Goal: Task Accomplishment & Management: Use online tool/utility

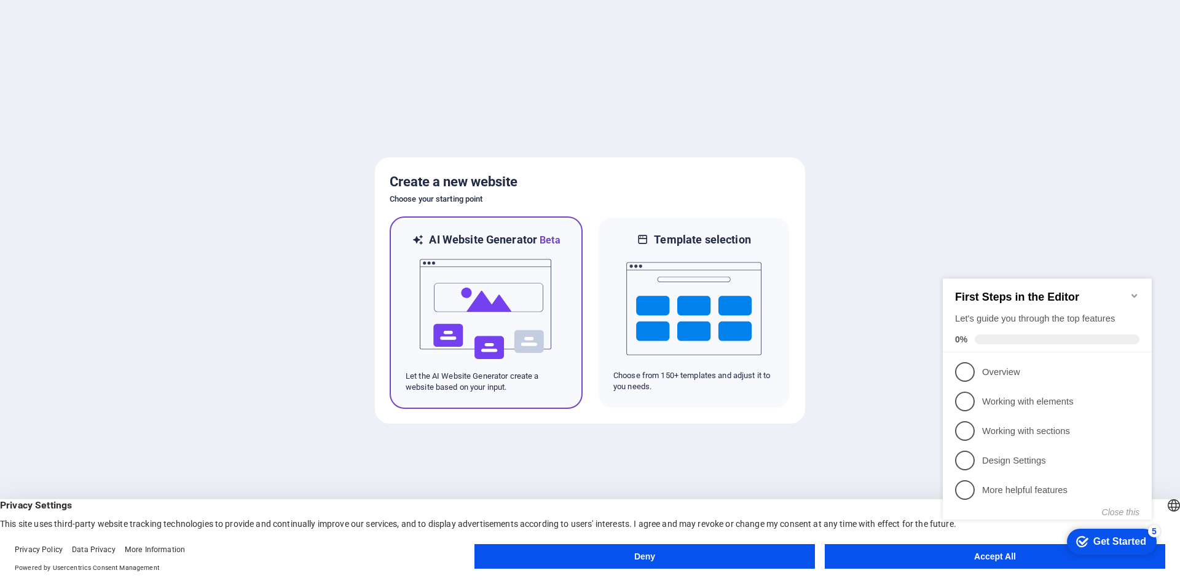
click at [537, 313] on img at bounding box center [486, 309] width 135 height 123
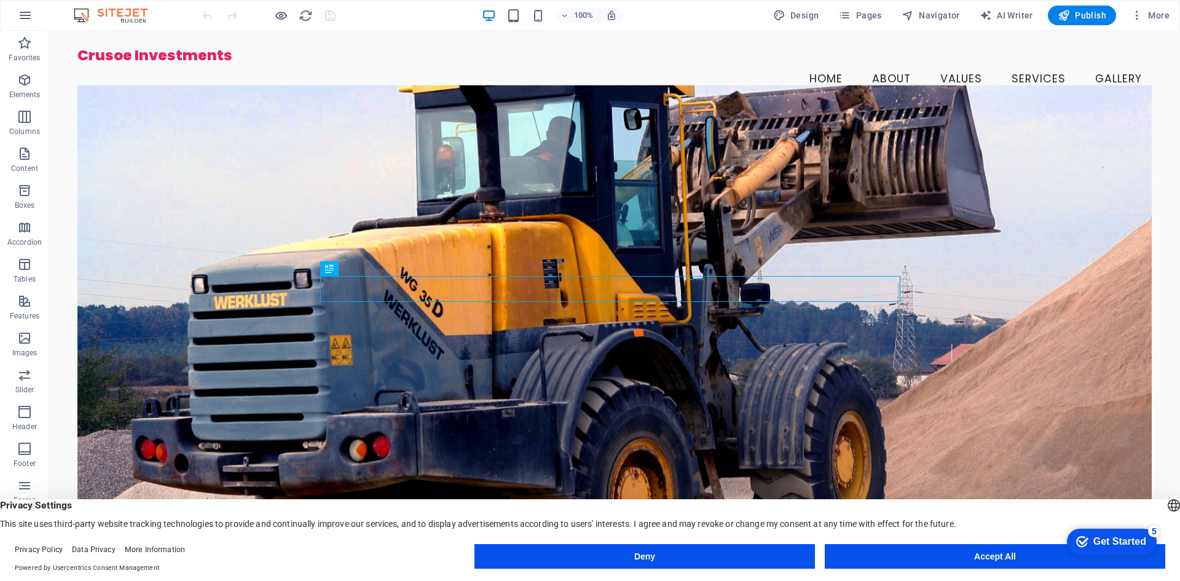
click at [885, 553] on button "Accept All" at bounding box center [995, 556] width 341 height 25
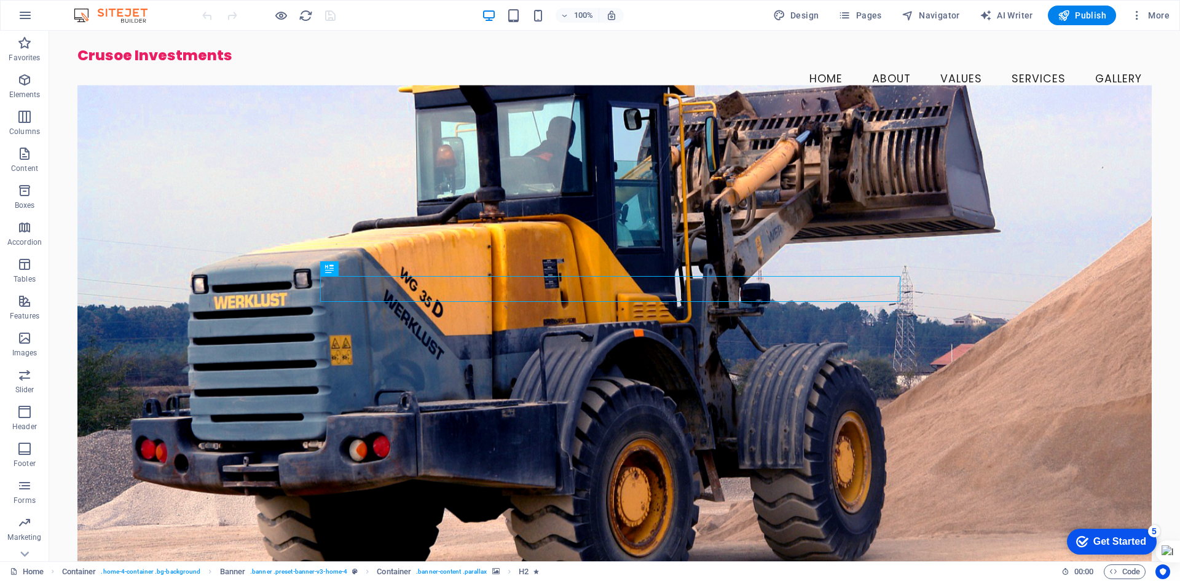
click at [1118, 538] on div "Get Started" at bounding box center [1119, 541] width 53 height 11
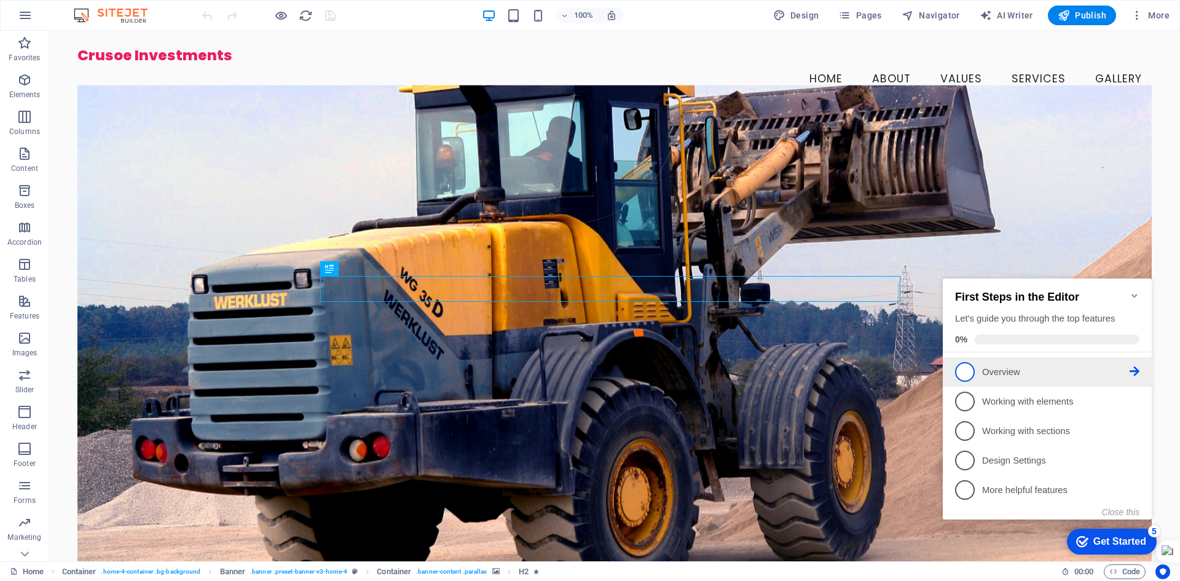
click at [996, 374] on p "Overview - incomplete" at bounding box center [1056, 372] width 148 height 13
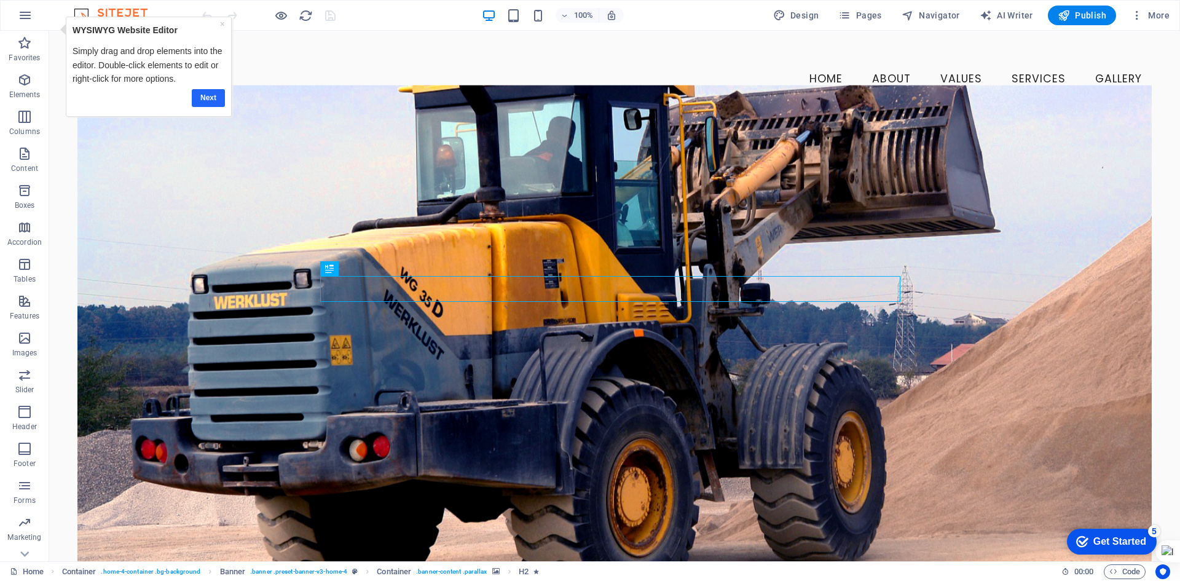
click at [207, 95] on link "Next" at bounding box center [208, 98] width 33 height 18
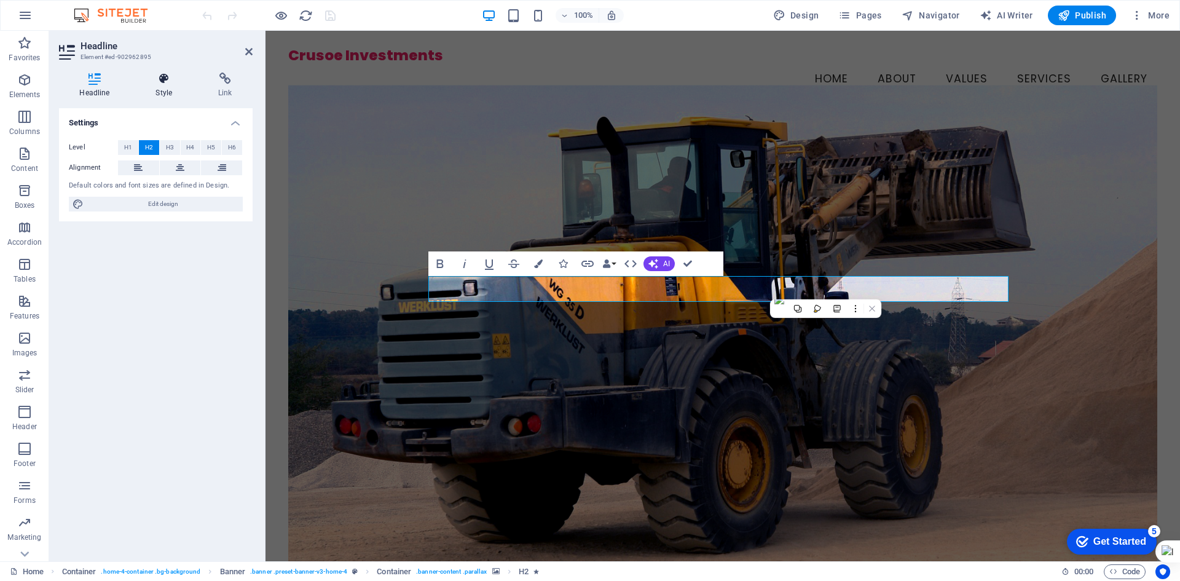
click at [171, 75] on icon at bounding box center [164, 79] width 58 height 12
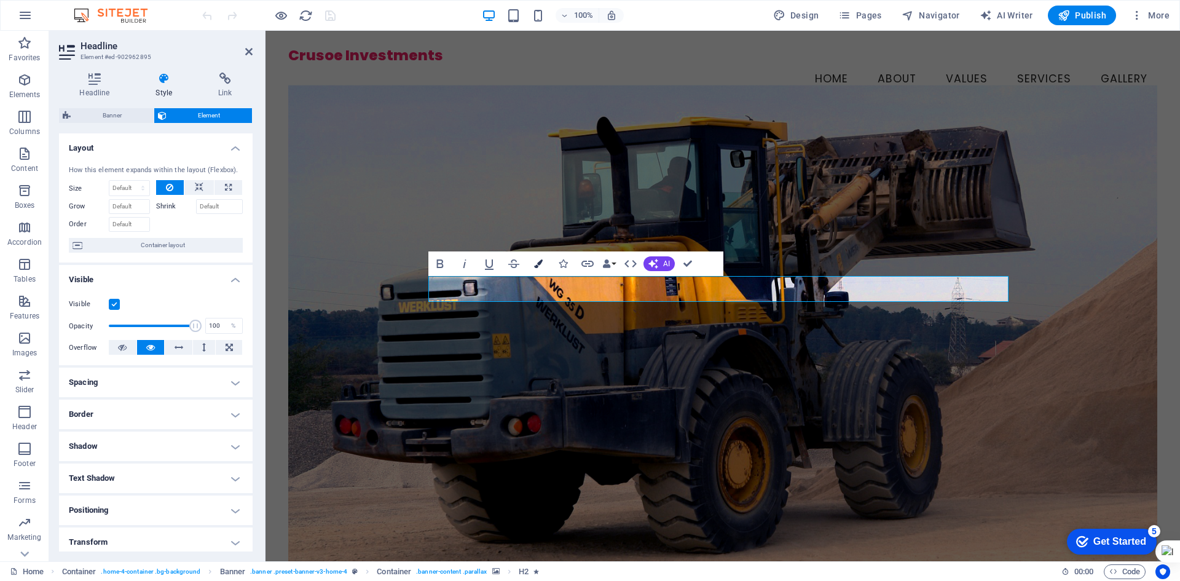
click at [540, 264] on icon "button" at bounding box center [538, 263] width 9 height 9
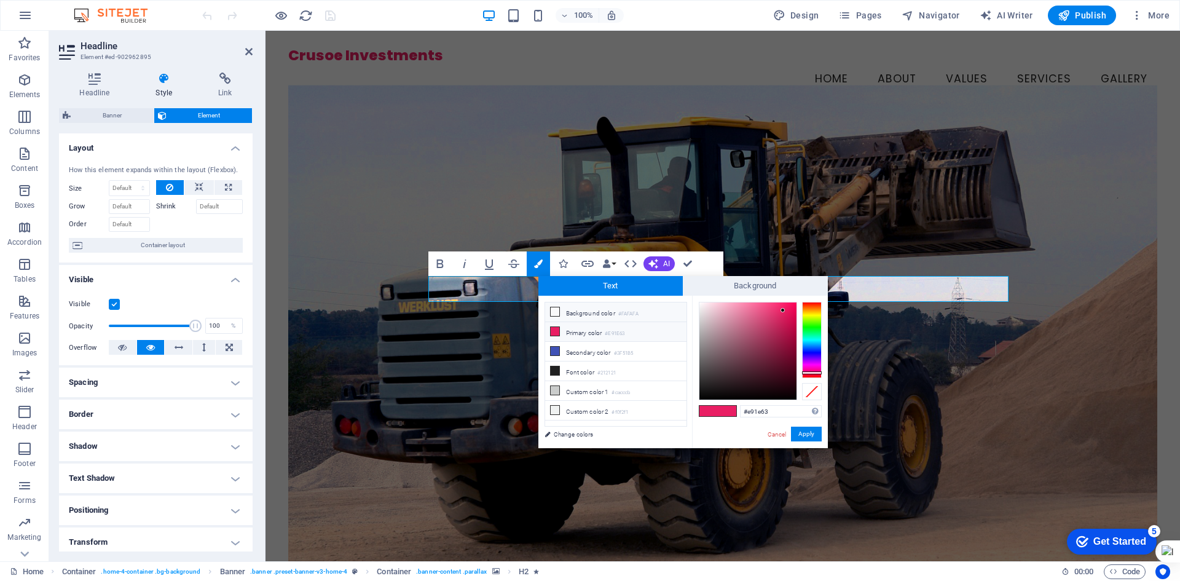
click at [605, 312] on li "Background color #FAFAFA" at bounding box center [615, 312] width 141 height 20
click at [554, 312] on icon at bounding box center [555, 311] width 9 height 9
drag, startPoint x: 707, startPoint y: 309, endPoint x: 655, endPoint y: 267, distance: 67.3
click at [655, 267] on body "Crusoe Investments Home Favorites Elements Columns Content Boxes Accordion Tabl…" at bounding box center [590, 290] width 1180 height 581
drag, startPoint x: 702, startPoint y: 303, endPoint x: 660, endPoint y: 267, distance: 55.3
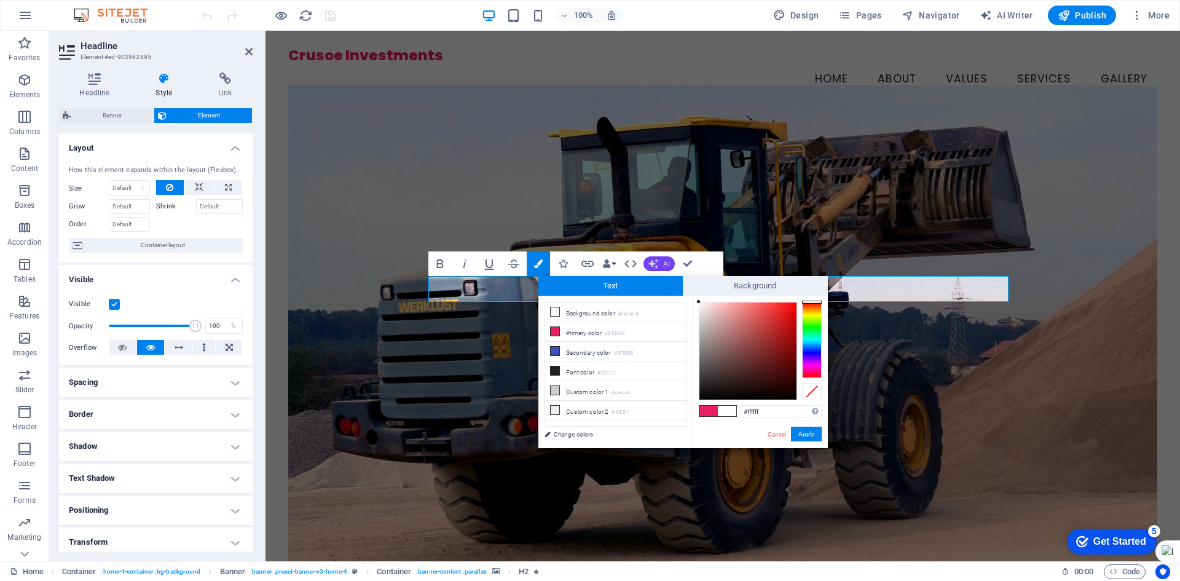
click at [660, 267] on body "Crusoe Investments Home Favorites Elements Columns Content Boxes Accordion Tabl…" at bounding box center [590, 290] width 1180 height 581
type input "#ffffff"
click at [594, 240] on div "H2 Container Banner Container Menu Container Menu Bar Spacer Info Bar Button H3…" at bounding box center [723, 296] width 915 height 530
click at [804, 436] on button "Apply" at bounding box center [806, 434] width 31 height 15
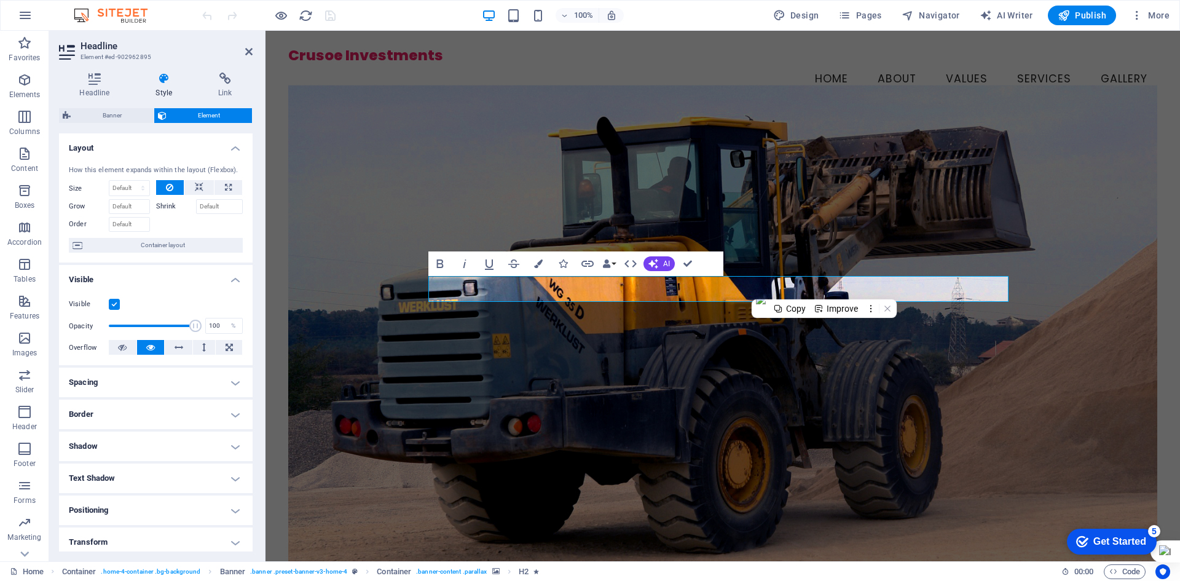
click at [976, 248] on figure at bounding box center [722, 326] width 869 height 483
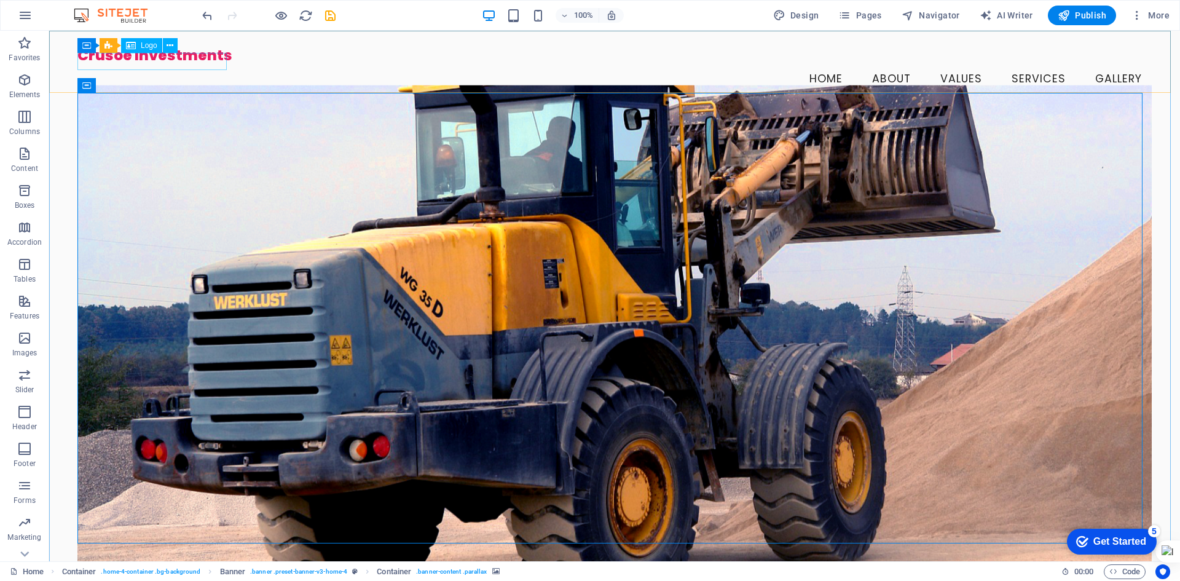
click at [151, 44] on span "Logo" at bounding box center [149, 45] width 17 height 7
click at [143, 44] on span "Logo" at bounding box center [149, 45] width 17 height 7
click at [171, 45] on icon at bounding box center [170, 45] width 7 height 13
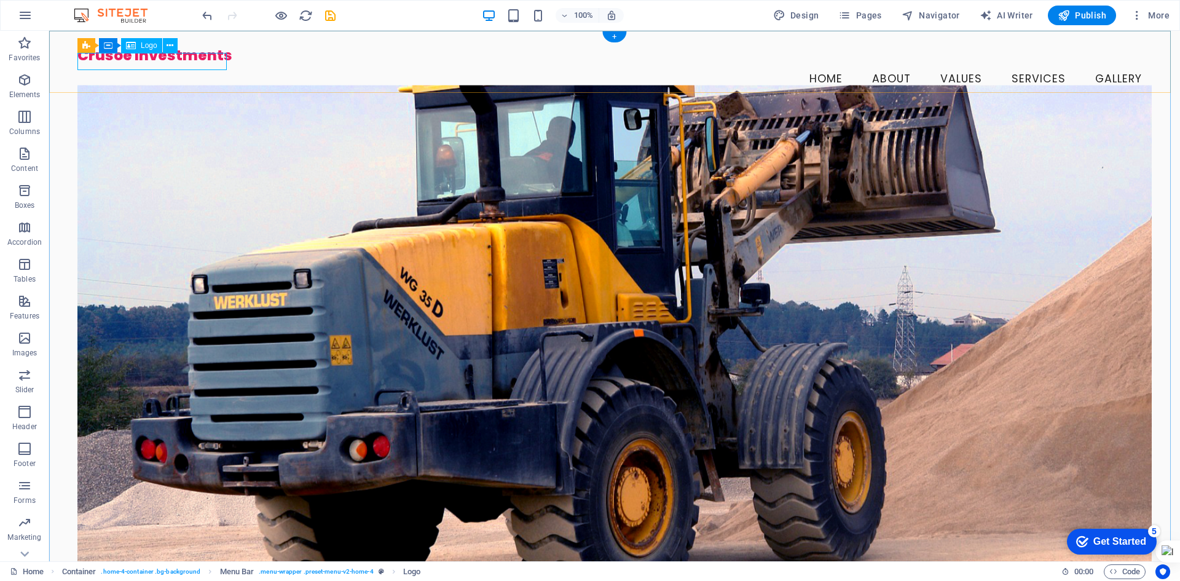
click at [96, 60] on div "Crusoe Investments" at bounding box center [614, 55] width 1074 height 17
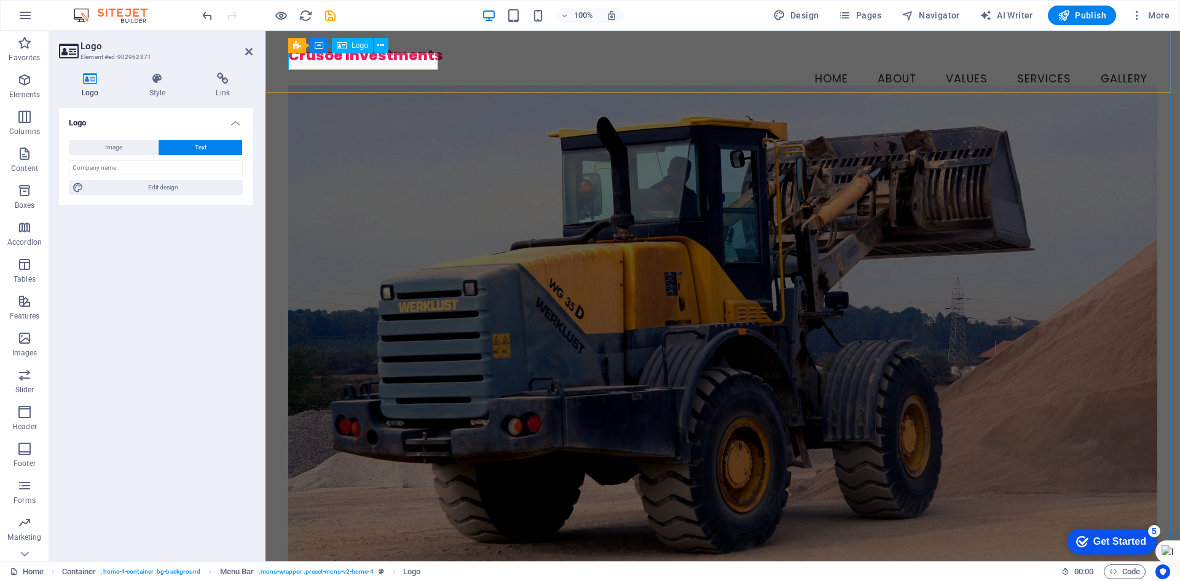
click at [353, 63] on div "Crusoe Investments" at bounding box center [722, 55] width 869 height 17
click at [123, 143] on button "Image" at bounding box center [113, 147] width 89 height 15
select select "DISABLED_OPTION_VALUE"
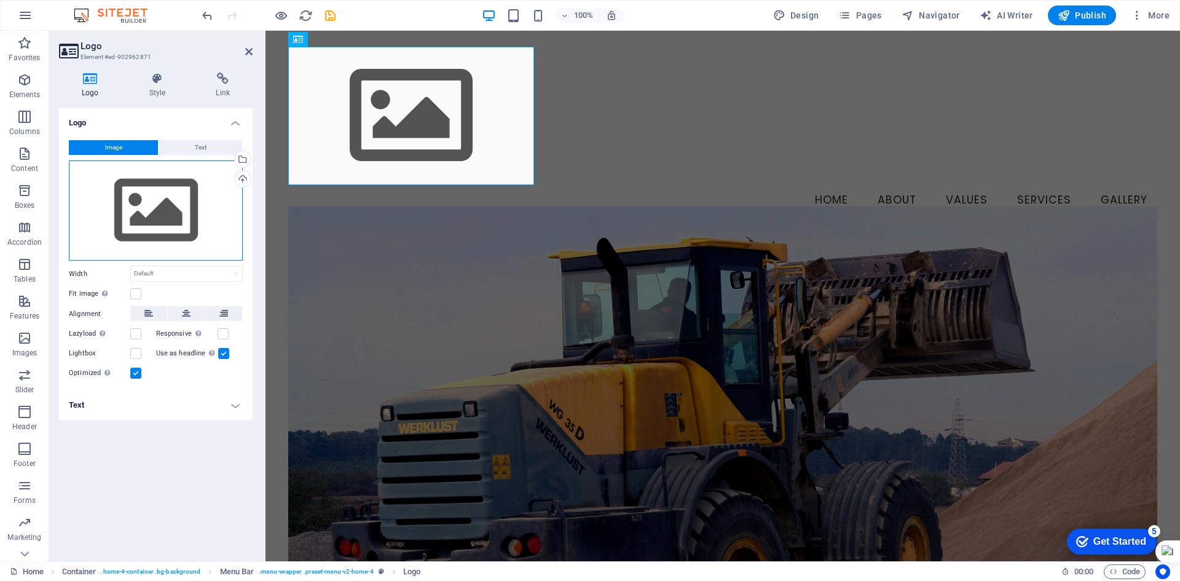
click at [157, 216] on div "Drag files here, click to choose files or select files from Files or our free s…" at bounding box center [156, 210] width 174 height 101
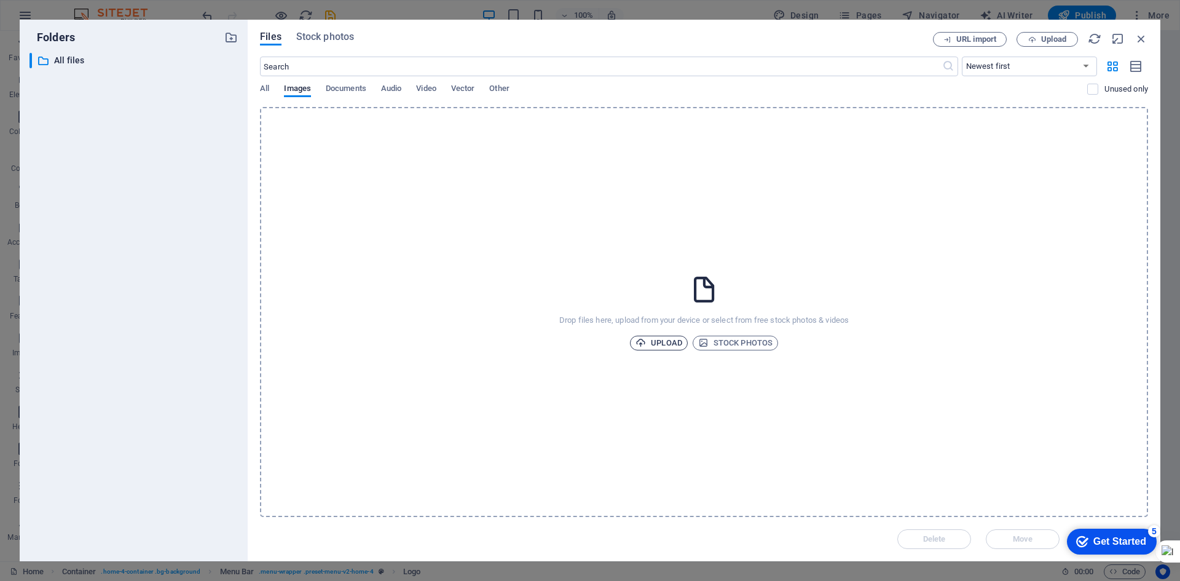
click at [675, 343] on span "Upload" at bounding box center [659, 343] width 47 height 15
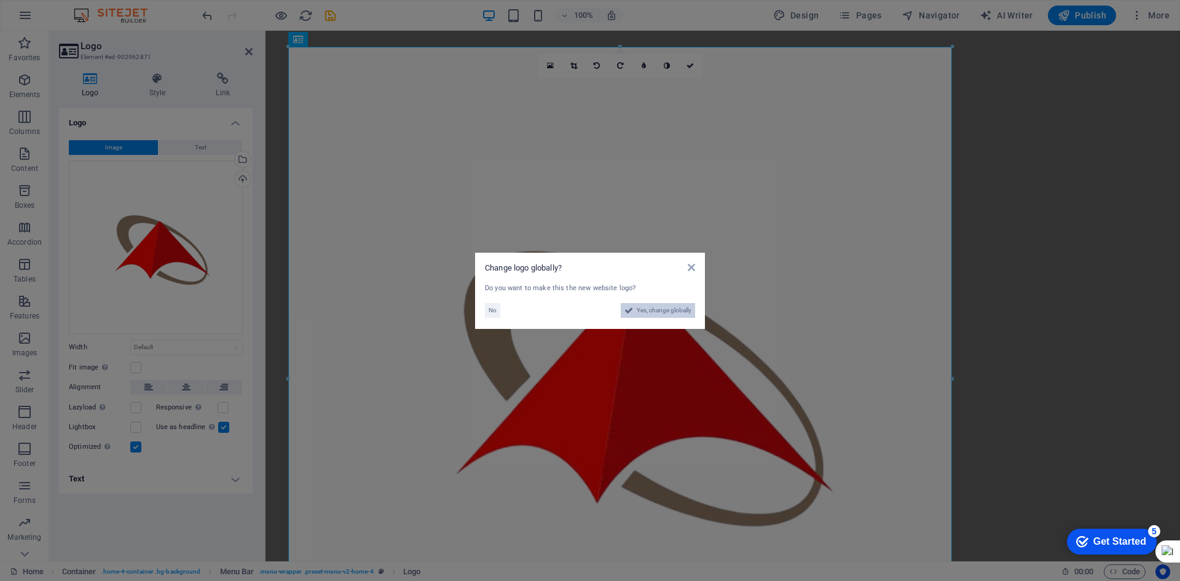
click at [669, 310] on span "Yes, change globally" at bounding box center [664, 310] width 55 height 15
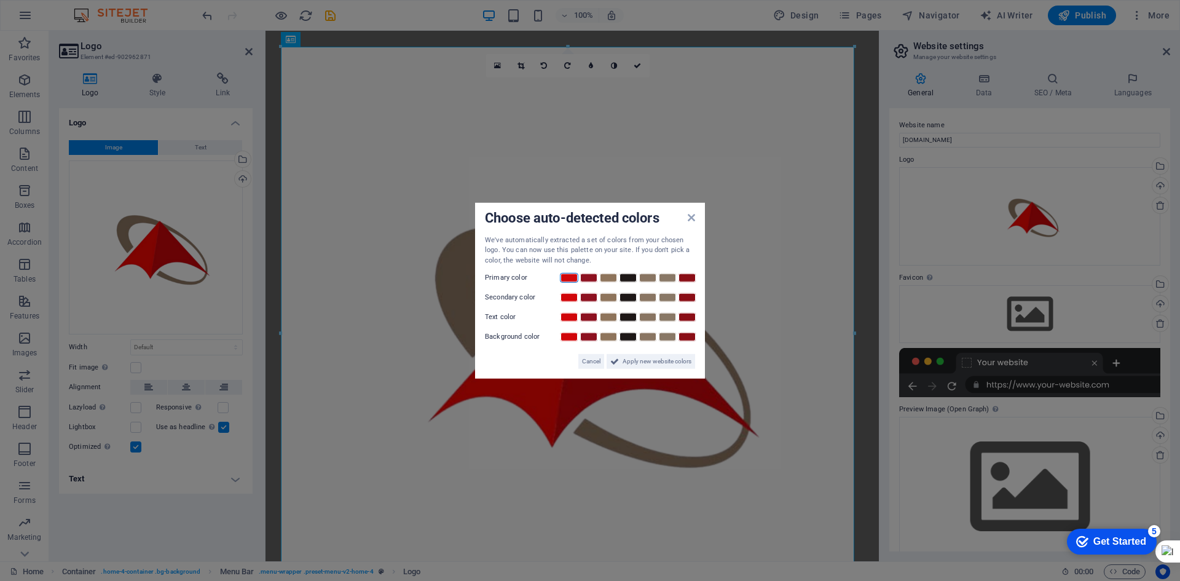
click at [569, 275] on link at bounding box center [569, 278] width 18 height 10
click at [611, 295] on link at bounding box center [608, 298] width 18 height 10
click at [628, 318] on link at bounding box center [628, 317] width 18 height 10
click at [653, 320] on link at bounding box center [648, 317] width 18 height 10
click at [626, 317] on link at bounding box center [628, 317] width 18 height 10
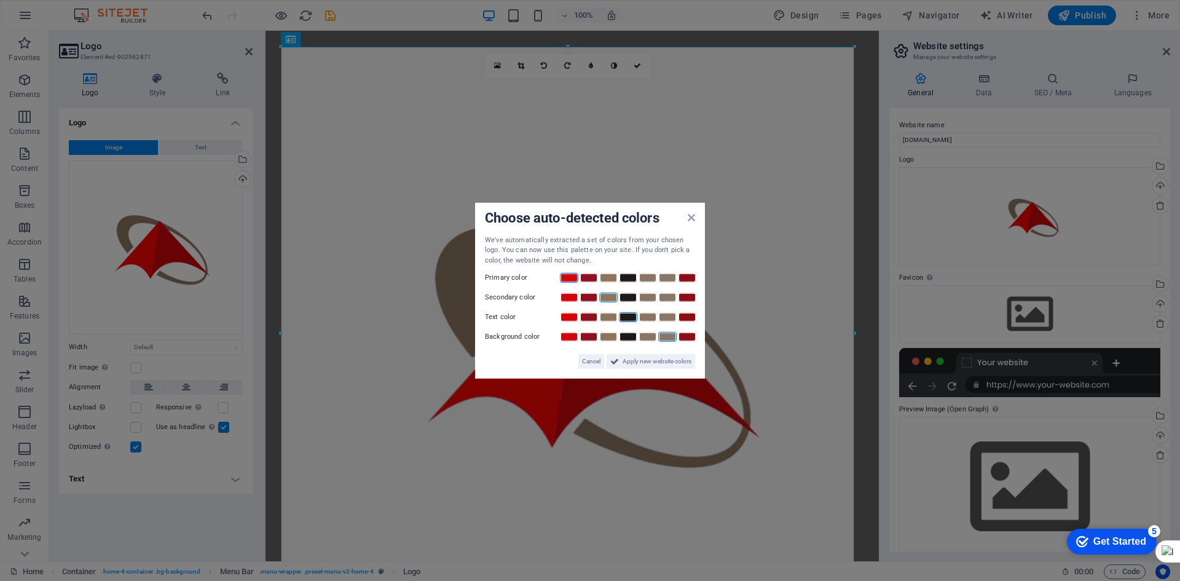
drag, startPoint x: 627, startPoint y: 316, endPoint x: 660, endPoint y: 334, distance: 37.7
click at [628, 316] on link at bounding box center [628, 317] width 18 height 10
click at [625, 317] on link at bounding box center [628, 317] width 18 height 10
click at [639, 361] on span "Apply new website colors" at bounding box center [657, 361] width 69 height 15
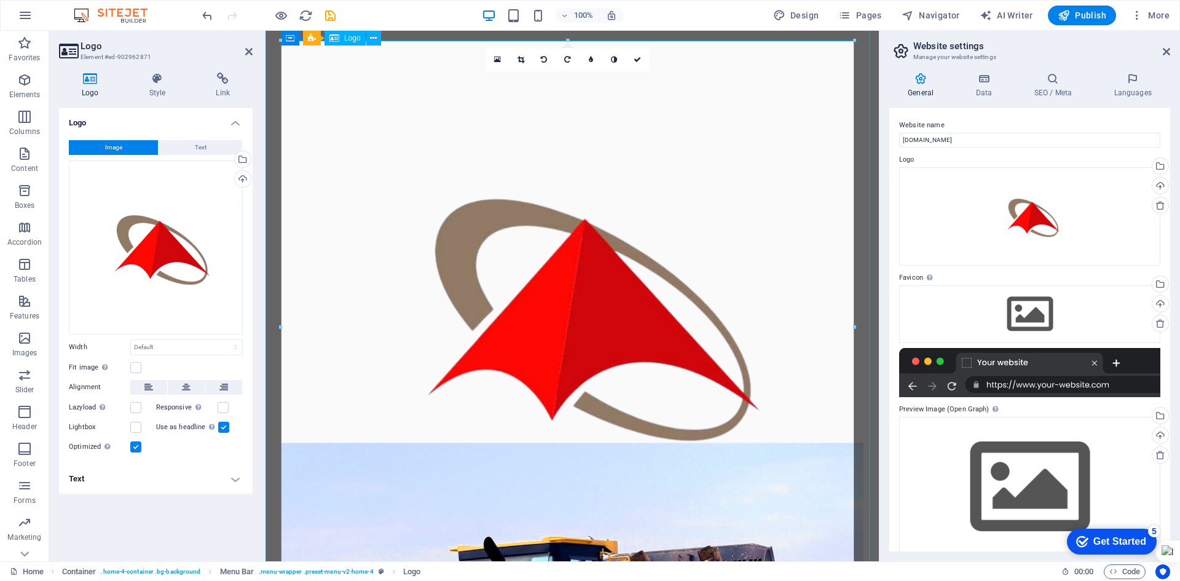
scroll to position [6, 0]
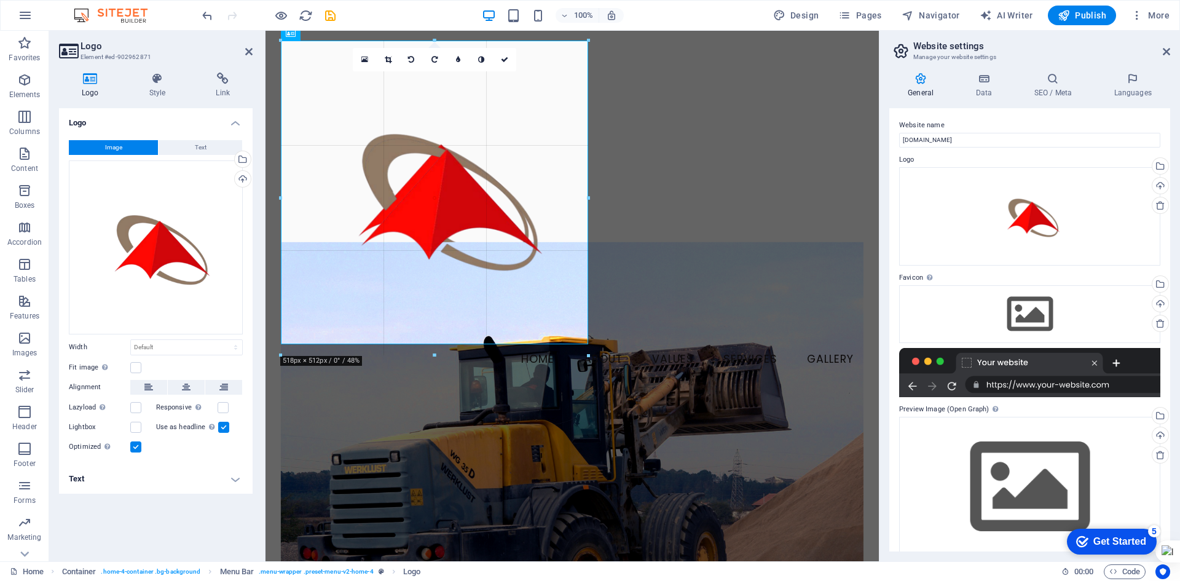
drag, startPoint x: 854, startPoint y: 41, endPoint x: 282, endPoint y: 288, distance: 622.7
type input "500"
select select "px"
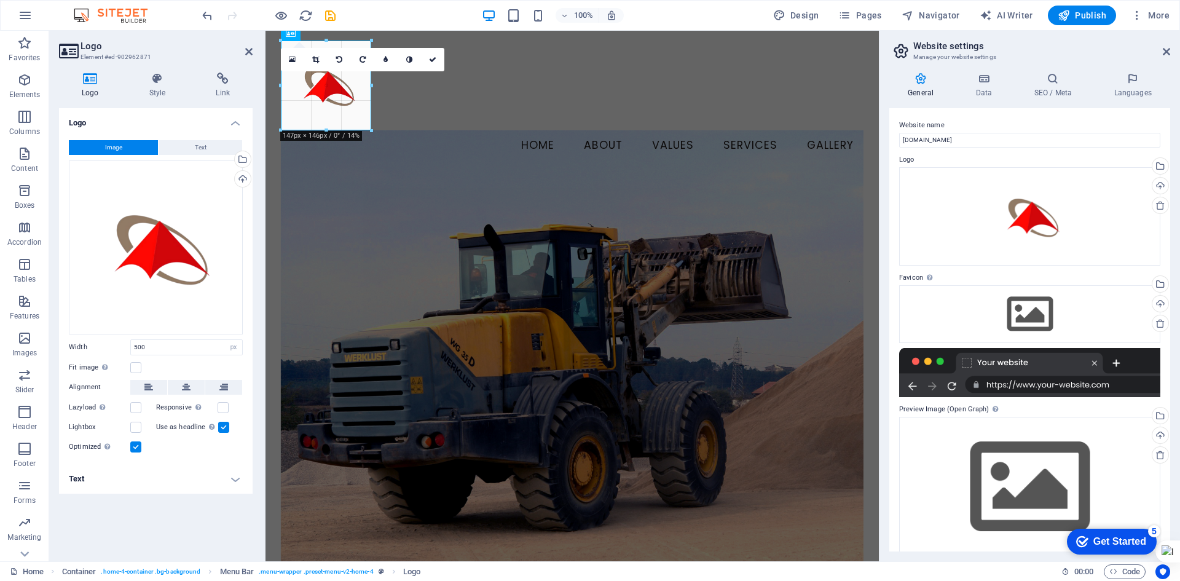
drag, startPoint x: 574, startPoint y: 334, endPoint x: 368, endPoint y: 138, distance: 284.7
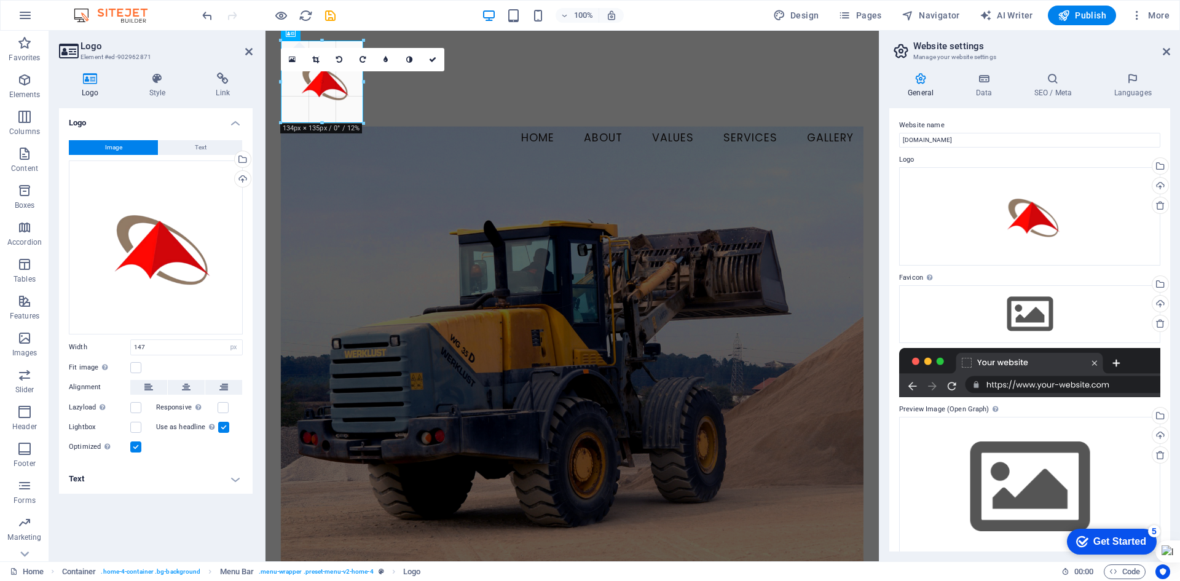
drag, startPoint x: 372, startPoint y: 129, endPoint x: 361, endPoint y: 111, distance: 21.2
click at [318, 59] on icon at bounding box center [315, 59] width 7 height 7
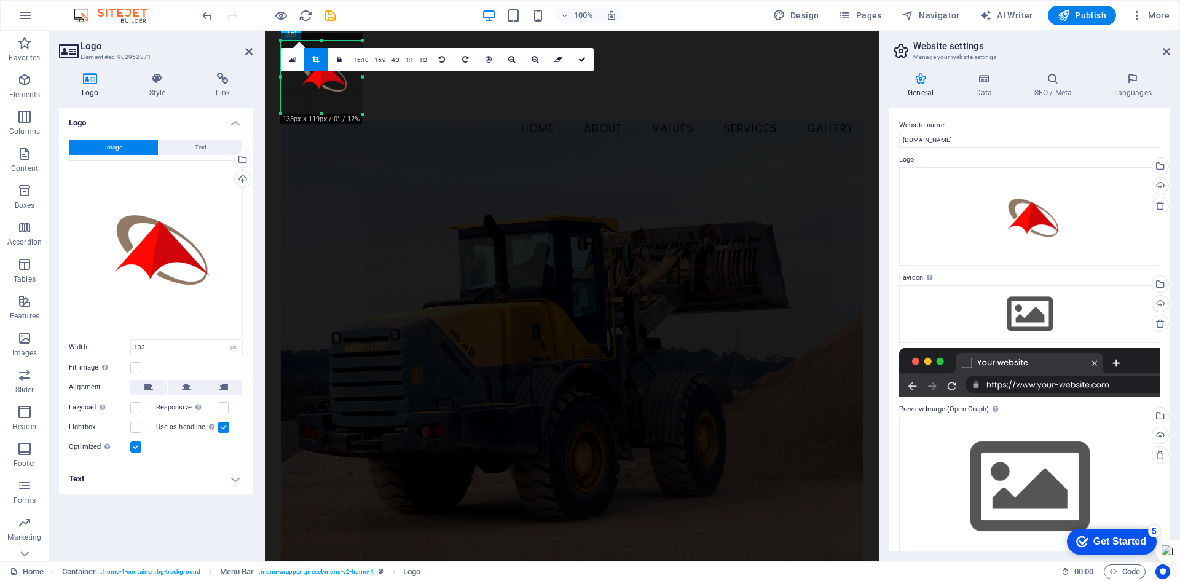
drag, startPoint x: 325, startPoint y: 42, endPoint x: 326, endPoint y: 50, distance: 8.2
click at [326, 50] on div "180 170 160 150 140 130 120 110 100 90 80 70 60 50 40 30 20 10 0 -10 -20 -30 -4…" at bounding box center [322, 77] width 82 height 73
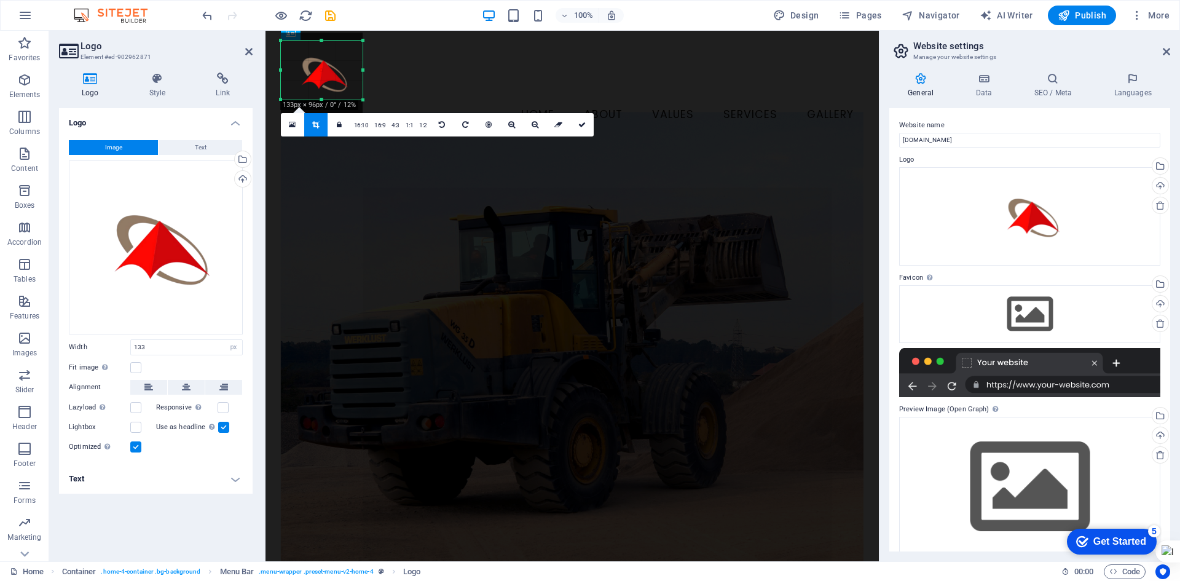
drag, startPoint x: 323, startPoint y: 108, endPoint x: 323, endPoint y: 98, distance: 9.2
click at [323, 98] on div at bounding box center [322, 100] width 82 height 4
drag, startPoint x: 361, startPoint y: 73, endPoint x: 354, endPoint y: 71, distance: 7.5
click at [354, 71] on div at bounding box center [355, 70] width 4 height 59
drag, startPoint x: 282, startPoint y: 71, endPoint x: 297, endPoint y: 69, distance: 15.4
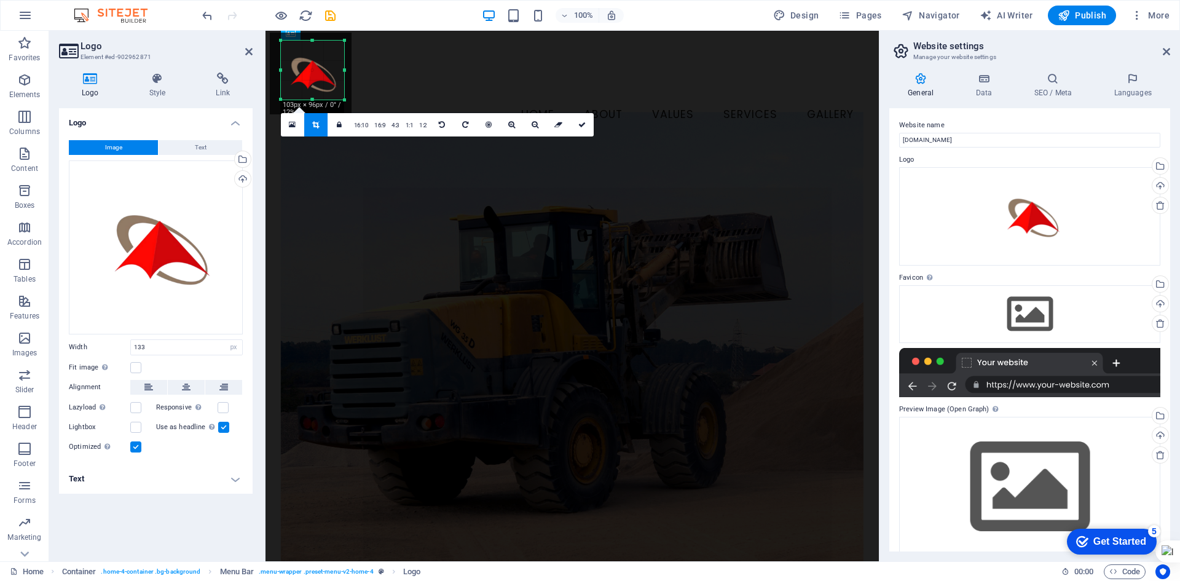
click at [293, 72] on div "180 170 160 150 140 130 120 110 100 90 80 70 60 50 40 30 20 10 0 -10 -20 -30 -4…" at bounding box center [312, 70] width 63 height 59
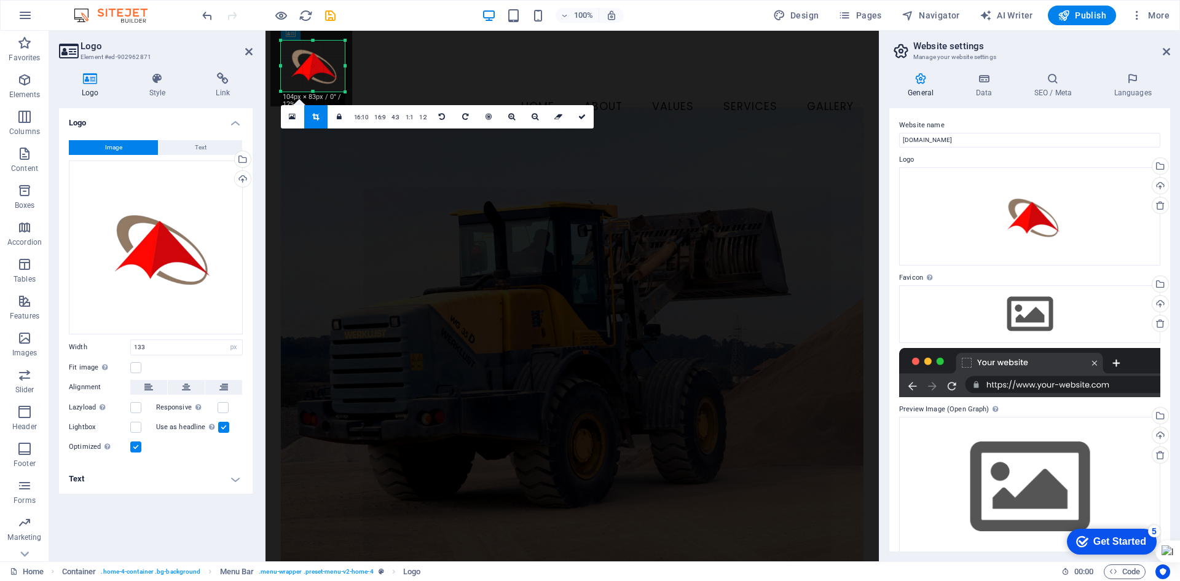
drag, startPoint x: 315, startPoint y: 39, endPoint x: 351, endPoint y: 55, distance: 39.9
click at [315, 47] on div "180 170 160 150 140 130 120 110 100 90 80 70 60 50 40 30 20 10 0 -10 -20 -30 -4…" at bounding box center [313, 66] width 64 height 51
click at [344, 65] on div at bounding box center [344, 66] width 4 height 50
click at [286, 65] on div at bounding box center [314, 65] width 82 height 82
click at [578, 118] on icon at bounding box center [581, 115] width 7 height 7
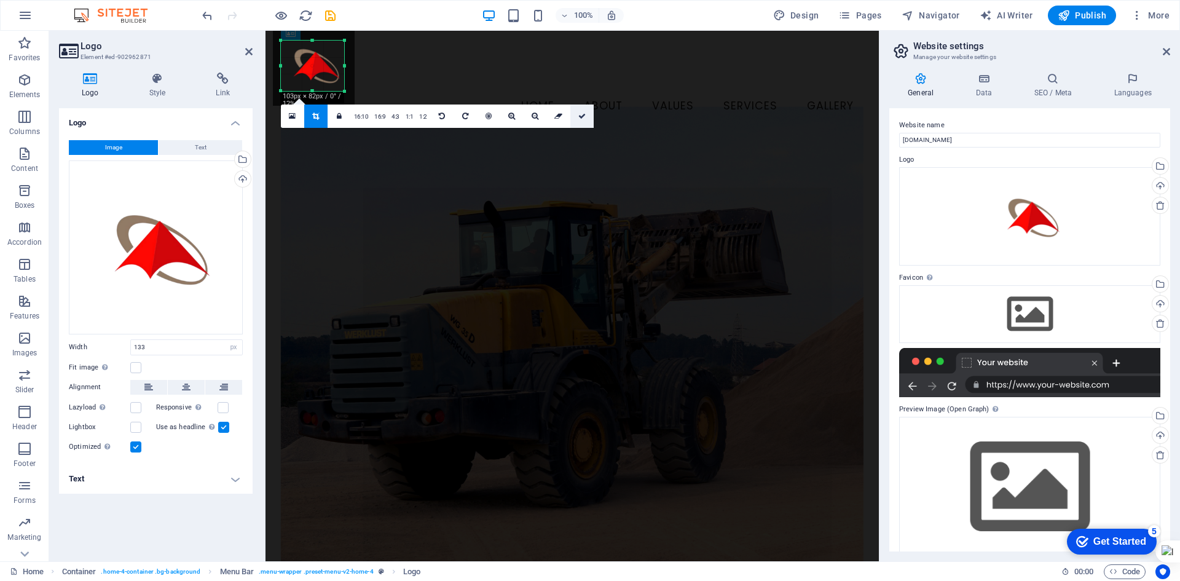
type input "103"
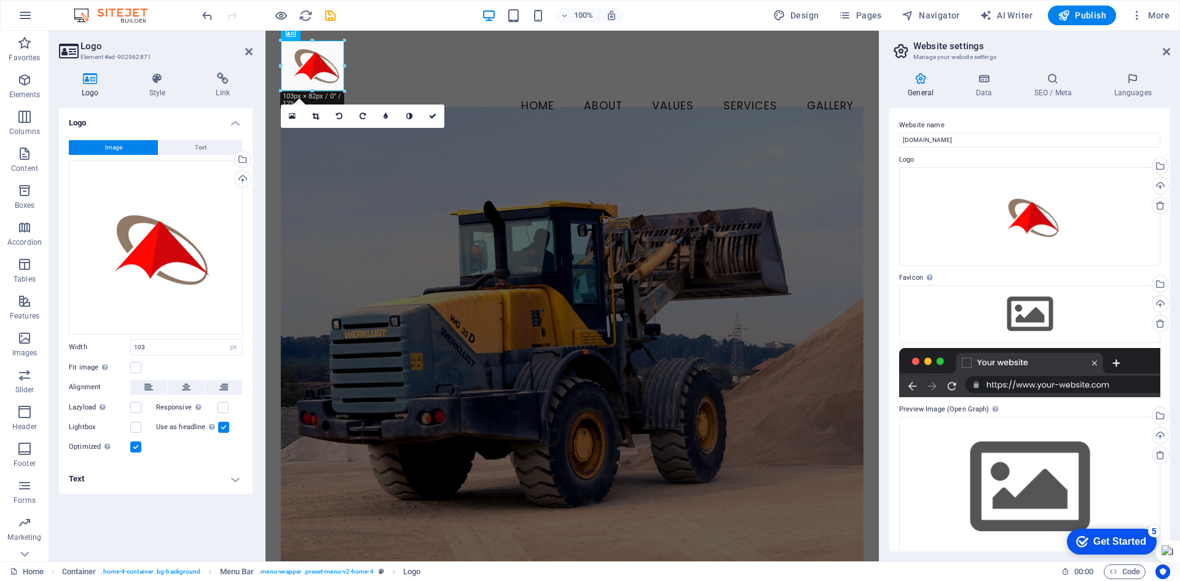
click at [184, 523] on div "Logo Image Text Drag files here, click to choose files or select files from Fil…" at bounding box center [156, 329] width 194 height 443
click at [250, 53] on icon at bounding box center [248, 52] width 7 height 10
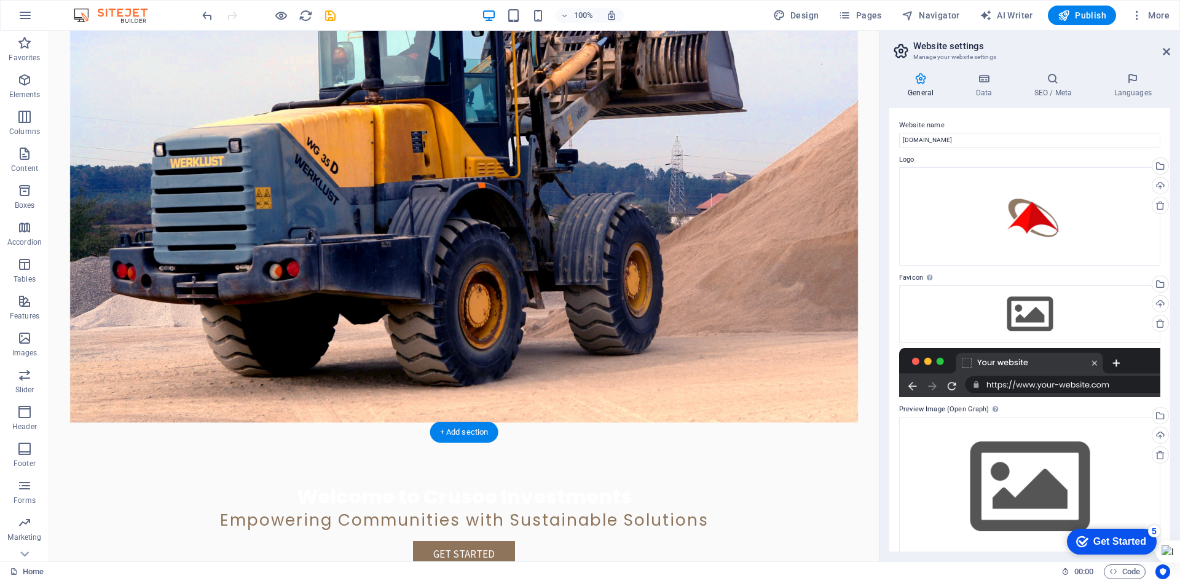
scroll to position [0, 0]
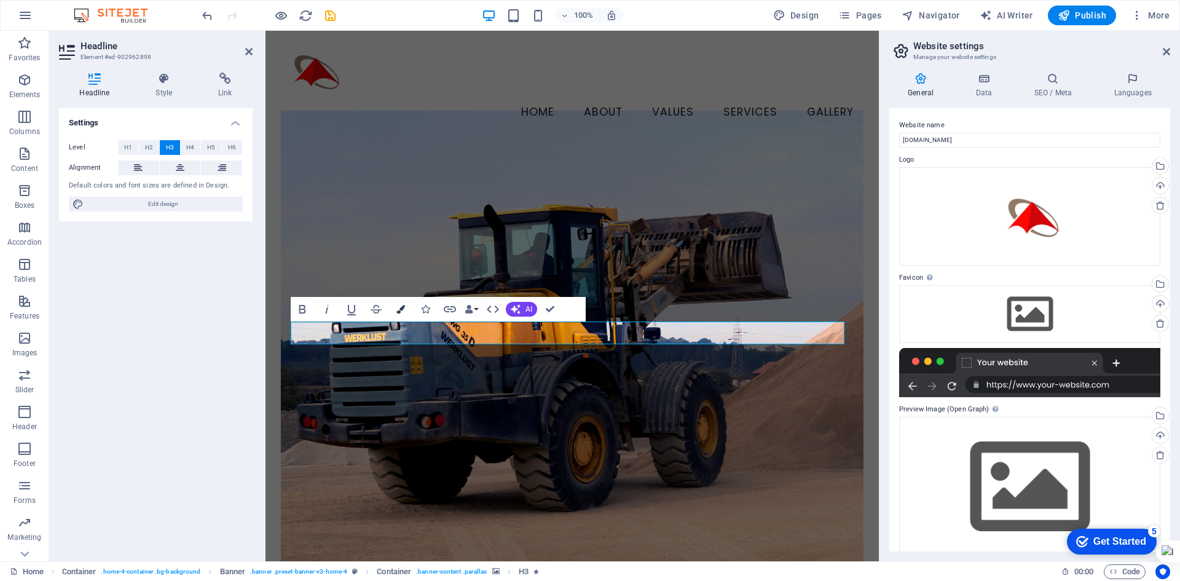
click at [403, 309] on icon "button" at bounding box center [400, 309] width 9 height 9
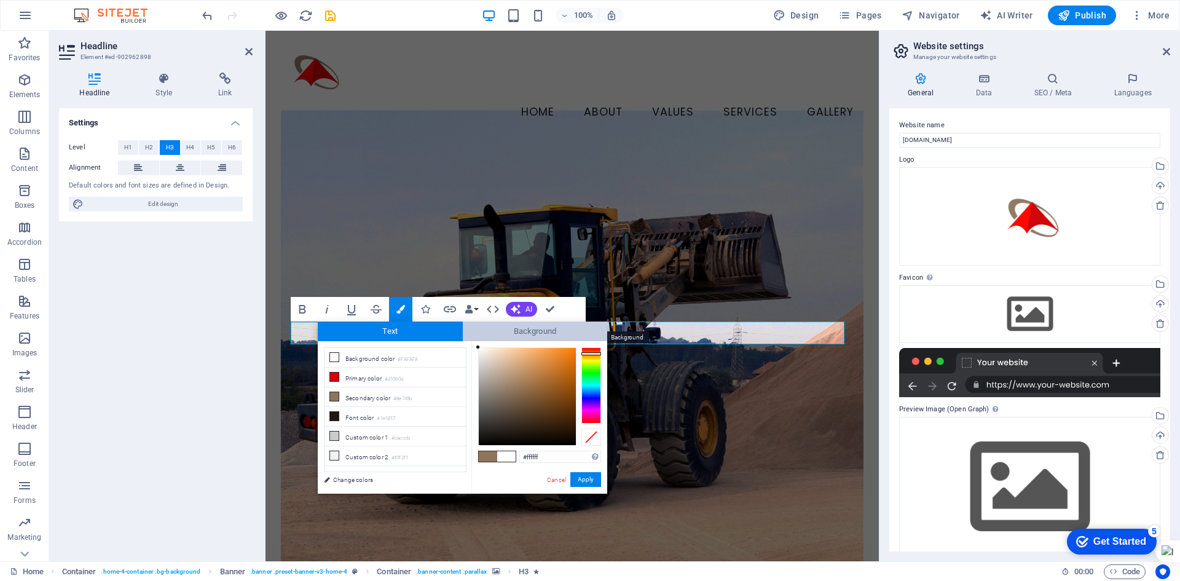
drag, startPoint x: 492, startPoint y: 358, endPoint x: 468, endPoint y: 328, distance: 39.0
click at [468, 328] on div "Text Background less Background color #FAFAFA Primary color #d1060a Secondary c…" at bounding box center [462, 407] width 289 height 172
click at [463, 331] on span "Background" at bounding box center [535, 331] width 145 height 20
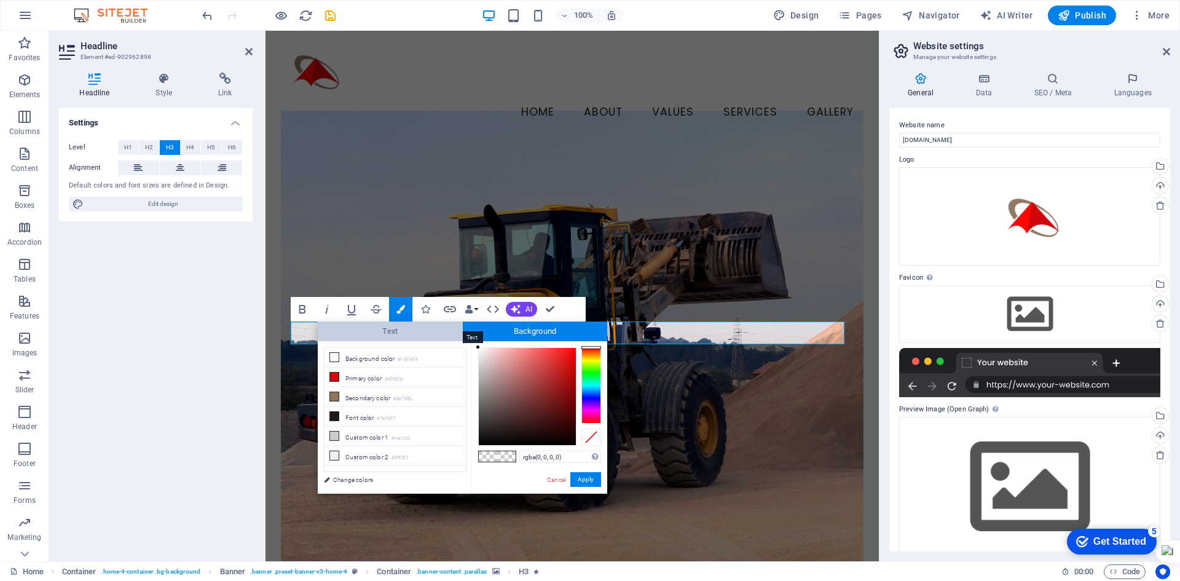
click at [441, 332] on span "Text" at bounding box center [390, 331] width 145 height 20
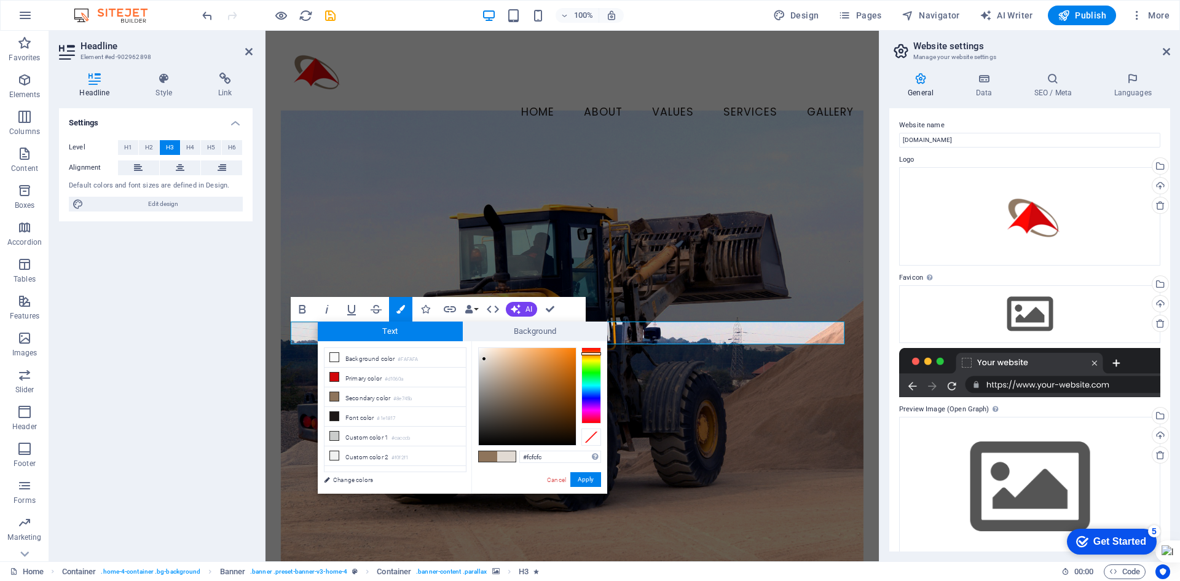
type input "#ffffff"
click at [478, 347] on div at bounding box center [478, 347] width 4 height 4
click at [586, 477] on button "Apply" at bounding box center [585, 479] width 31 height 15
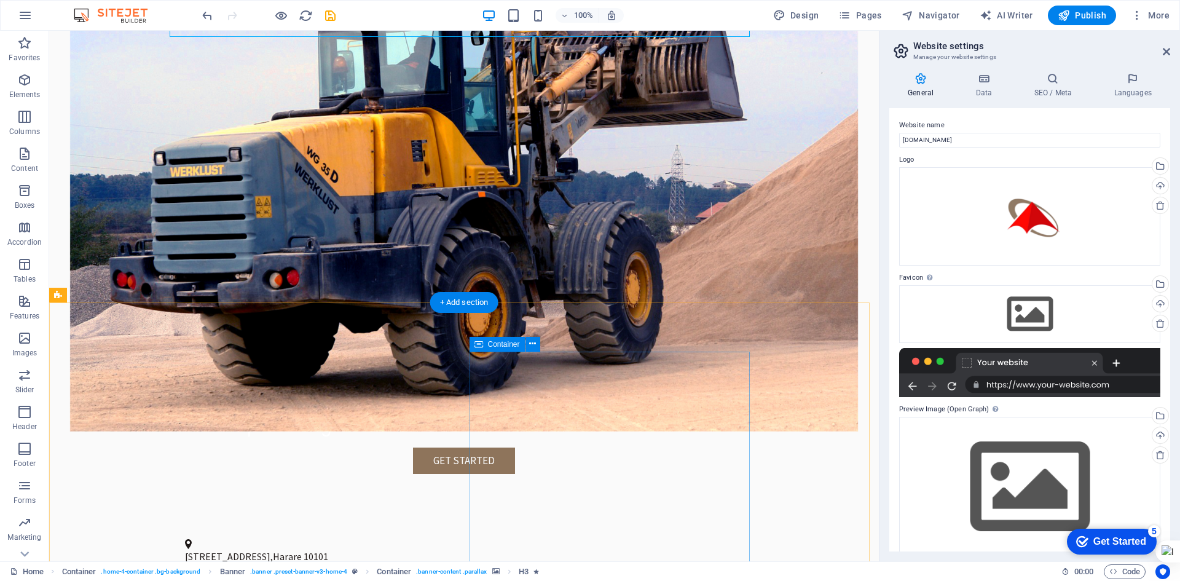
scroll to position [307, 0]
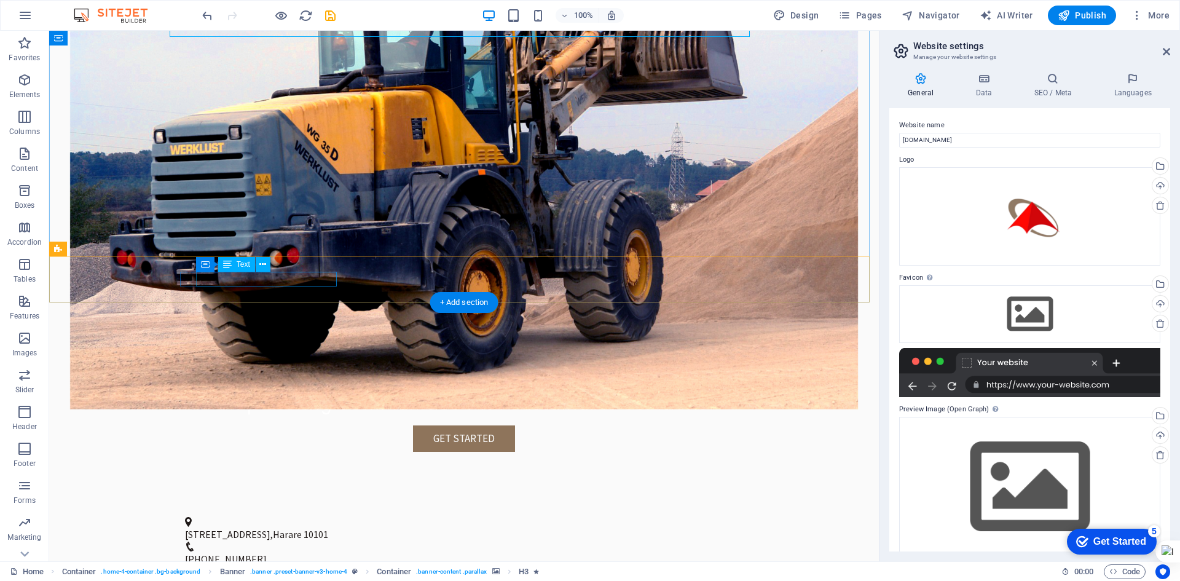
click at [270, 528] on span "[STREET_ADDRESS]" at bounding box center [227, 534] width 85 height 12
click at [262, 528] on span "[STREET_ADDRESS]" at bounding box center [227, 534] width 85 height 12
drag, startPoint x: 261, startPoint y: 278, endPoint x: 202, endPoint y: 278, distance: 58.4
click at [202, 528] on span "[STREET_ADDRESS]" at bounding box center [227, 534] width 85 height 12
click at [301, 528] on span "Harare" at bounding box center [287, 534] width 29 height 12
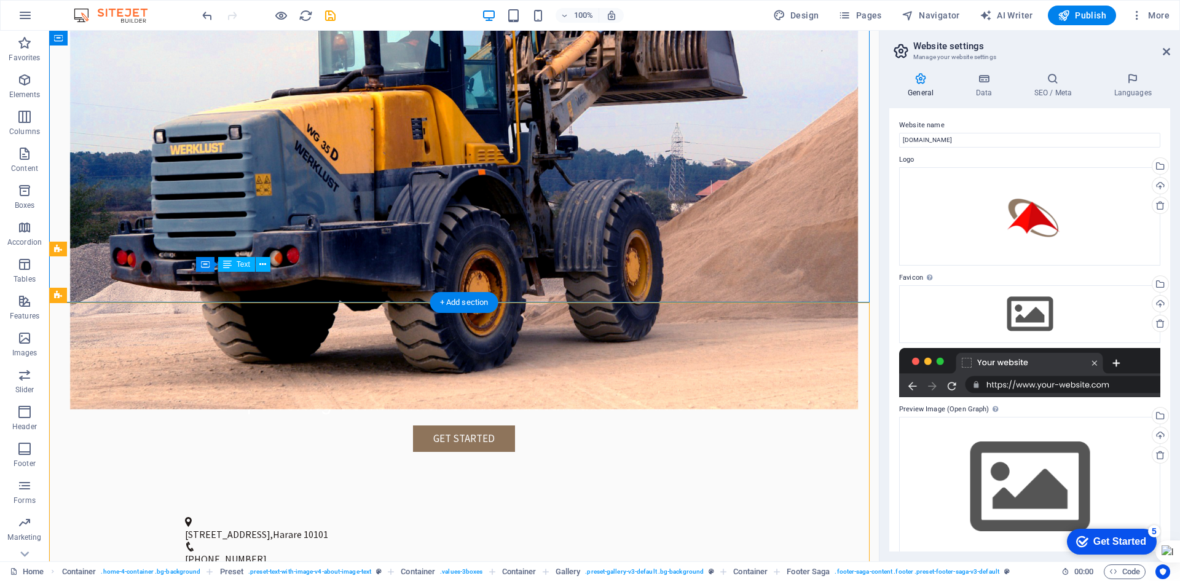
click at [302, 528] on span "Harare" at bounding box center [287, 534] width 29 height 12
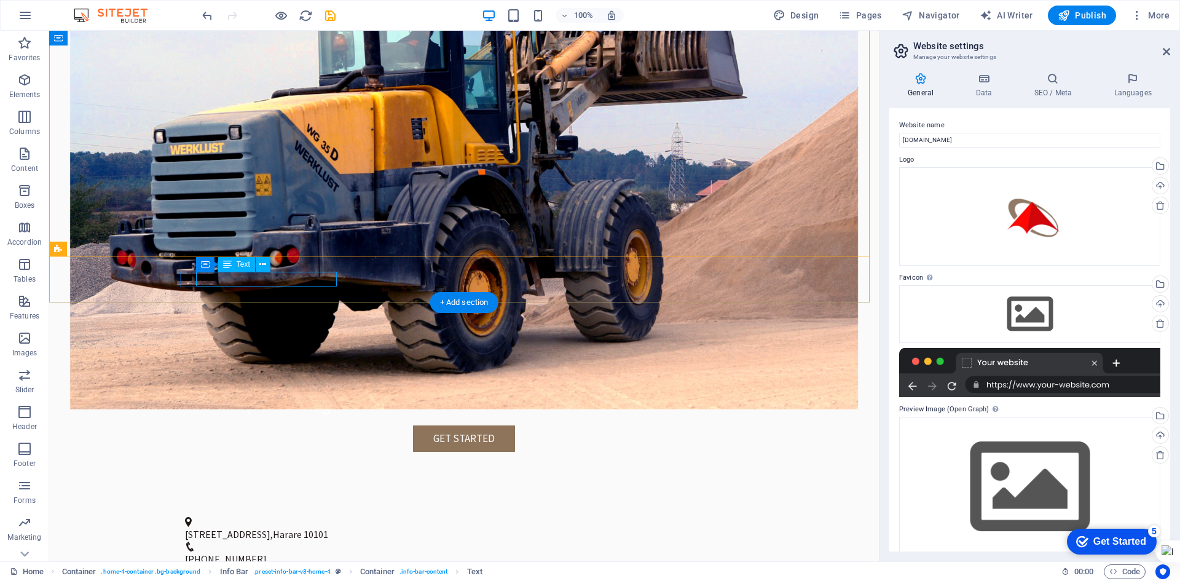
click at [328, 528] on span "10101" at bounding box center [316, 534] width 25 height 12
drag, startPoint x: 335, startPoint y: 276, endPoint x: 197, endPoint y: 275, distance: 137.7
click at [197, 527] on p "[STREET_ADDRESS]" at bounding box center [459, 534] width 549 height 15
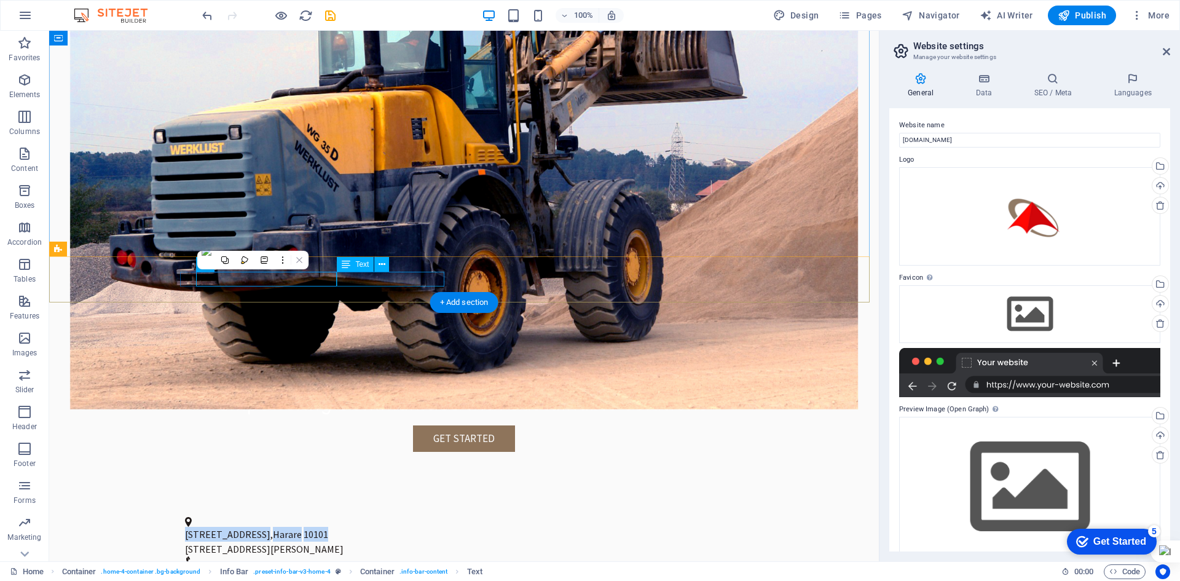
click at [338, 541] on div "[STREET_ADDRESS][PERSON_NAME]" at bounding box center [459, 548] width 549 height 15
click at [328, 528] on span "10101" at bounding box center [316, 534] width 25 height 12
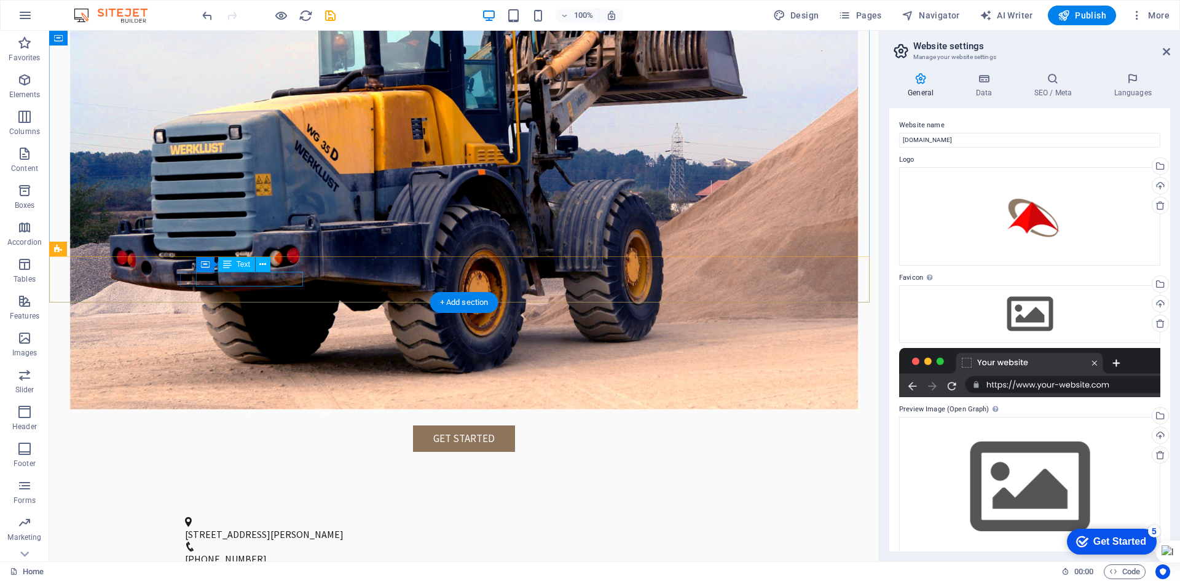
click at [289, 527] on div "[STREET_ADDRESS][PERSON_NAME]" at bounding box center [459, 534] width 549 height 15
click at [299, 527] on div "[STREET_ADDRESS][PERSON_NAME]" at bounding box center [459, 534] width 549 height 15
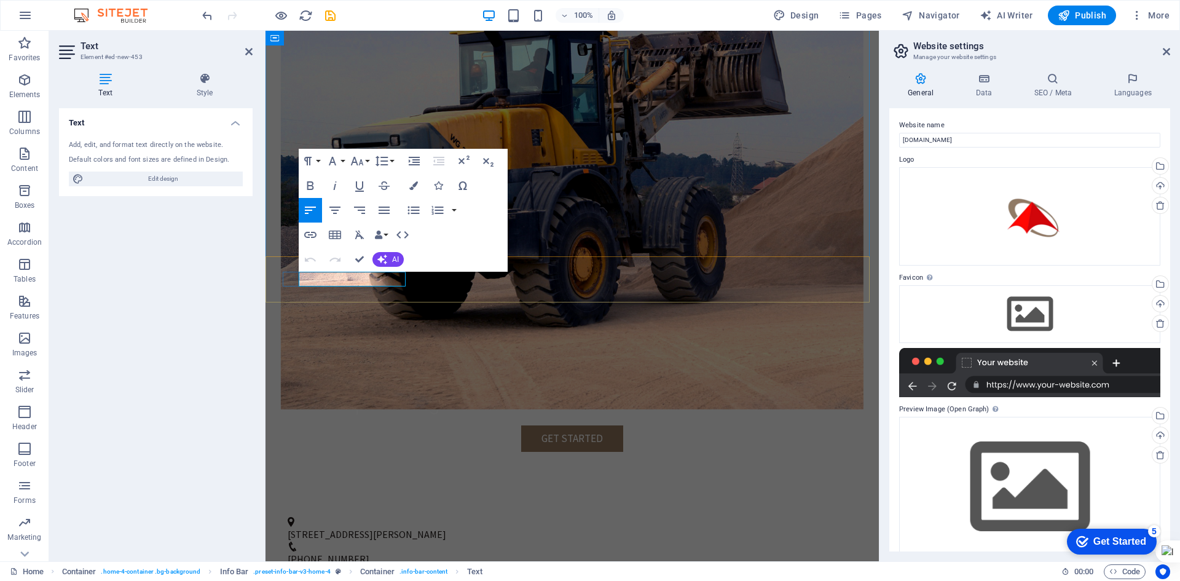
click at [399, 527] on p "[STREET_ADDRESS][PERSON_NAME]" at bounding box center [567, 534] width 559 height 15
click at [441, 574] on link "[EMAIL_ADDRESS][DOMAIN_NAME]" at bounding box center [366, 580] width 150 height 12
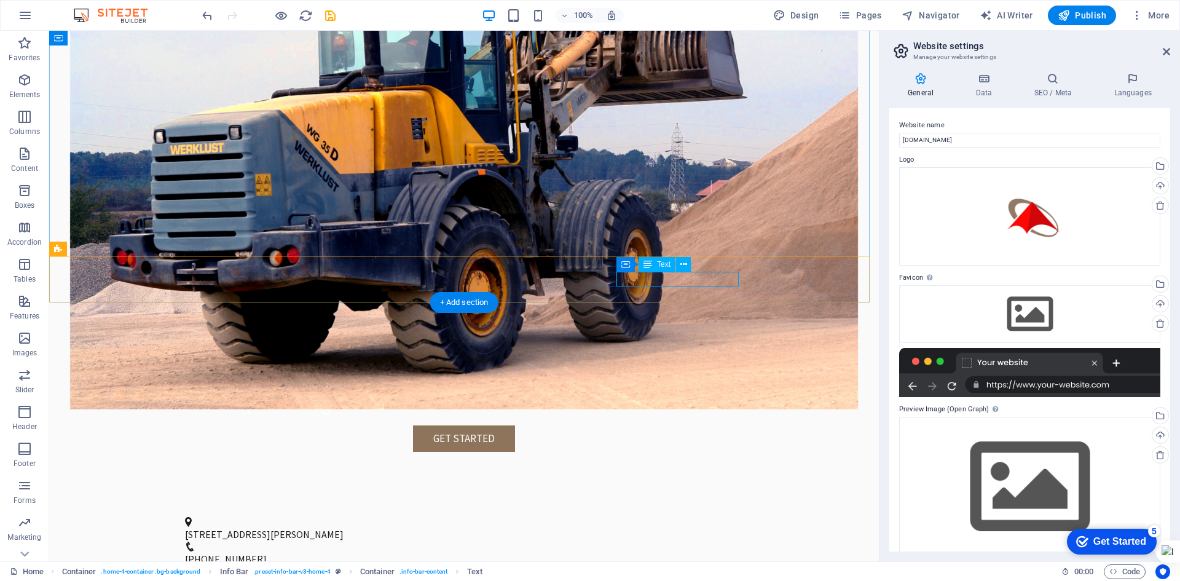
click at [339, 574] on link "[EMAIL_ADDRESS][DOMAIN_NAME]" at bounding box center [264, 580] width 150 height 12
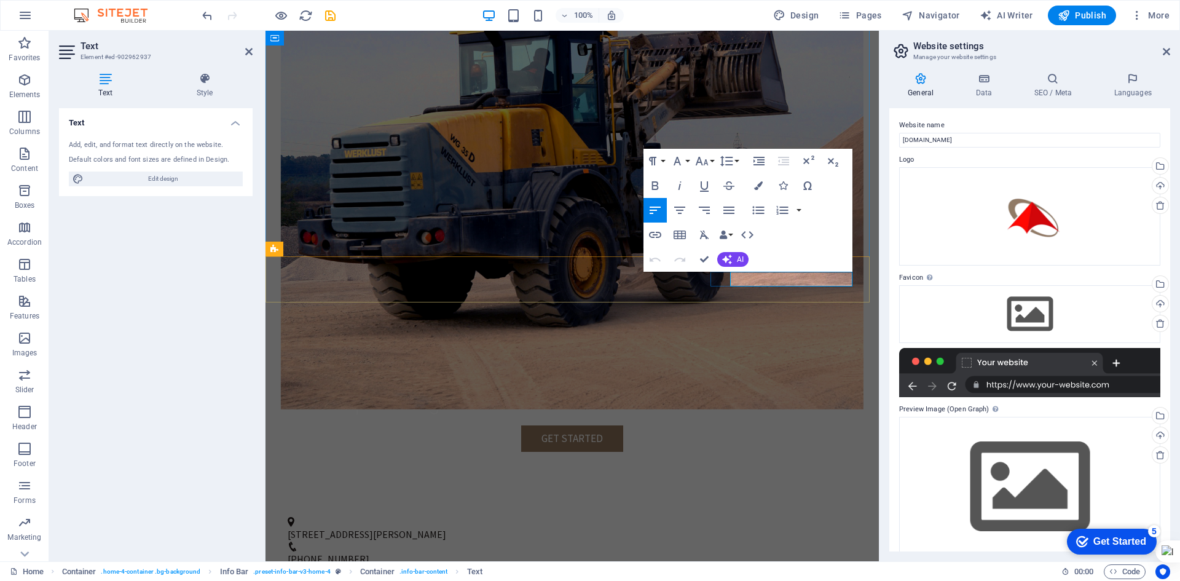
click at [441, 574] on link "[EMAIL_ADDRESS][DOMAIN_NAME]" at bounding box center [366, 580] width 150 height 12
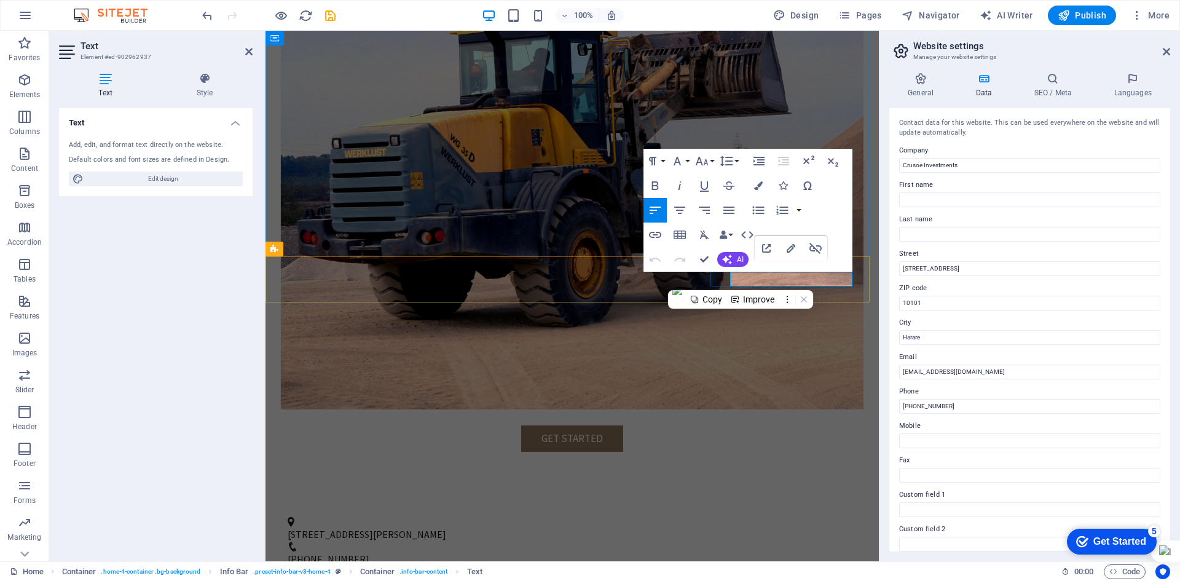
click at [441, 574] on link "[EMAIL_ADDRESS][DOMAIN_NAME]" at bounding box center [366, 580] width 150 height 12
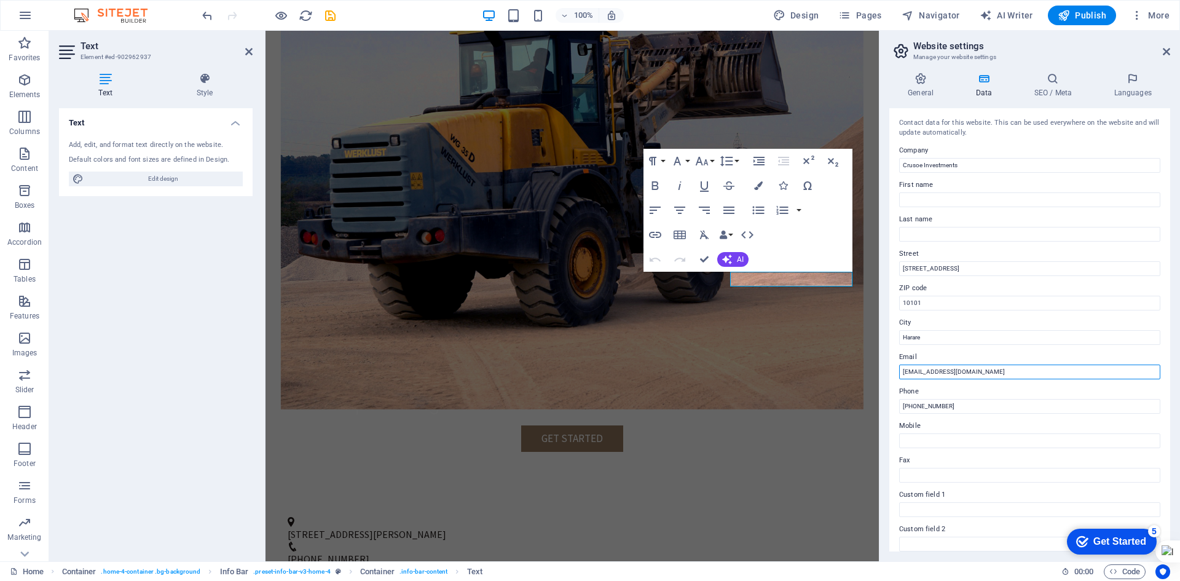
drag, startPoint x: 913, startPoint y: 372, endPoint x: 896, endPoint y: 367, distance: 17.3
click at [896, 367] on div "Contact data for this website. This can be used everywhere on the website and w…" at bounding box center [1029, 329] width 281 height 443
drag, startPoint x: 985, startPoint y: 369, endPoint x: 950, endPoint y: 369, distance: 35.6
click at [950, 369] on input "[EMAIL_ADDRESS][DOMAIN_NAME]" at bounding box center [1029, 371] width 261 height 15
click at [974, 370] on input "[EMAIL_ADDRESS][DOMAIN_NAME]" at bounding box center [1029, 371] width 261 height 15
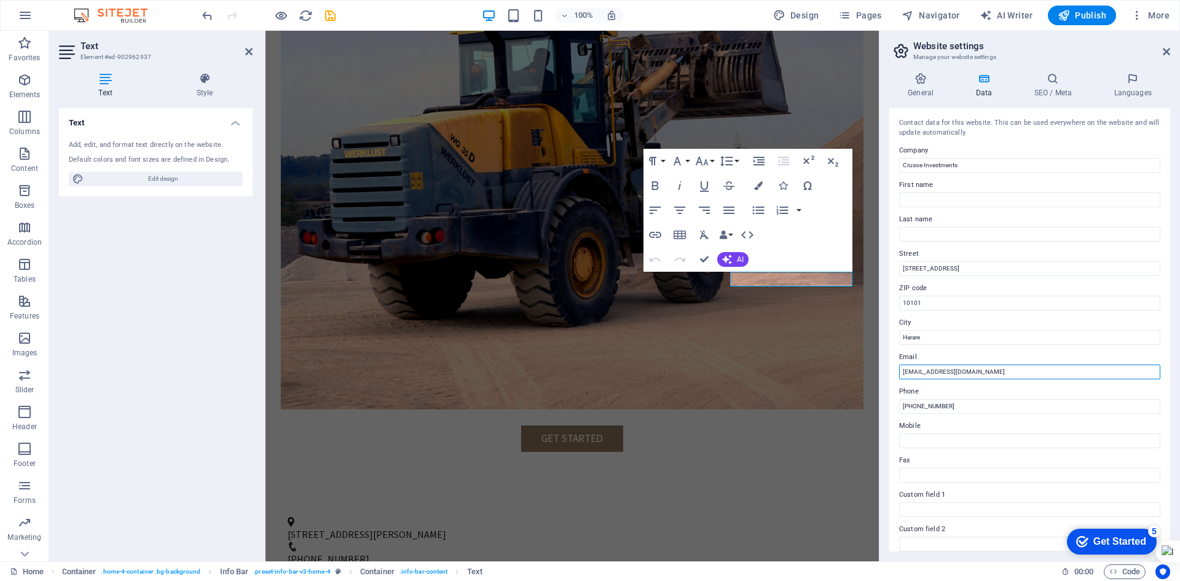
click at [980, 368] on input "[EMAIL_ADDRESS][DOMAIN_NAME]" at bounding box center [1029, 371] width 261 height 15
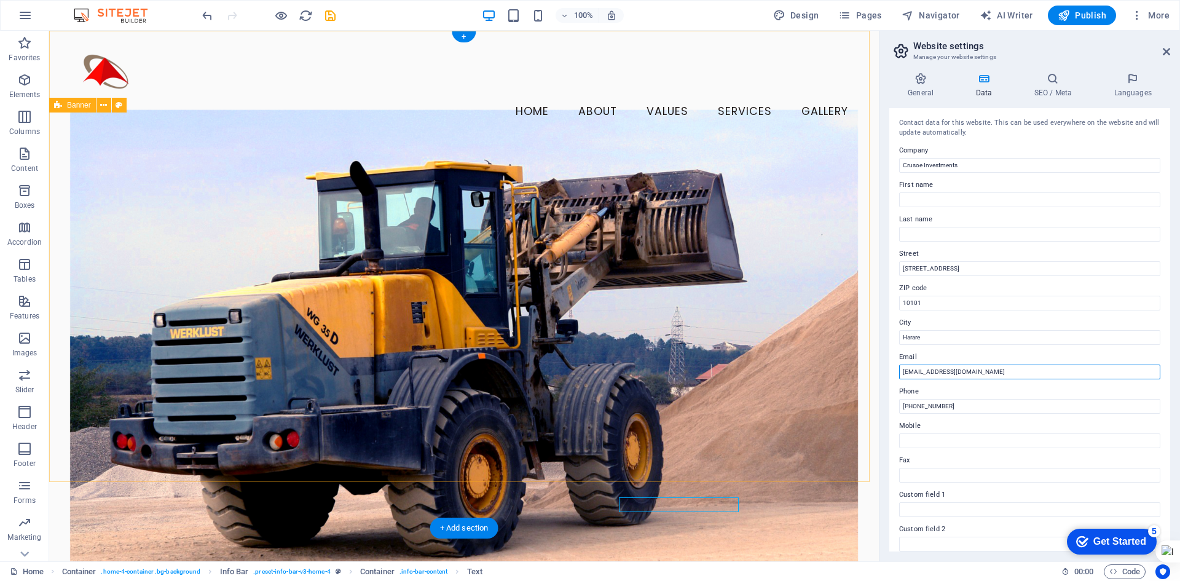
scroll to position [0, 0]
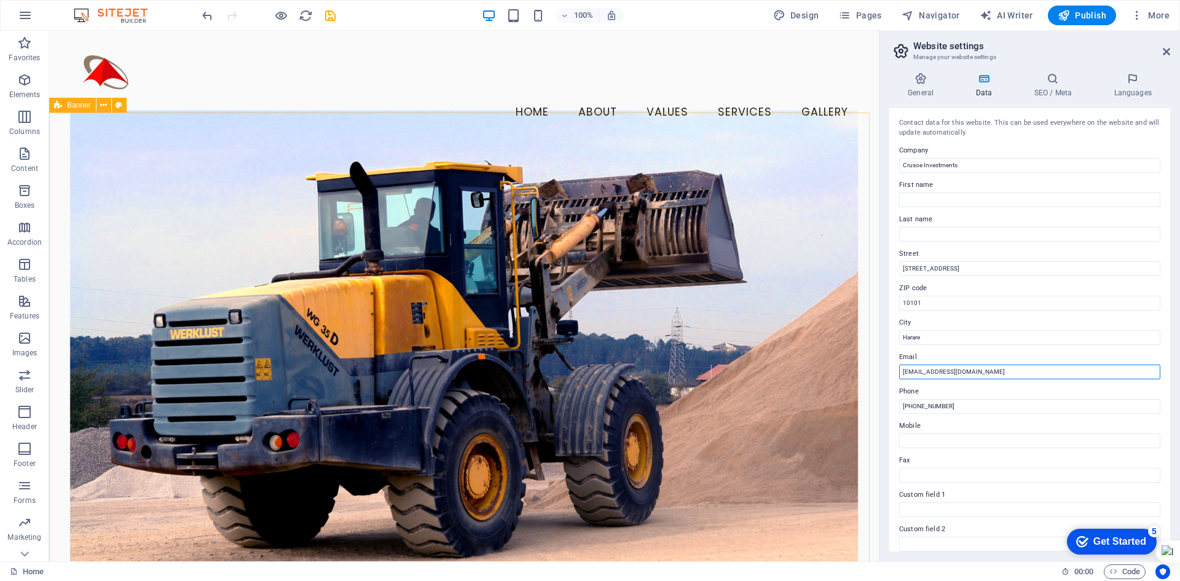
type input "[EMAIL_ADDRESS][DOMAIN_NAME]"
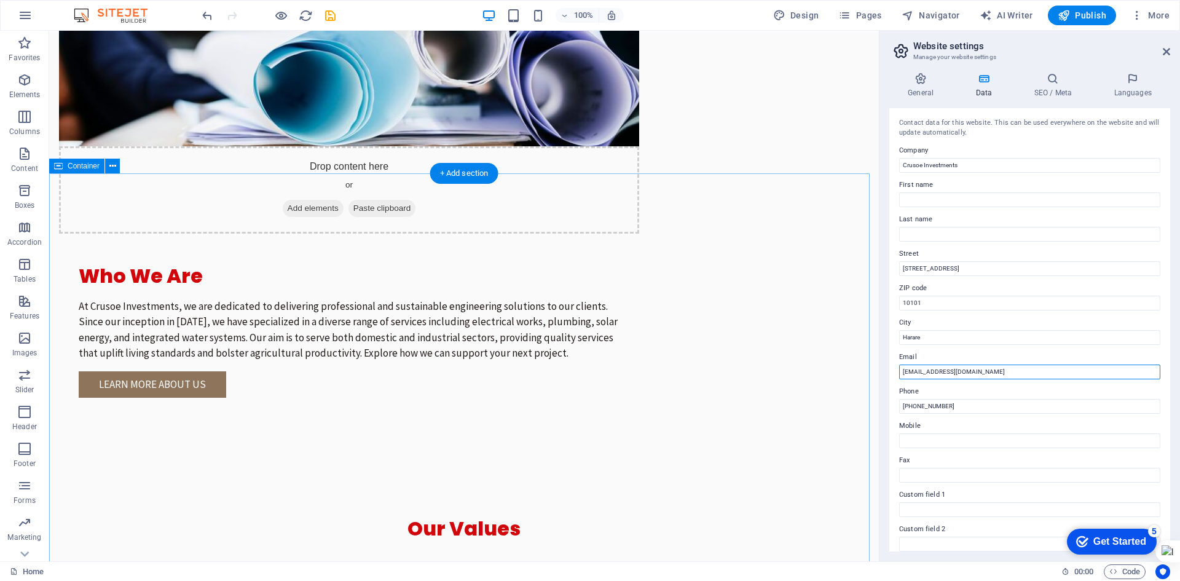
scroll to position [1087, 0]
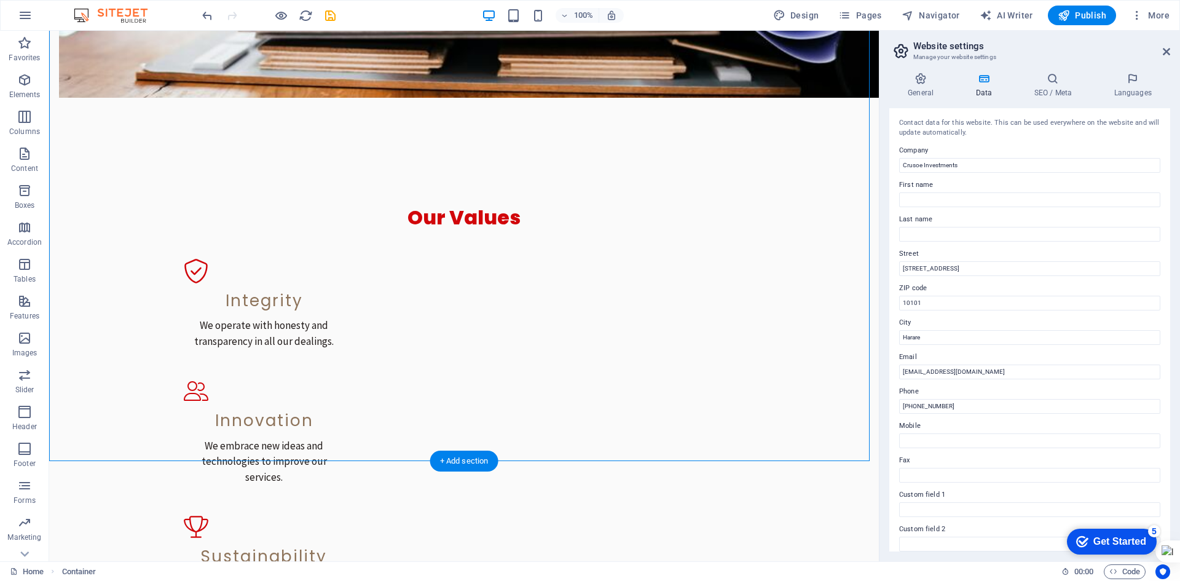
scroll to position [1394, 0]
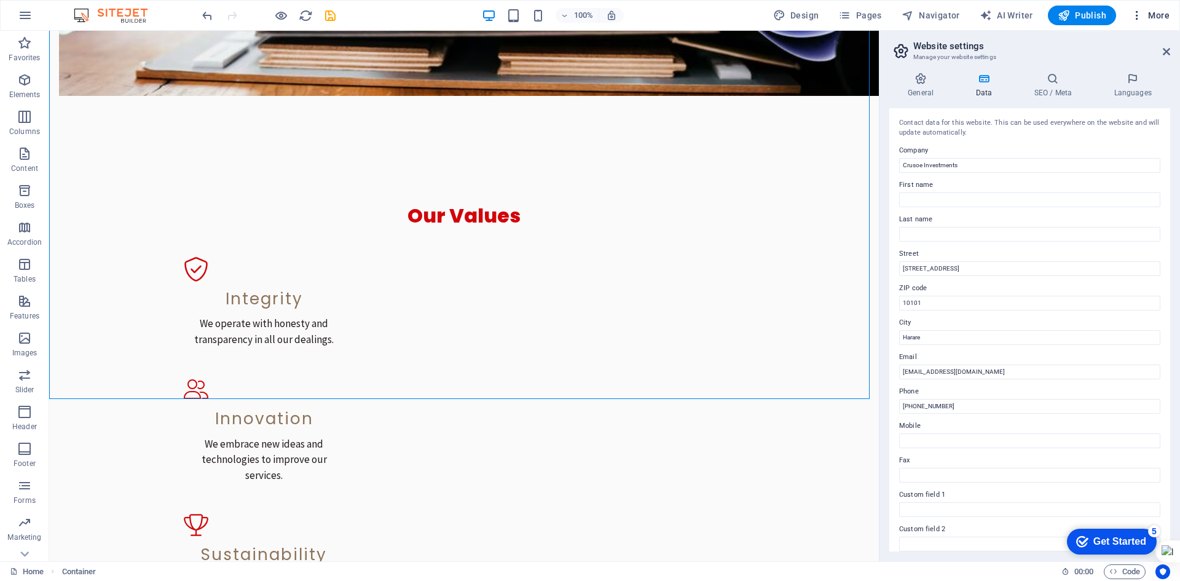
click at [1159, 18] on span "More" at bounding box center [1150, 15] width 39 height 12
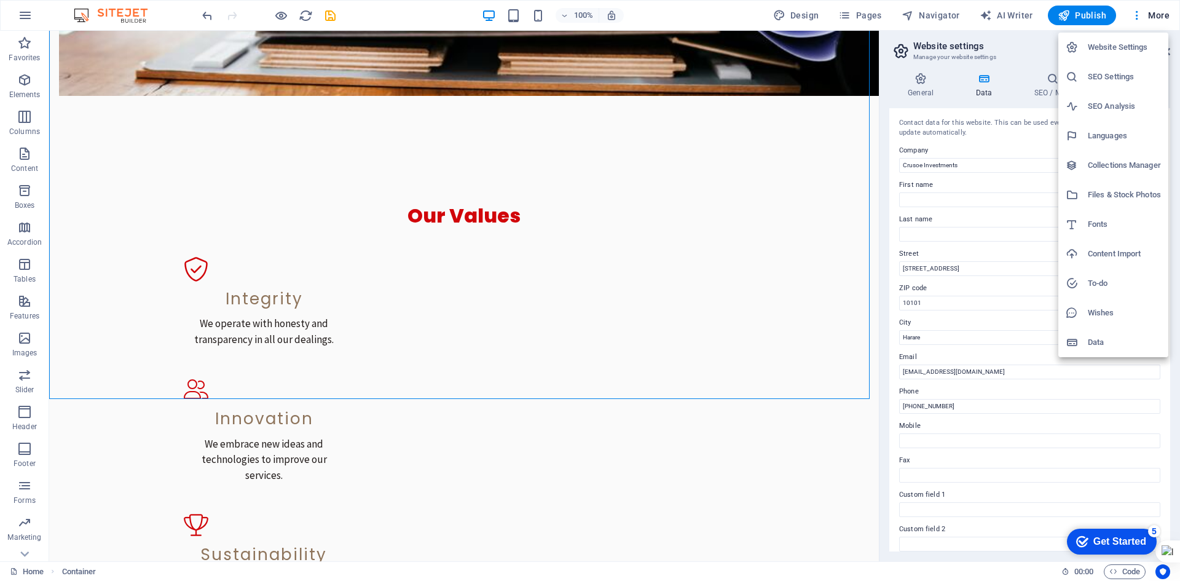
click at [819, 256] on div at bounding box center [590, 290] width 1180 height 581
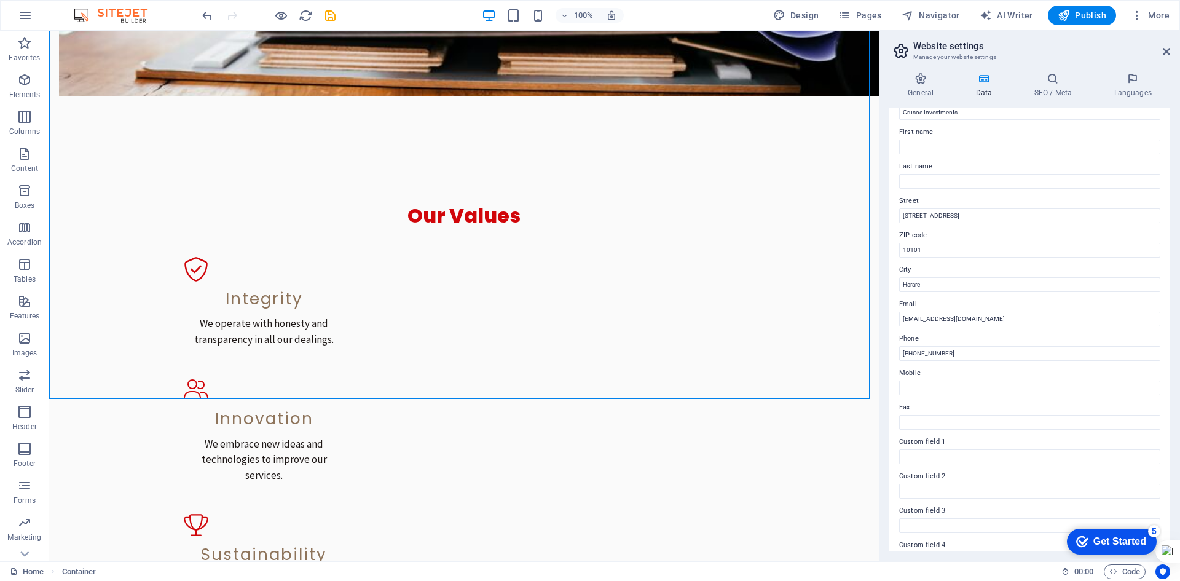
scroll to position [0, 0]
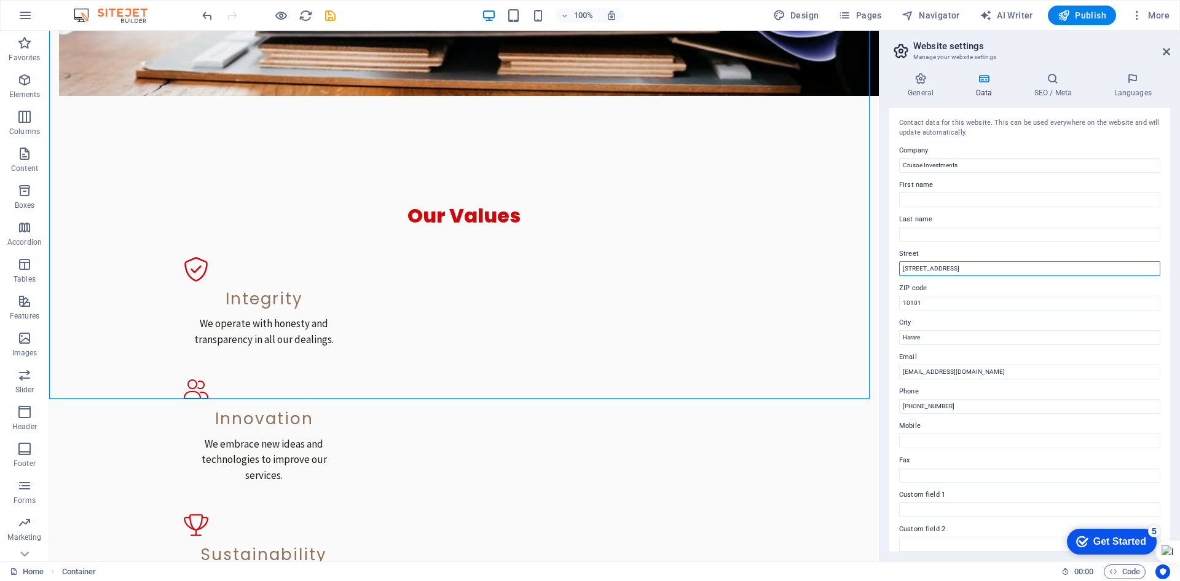
click at [977, 272] on input "[STREET_ADDRESS]" at bounding box center [1029, 268] width 261 height 15
drag, startPoint x: 977, startPoint y: 269, endPoint x: 884, endPoint y: 267, distance: 92.2
click at [884, 267] on div "General Data SEO / Meta Languages Website name [DOMAIN_NAME] Logo Drag files he…" at bounding box center [1030, 312] width 301 height 498
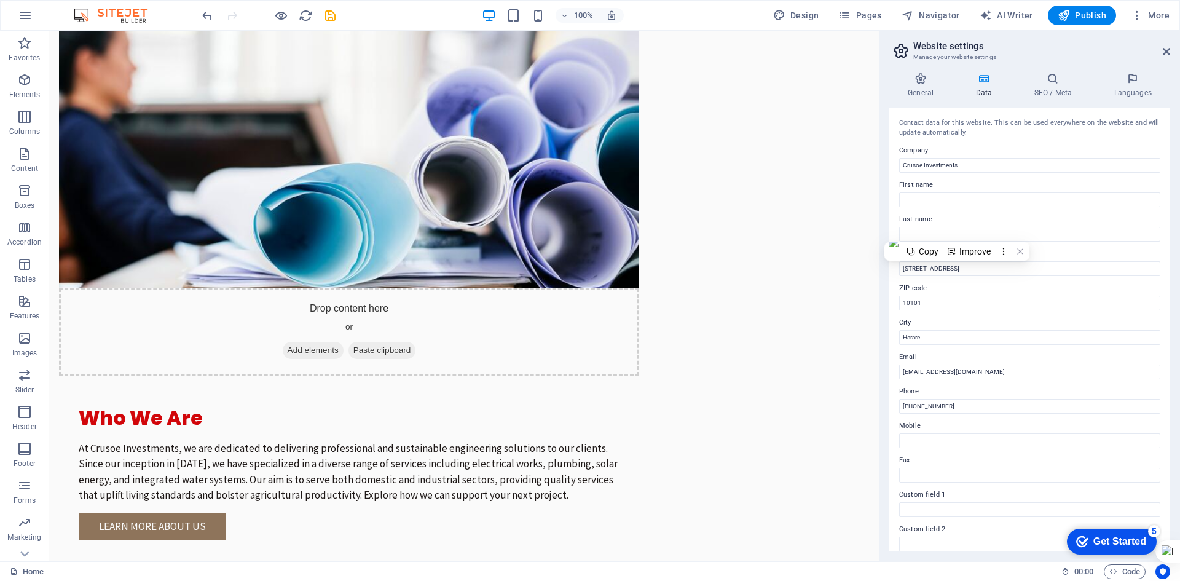
scroll to position [983, 0]
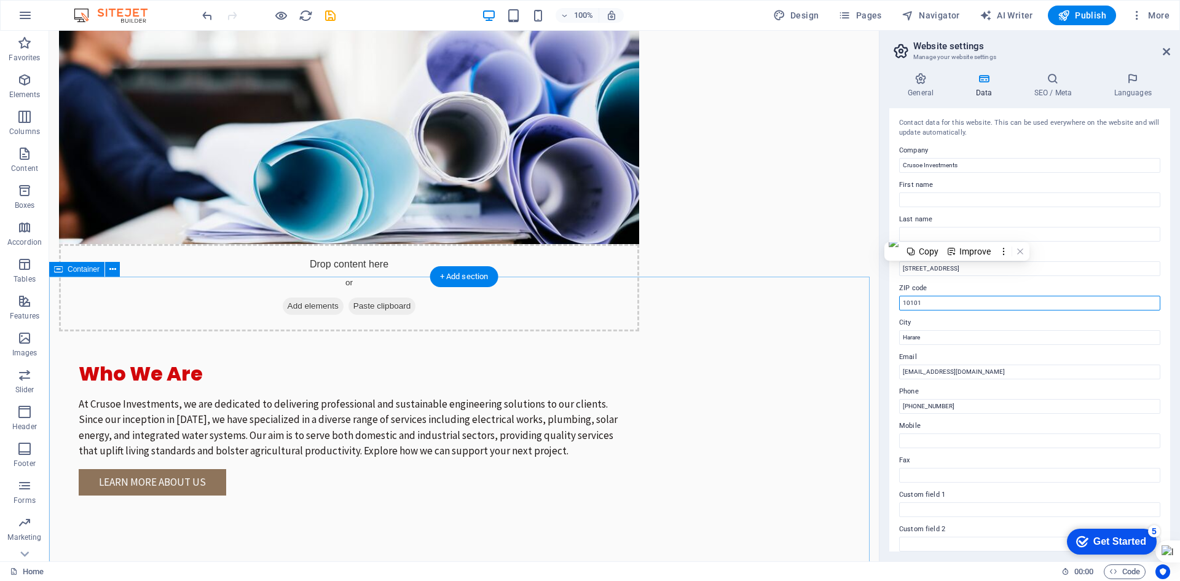
drag, startPoint x: 994, startPoint y: 333, endPoint x: 861, endPoint y: 286, distance: 141.5
type input "00263"
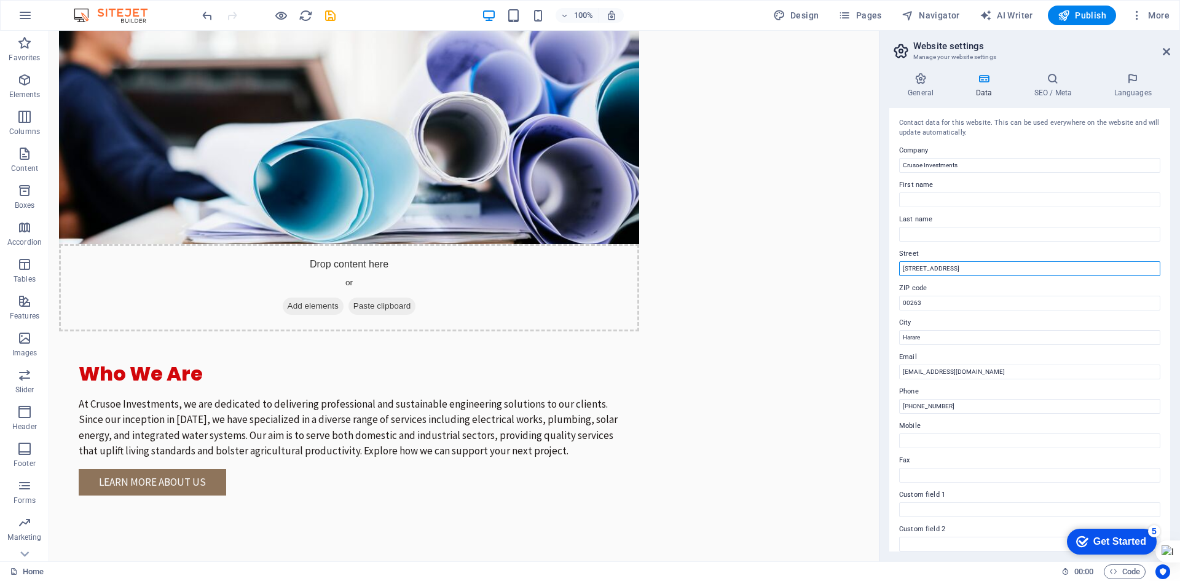
click at [967, 272] on input "[STREET_ADDRESS]" at bounding box center [1029, 268] width 261 height 15
click at [942, 301] on input "00263" at bounding box center [1029, 303] width 261 height 15
click at [964, 270] on input "[STREET_ADDRESS]" at bounding box center [1029, 268] width 261 height 15
drag, startPoint x: 967, startPoint y: 268, endPoint x: 887, endPoint y: 269, distance: 79.9
click at [888, 267] on div "General Data SEO / Meta Languages Website name [DOMAIN_NAME] Logo Drag files he…" at bounding box center [1030, 312] width 301 height 498
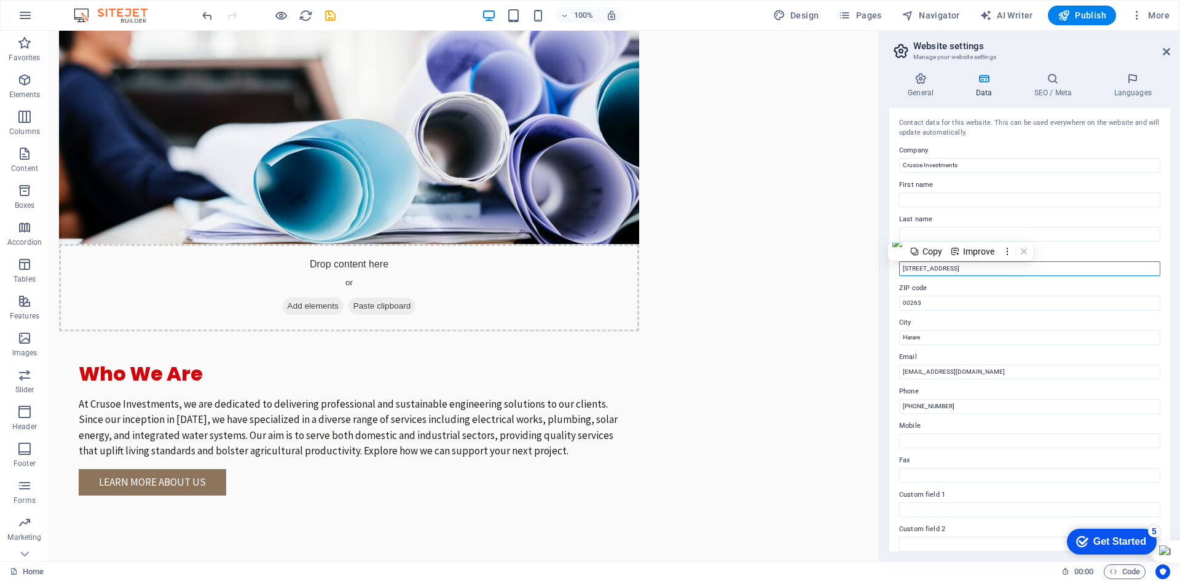
paste input "30 [PERSON_NAME] Avenu"
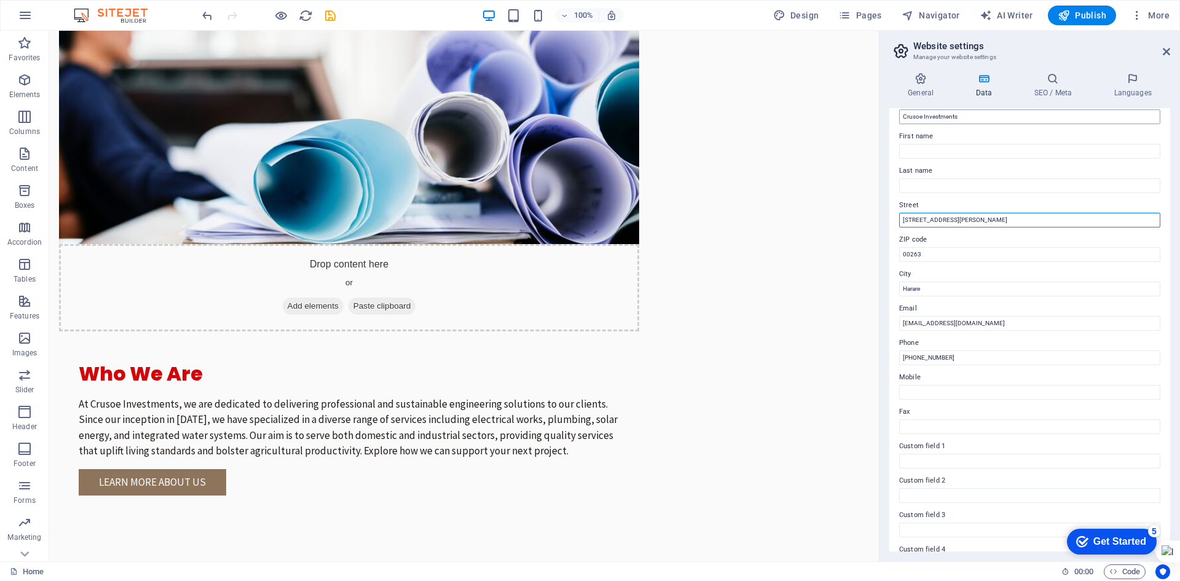
scroll to position [0, 0]
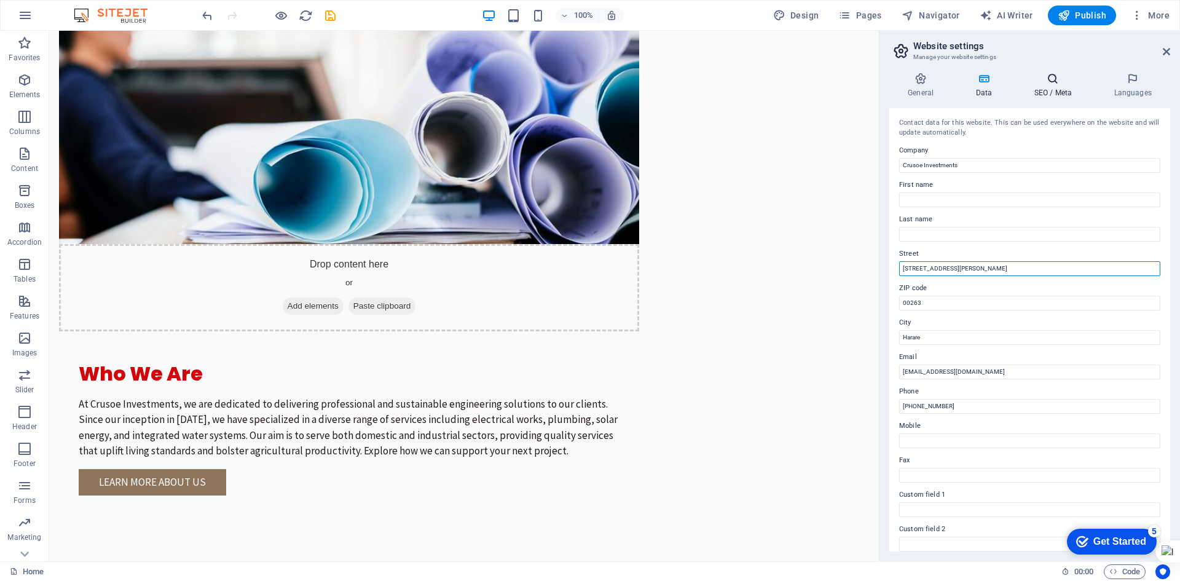
type input "[STREET_ADDRESS][PERSON_NAME]"
click at [1052, 76] on icon at bounding box center [1052, 79] width 75 height 12
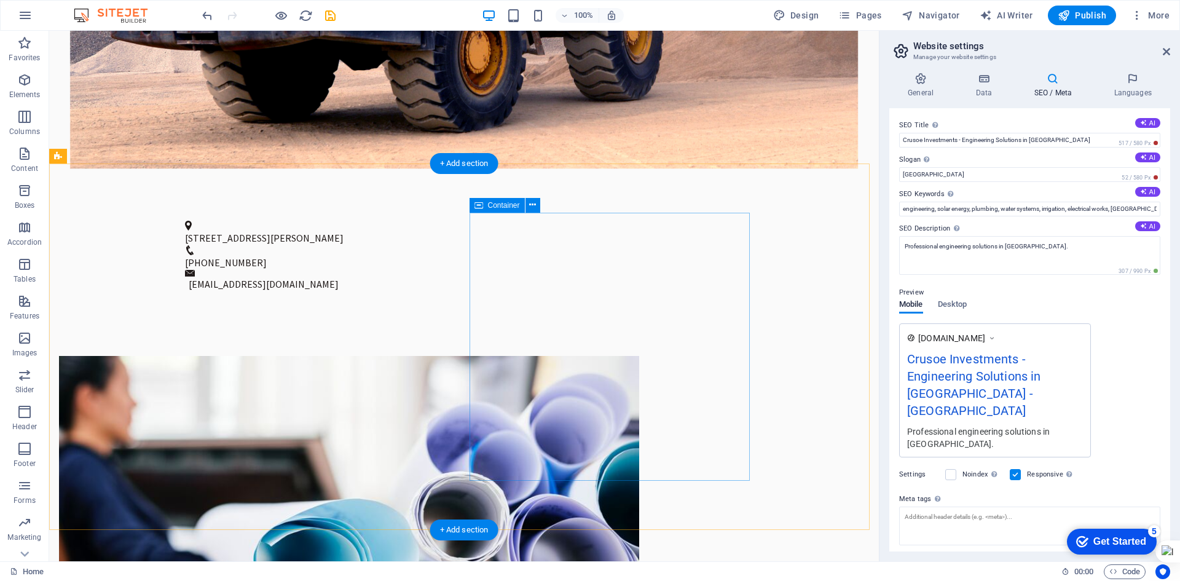
scroll to position [615, 0]
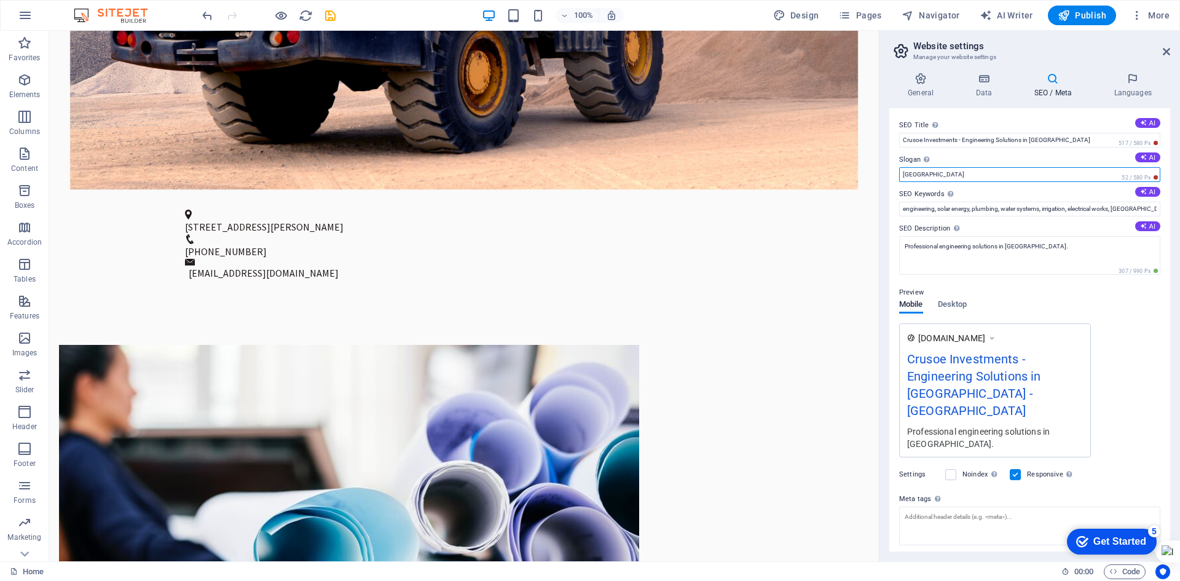
click at [929, 175] on input "[GEOGRAPHIC_DATA]" at bounding box center [1029, 174] width 261 height 15
drag, startPoint x: 979, startPoint y: 204, endPoint x: 875, endPoint y: 167, distance: 110.4
click at [945, 176] on input "[GEOGRAPHIC_DATA]" at bounding box center [1029, 174] width 261 height 15
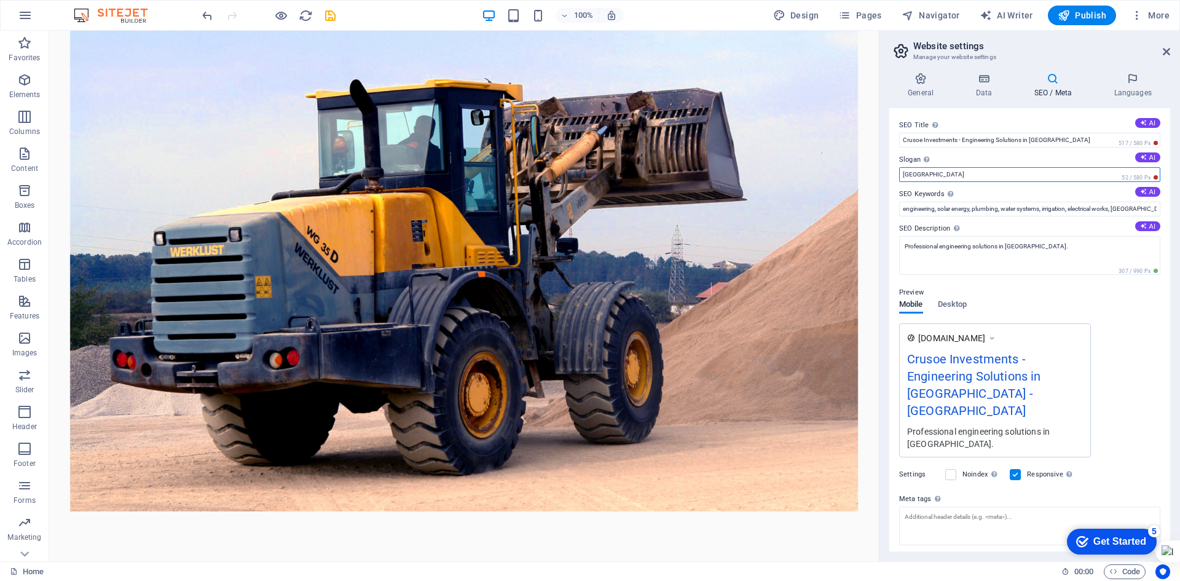
scroll to position [0, 0]
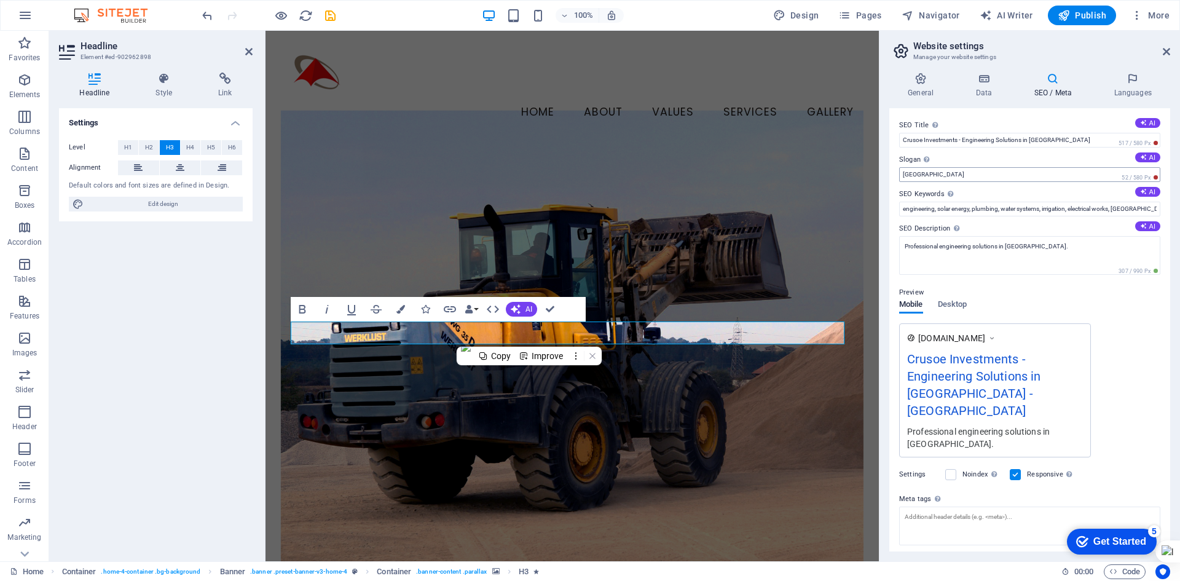
click at [918, 175] on input "[GEOGRAPHIC_DATA]" at bounding box center [1029, 174] width 261 height 15
drag, startPoint x: 925, startPoint y: 174, endPoint x: 897, endPoint y: 170, distance: 28.5
click at [897, 170] on div "SEO Title The title of your website - make it something that stands out in sear…" at bounding box center [1029, 329] width 281 height 443
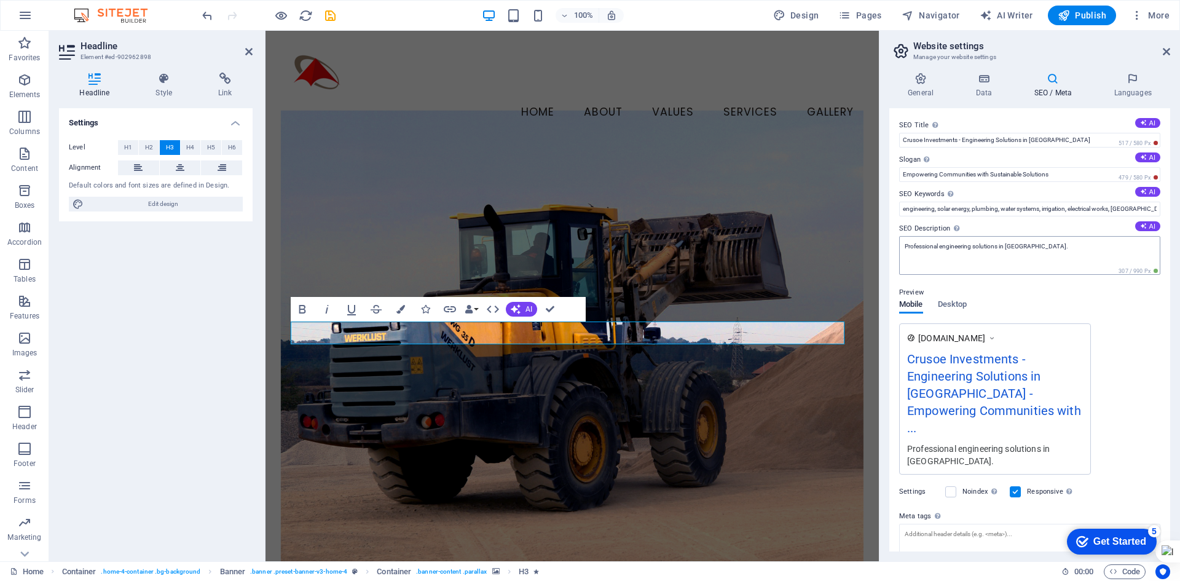
type input "Empowering Communities with Sustainable Solutions"
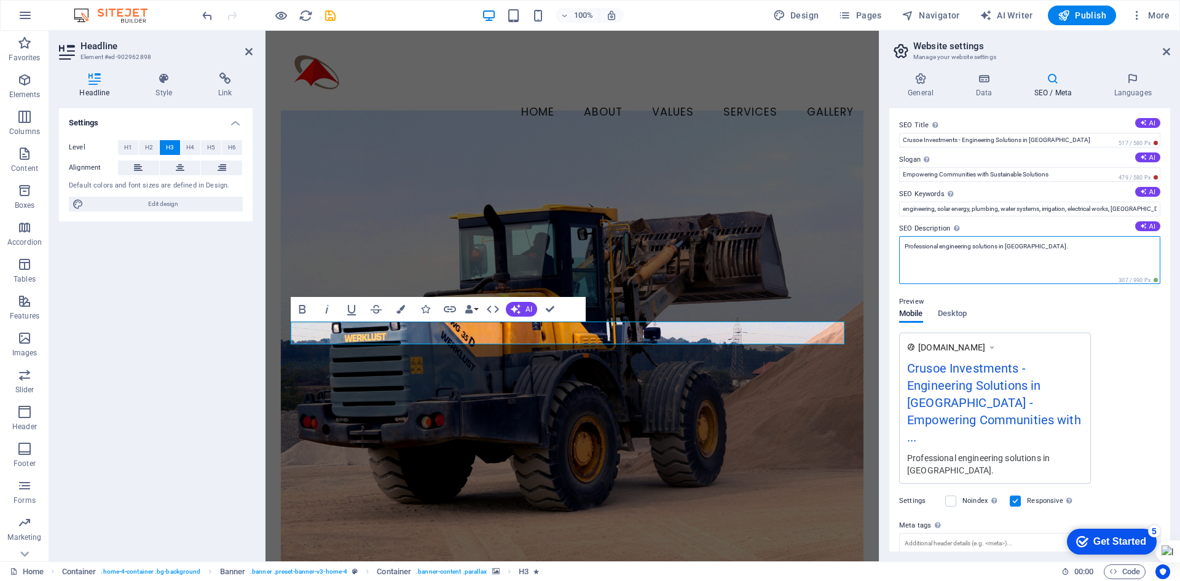
click at [1053, 247] on textarea "Professional engineering solutions in [GEOGRAPHIC_DATA]." at bounding box center [1029, 260] width 261 height 48
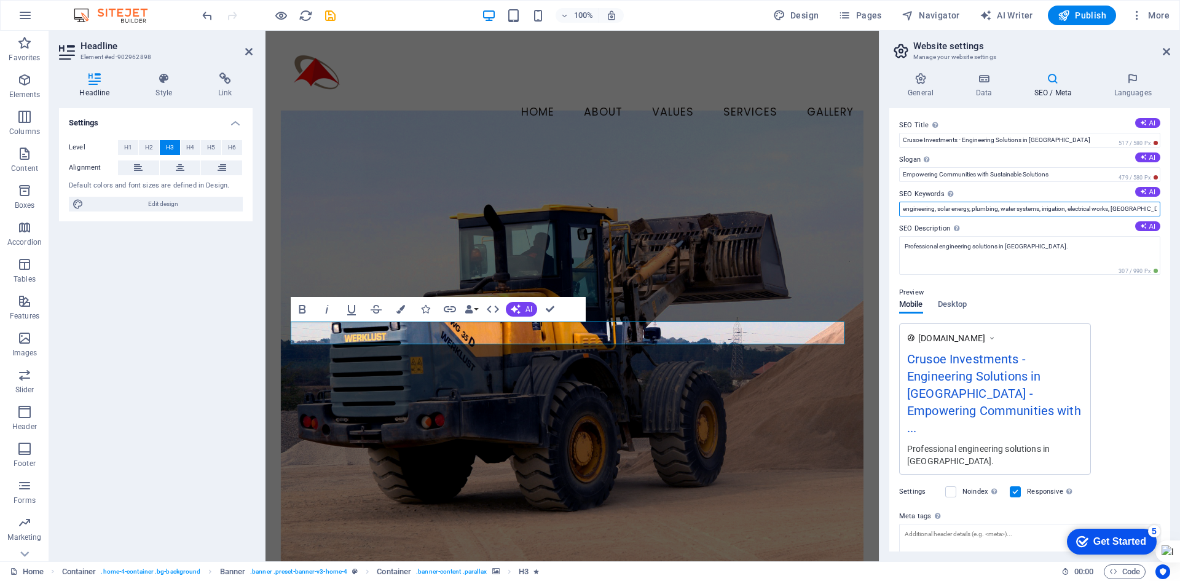
click at [1108, 207] on input "engineering, solar energy, plumbing, water systems, irrigation, electrical work…" at bounding box center [1029, 209] width 261 height 15
drag, startPoint x: 897, startPoint y: 194, endPoint x: 939, endPoint y: 194, distance: 42.4
click at [939, 194] on div "SEO Title The title of your website - make it something that stands out in sear…" at bounding box center [1029, 329] width 281 height 443
click at [1114, 211] on input "engineering, solar energy, plumbing, water systems, irrigation, electrical work…" at bounding box center [1029, 209] width 261 height 15
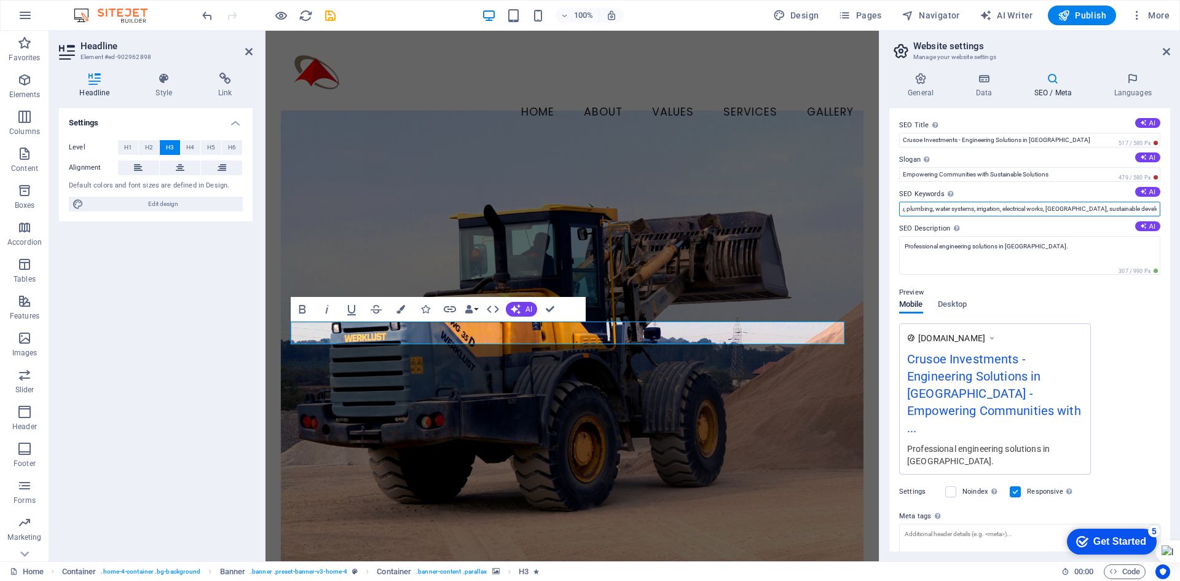
paste input "Commercial electrical maintenance"
click at [1151, 208] on input "engineering, solar energy, plumbing, water systems, irrigation, electrical work…" at bounding box center [1029, 209] width 261 height 15
paste input "Industrial electrical repair"
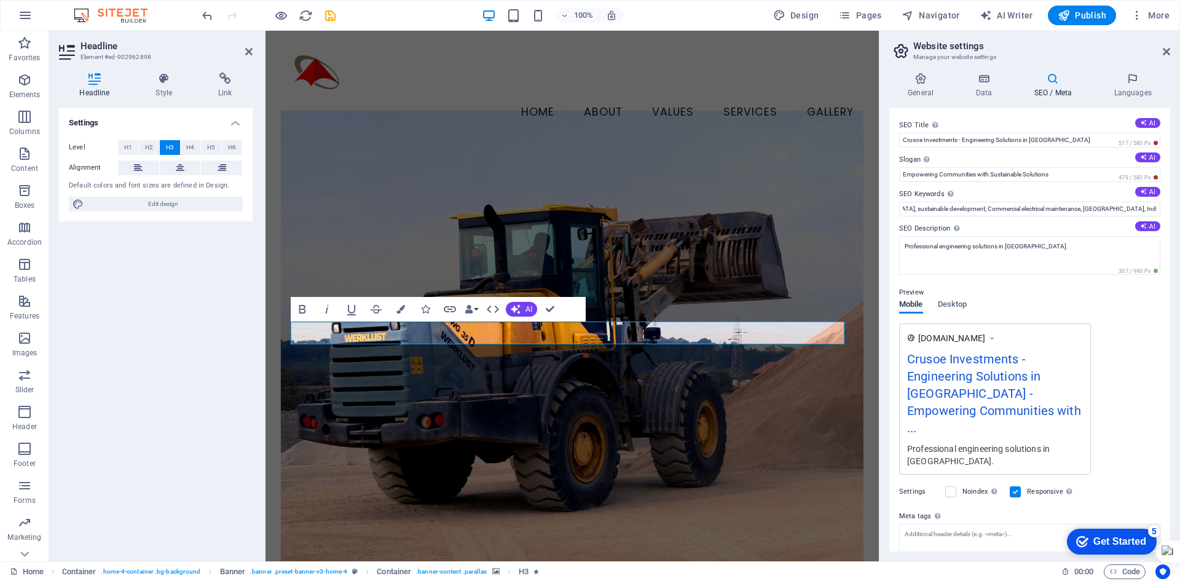
scroll to position [0, 0]
click at [1148, 205] on input "engineering, solar energy, plumbing, water systems, irrigation, electrical work…" at bounding box center [1029, 209] width 261 height 15
paste input "Home solar systems [GEOGRAPHIC_DATA]"
click at [1136, 331] on div "[DOMAIN_NAME] Crusoe Investments - Engineering Solutions in [GEOGRAPHIC_DATA] -…" at bounding box center [1029, 398] width 261 height 151
click at [1146, 209] on input "engineering, solar energy, plumbing, water systems, irrigation, electrical work…" at bounding box center [1029, 209] width 261 height 15
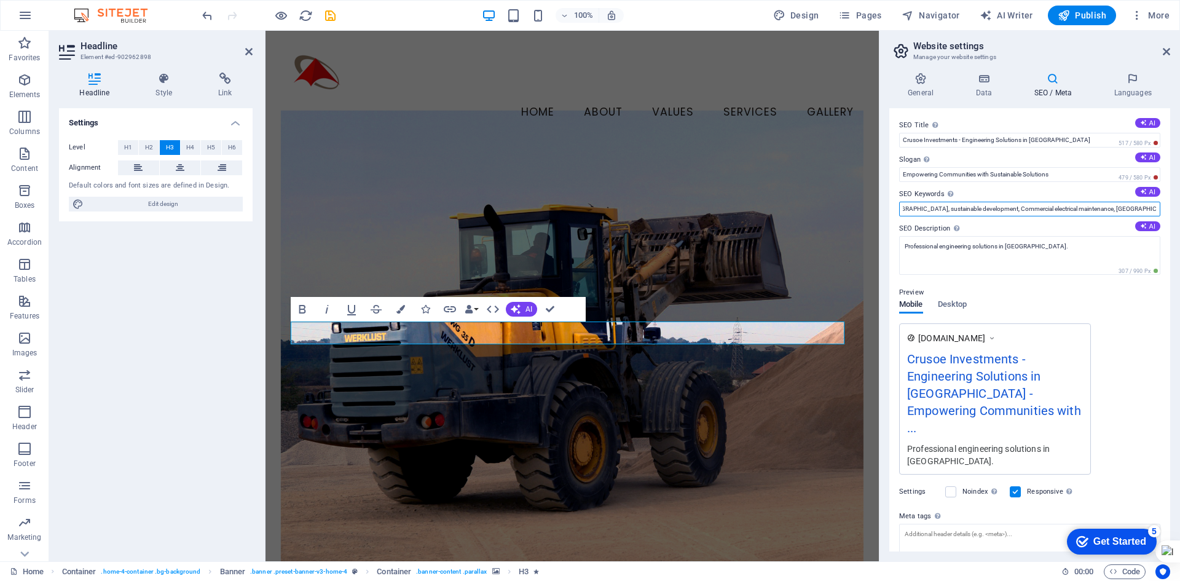
scroll to position [0, 345]
paste input "Solar systems for farms, Solar energy security, Solar geyser installation, Bore…"
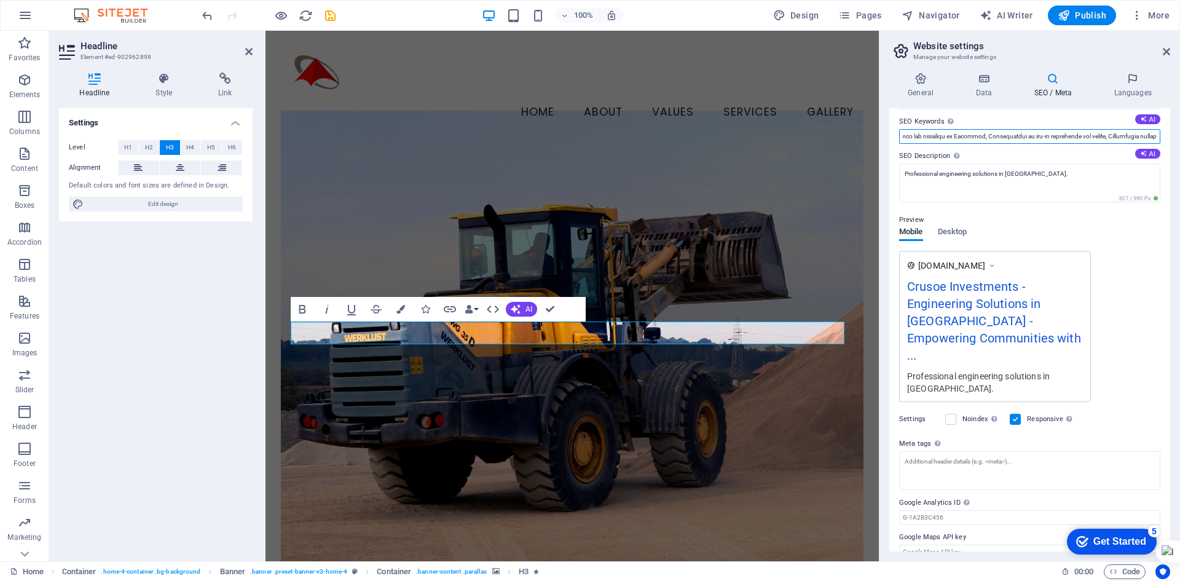
scroll to position [73, 0]
type input "engineering, solar energy, plumbing, water systems, irrigation, electrical work…"
click at [953, 544] on input "Google Maps API key" at bounding box center [1029, 551] width 261 height 15
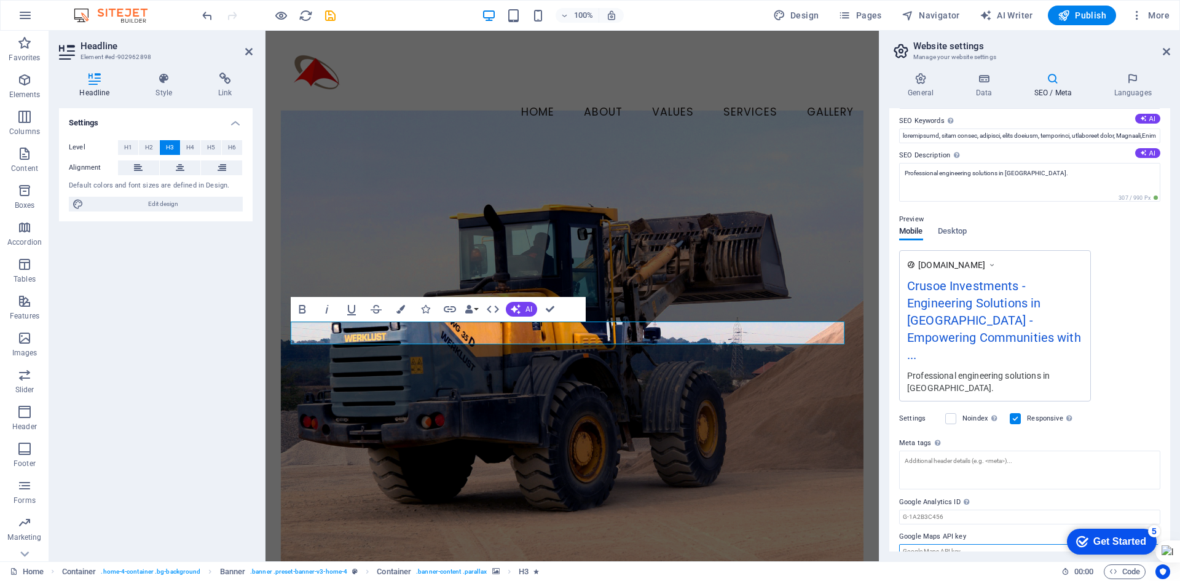
click at [964, 544] on input "Google Maps API key" at bounding box center [1029, 551] width 261 height 15
click at [939, 544] on input "Google Maps API key" at bounding box center [1029, 551] width 261 height 15
drag, startPoint x: 939, startPoint y: 535, endPoint x: 924, endPoint y: 535, distance: 15.4
click at [924, 544] on input "Google Maps API key" at bounding box center [1029, 551] width 261 height 15
paste input "[URL][DOMAIN_NAME]"
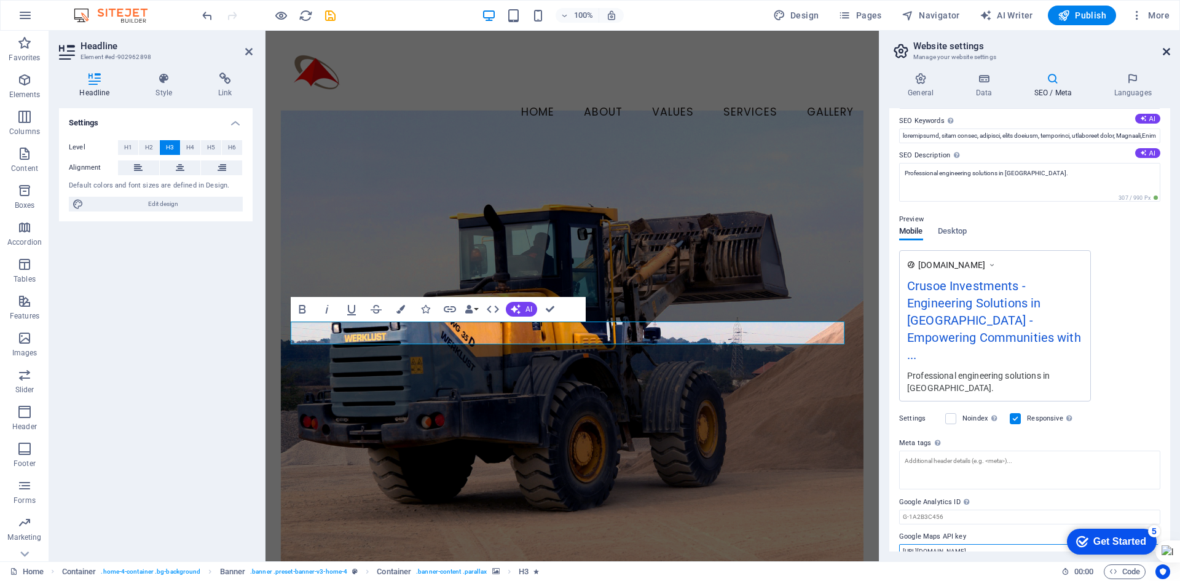
type input "[URL][DOMAIN_NAME]"
click at [1170, 55] on icon at bounding box center [1166, 52] width 7 height 10
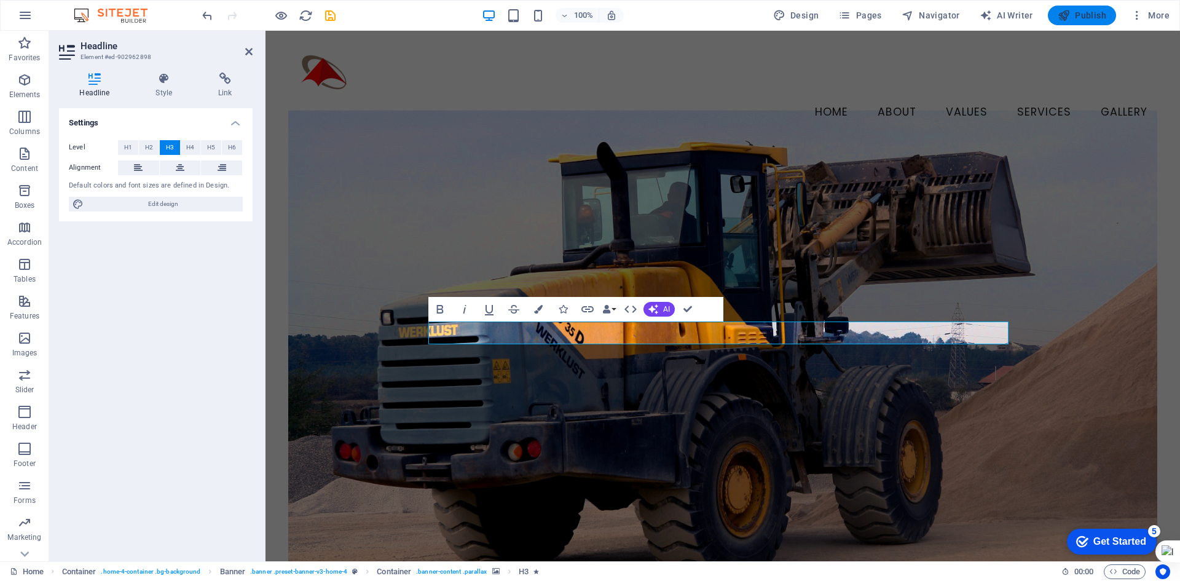
click at [1092, 15] on span "Publish" at bounding box center [1082, 15] width 49 height 12
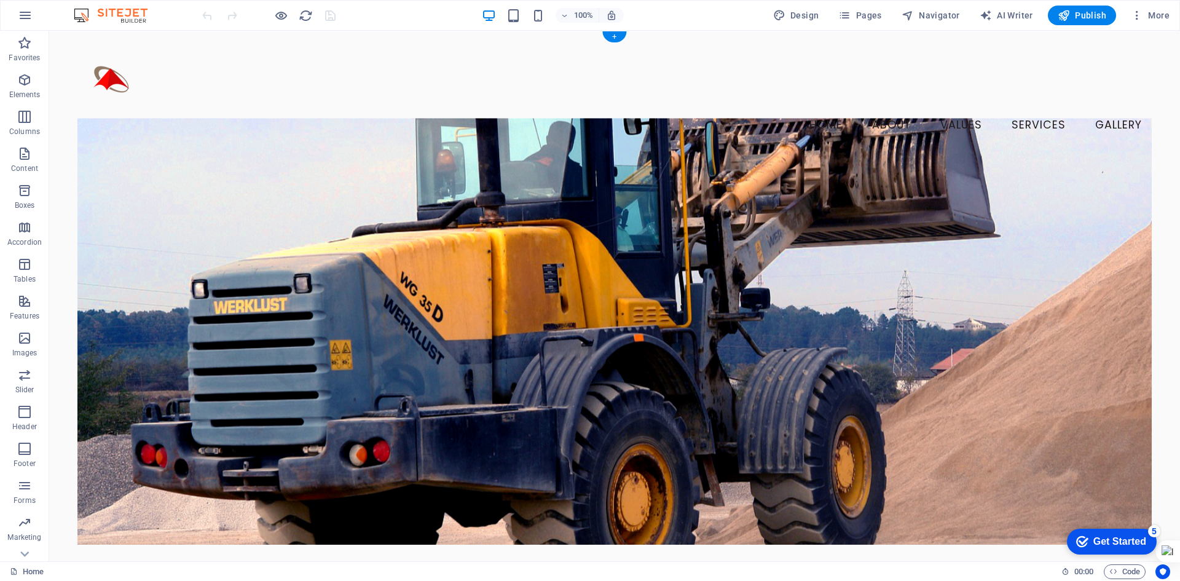
click at [668, 210] on figure at bounding box center [614, 331] width 1074 height 427
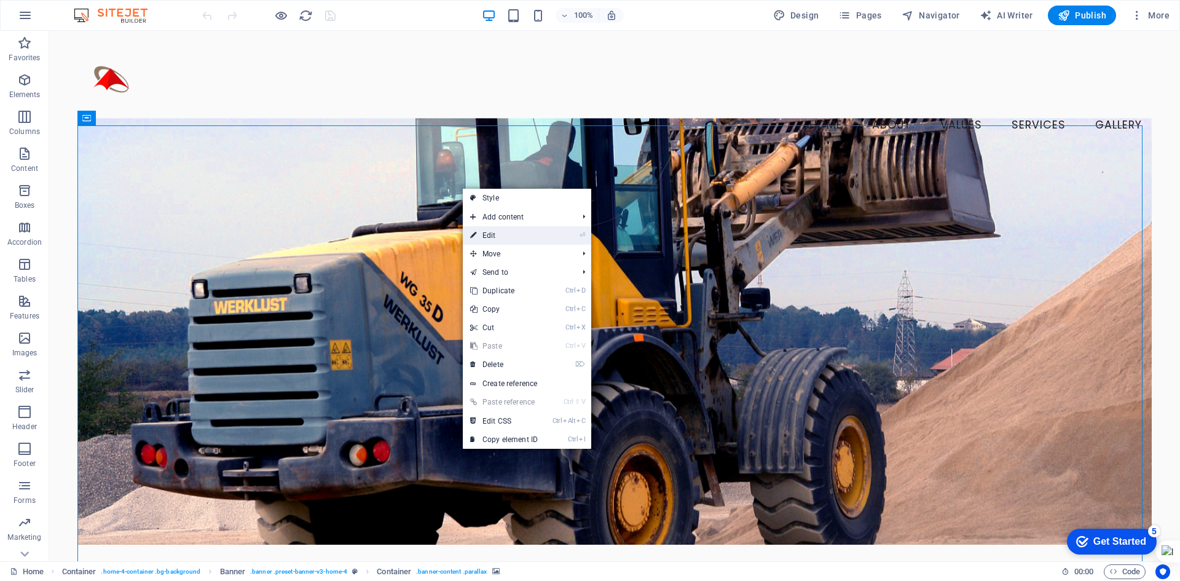
click at [505, 232] on link "⏎ Edit" at bounding box center [504, 235] width 82 height 18
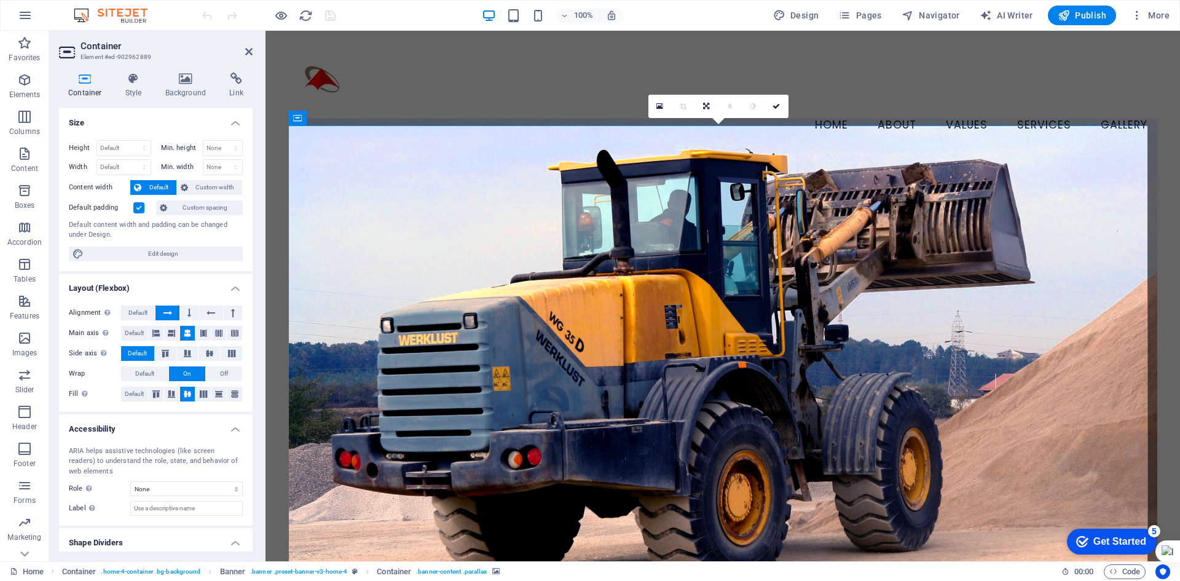
click at [460, 180] on figure at bounding box center [722, 359] width 869 height 483
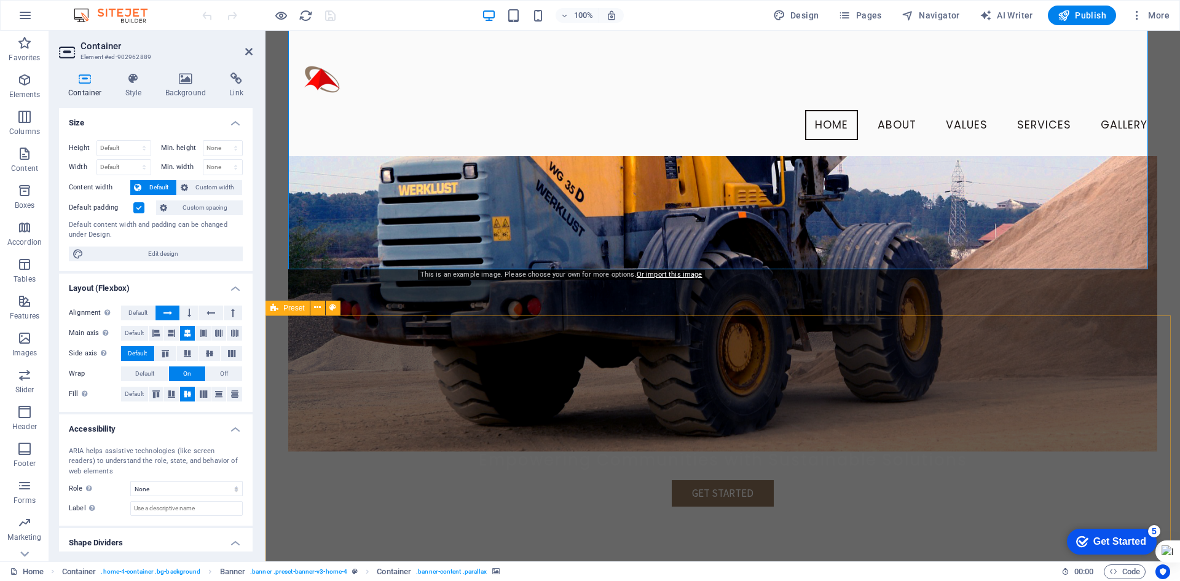
scroll to position [123, 0]
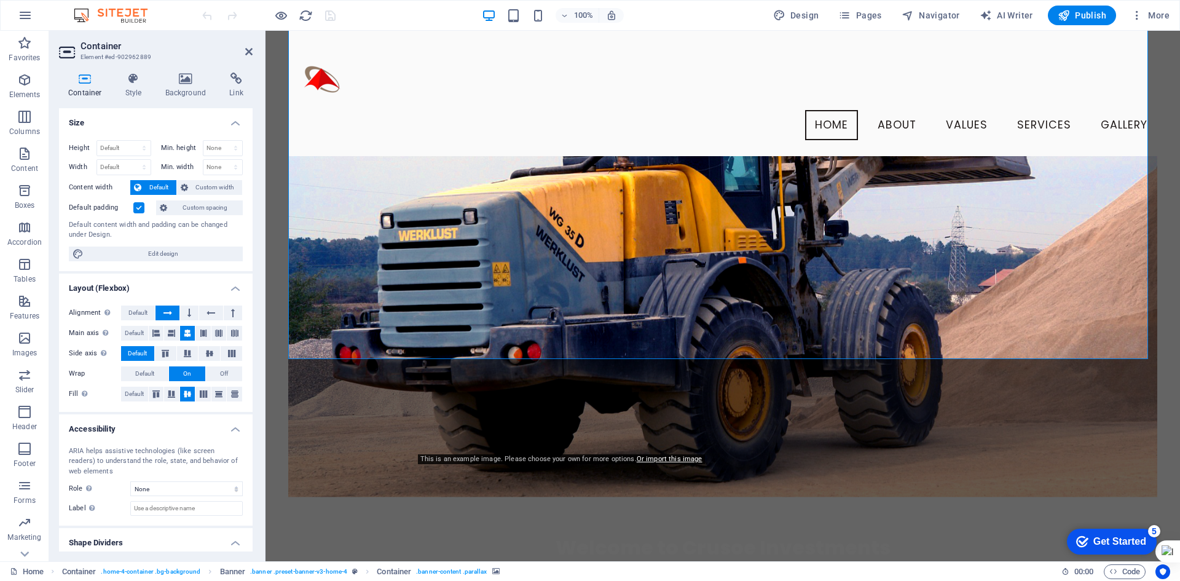
click at [457, 269] on figure at bounding box center [722, 255] width 869 height 483
click at [393, 263] on figure at bounding box center [722, 255] width 869 height 483
click at [186, 79] on icon at bounding box center [186, 79] width 60 height 12
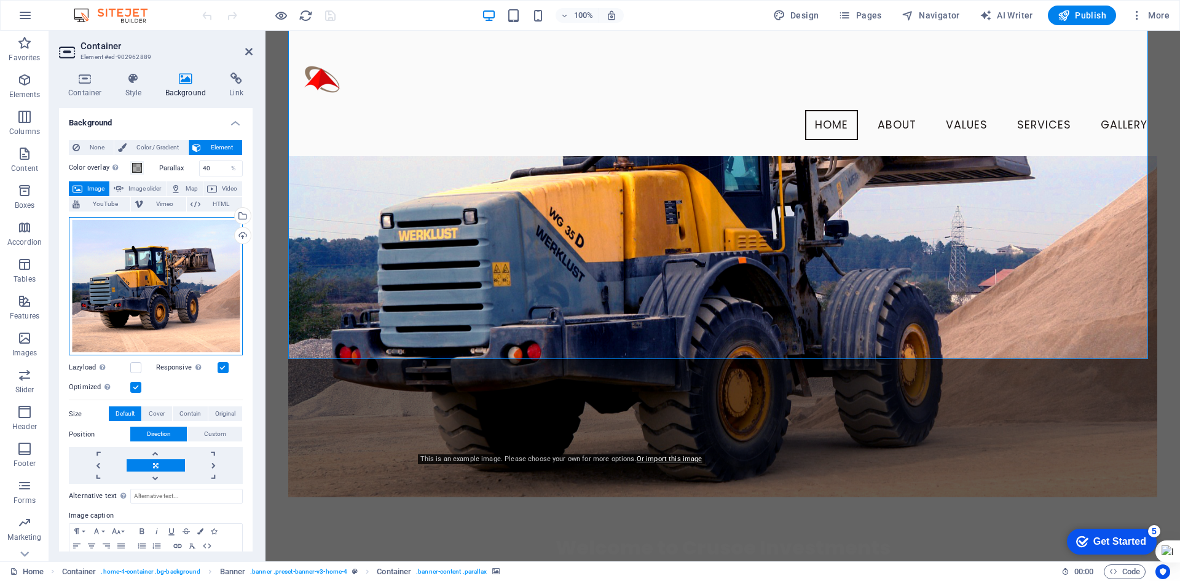
click at [202, 283] on div "Drag files here, click to choose files or select files from Files or our free s…" at bounding box center [156, 286] width 174 height 139
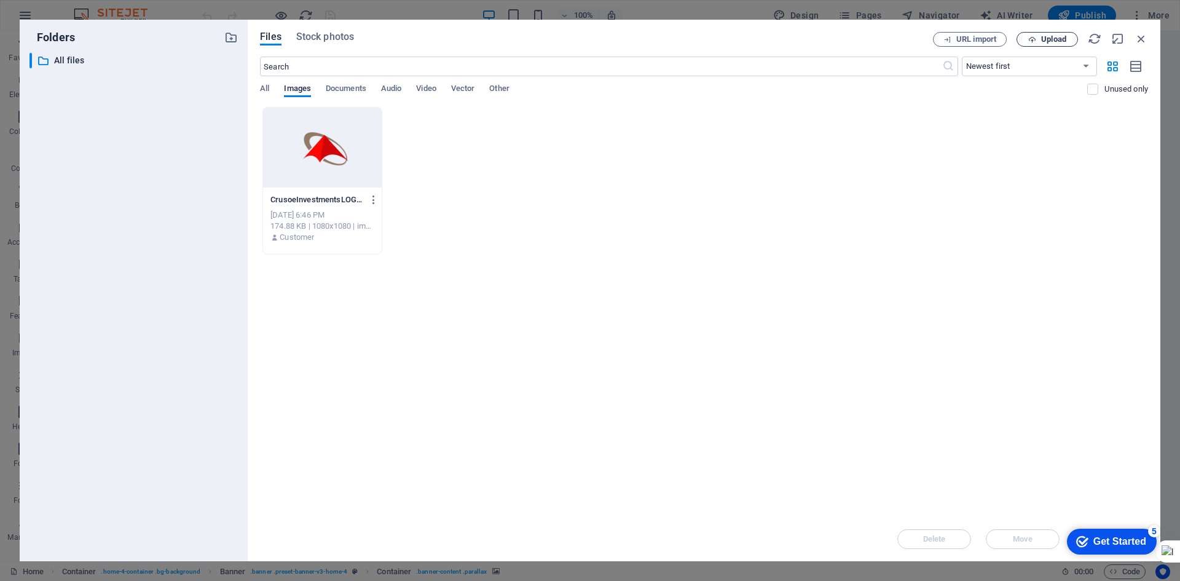
click at [1052, 39] on span "Upload" at bounding box center [1053, 39] width 25 height 7
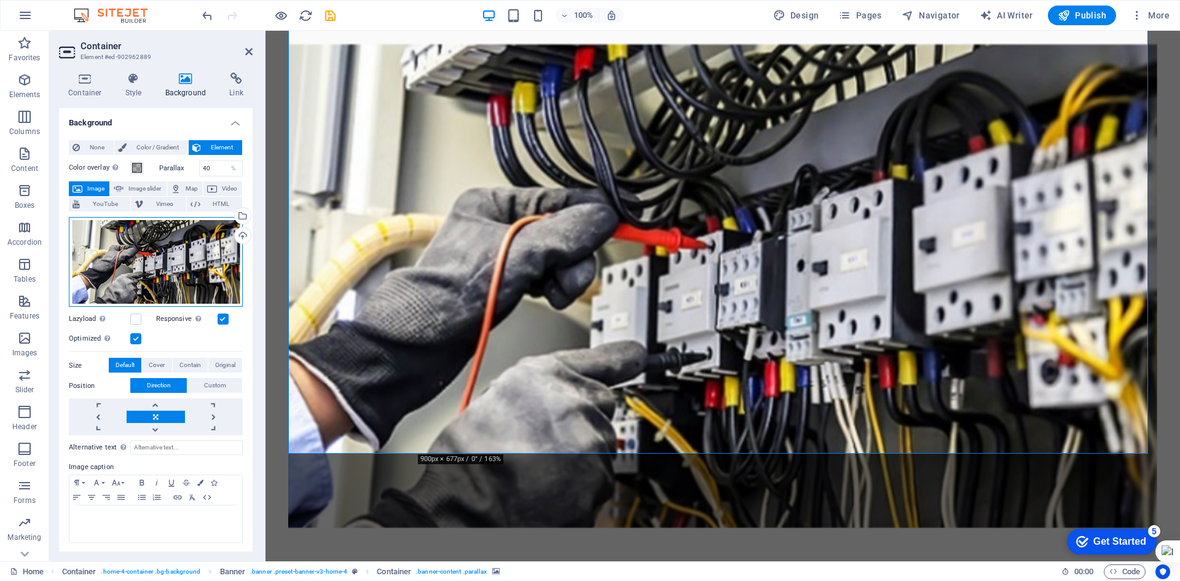
click at [171, 254] on div "Drag files here, click to choose files or select files from Files or our free s…" at bounding box center [156, 262] width 174 height 90
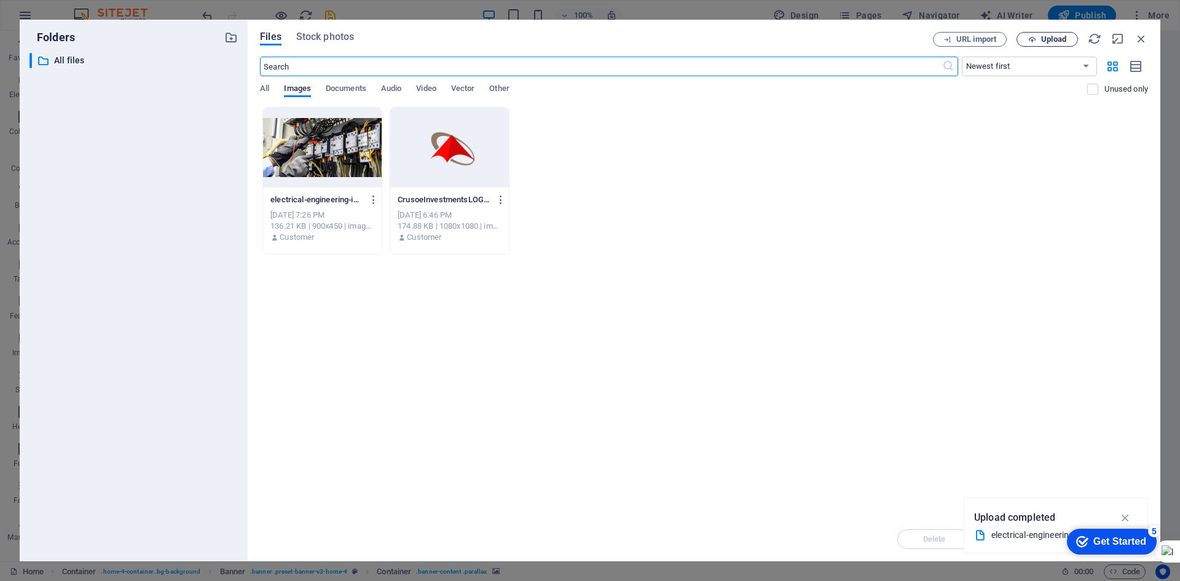
click at [1043, 39] on span "Upload" at bounding box center [1053, 39] width 25 height 7
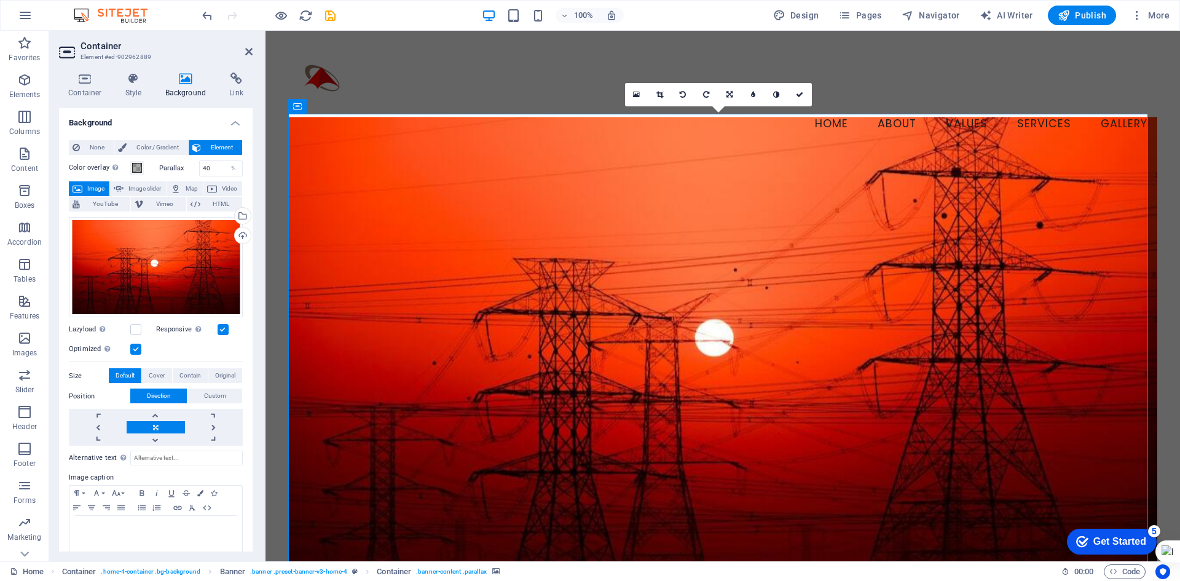
scroll to position [0, 0]
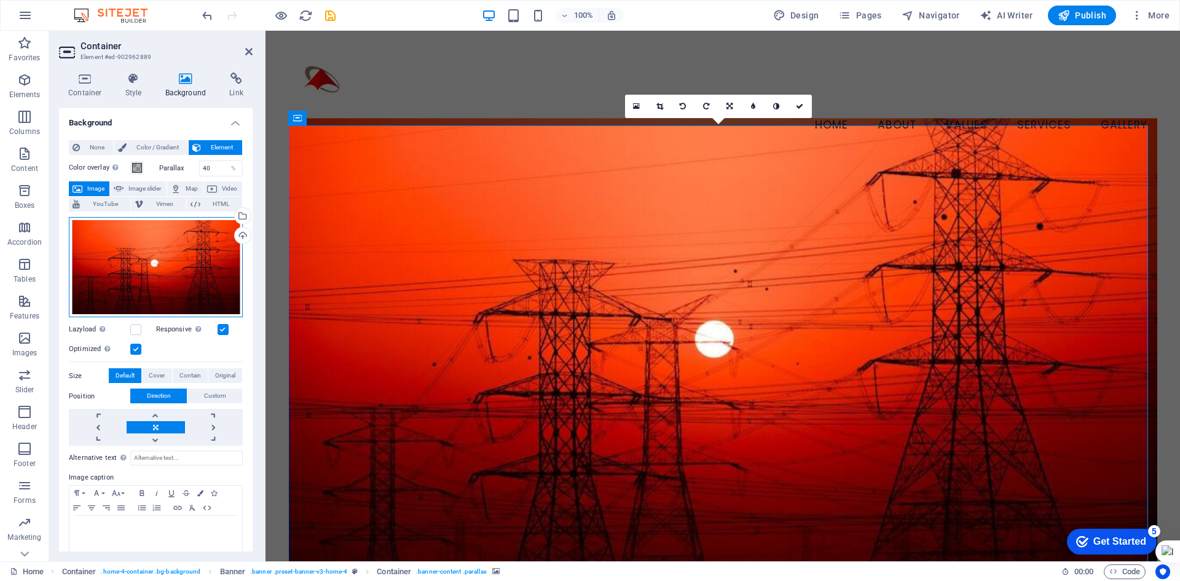
click at [157, 250] on div "Drag files here, click to choose files or select files from Files or our free s…" at bounding box center [156, 267] width 174 height 101
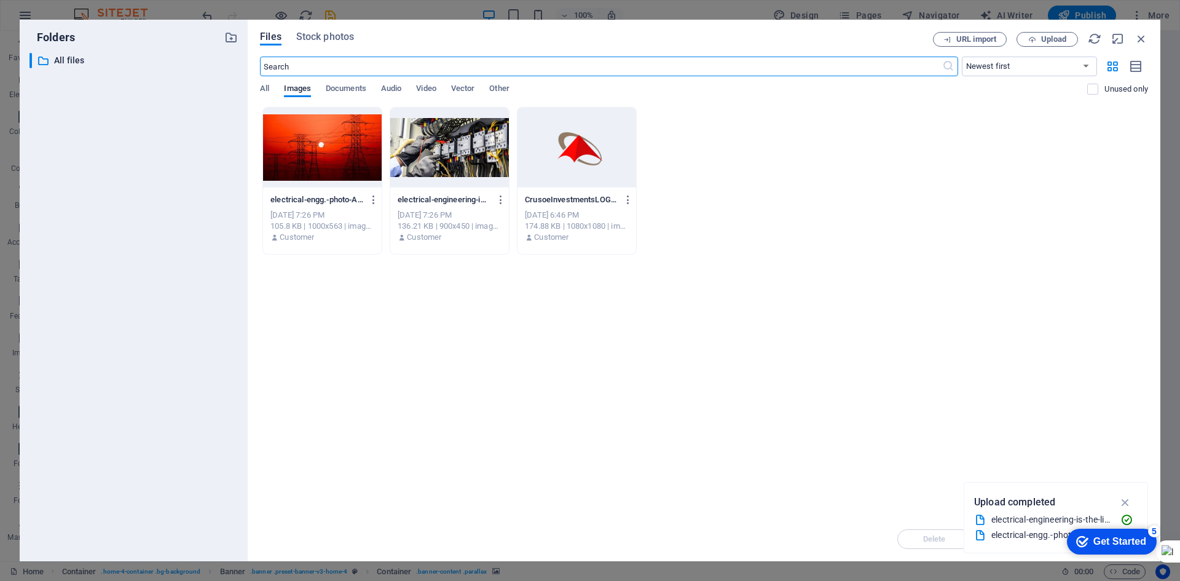
click at [449, 143] on div at bounding box center [449, 148] width 119 height 80
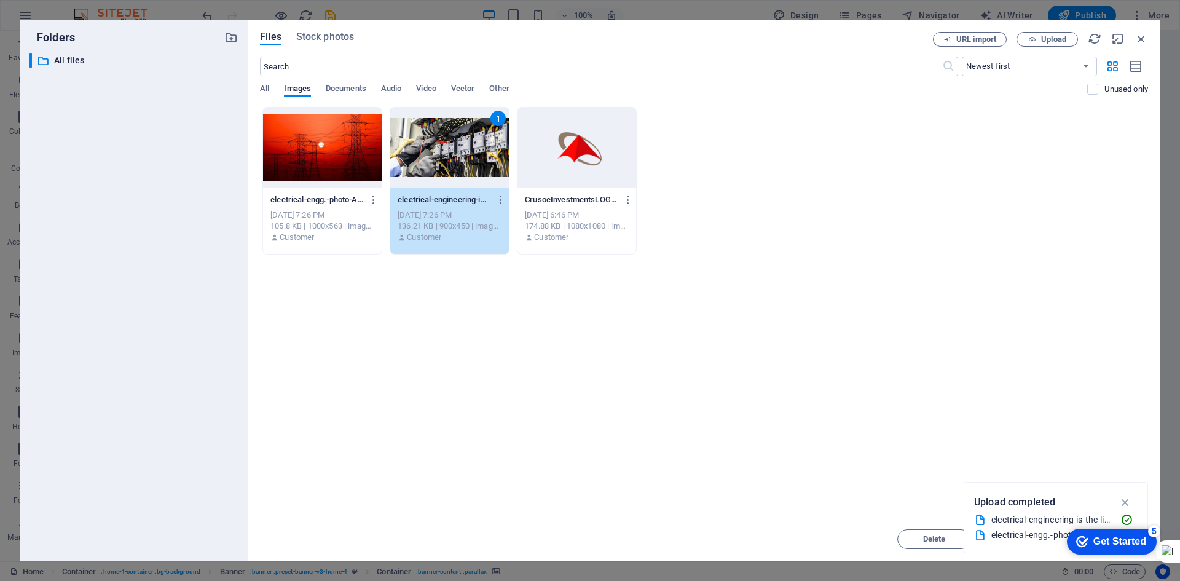
click at [452, 128] on div "1" at bounding box center [449, 148] width 119 height 80
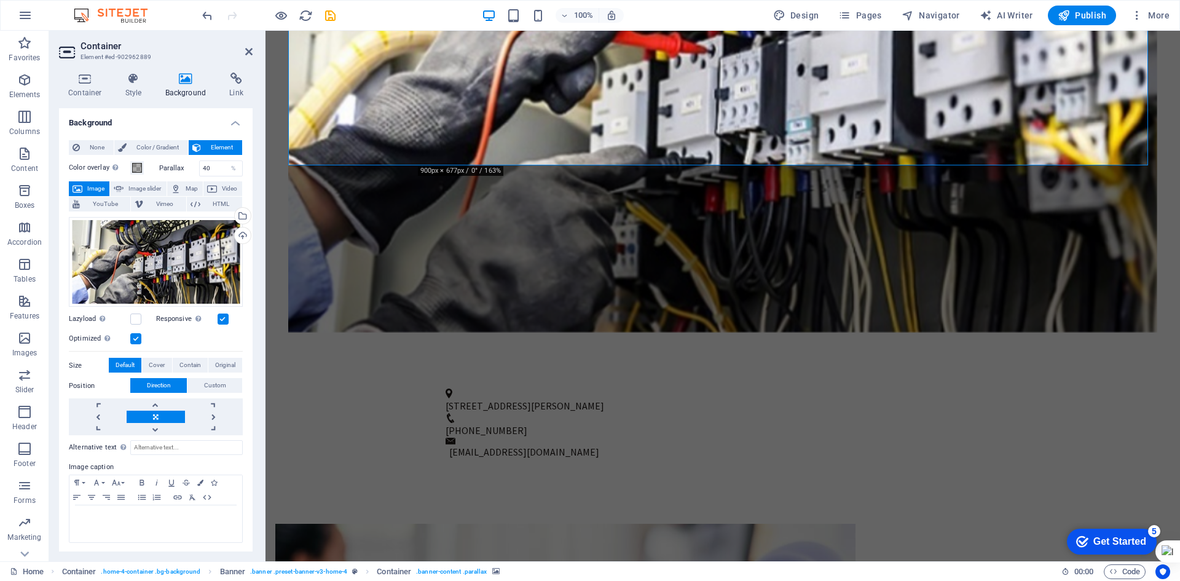
scroll to position [492, 0]
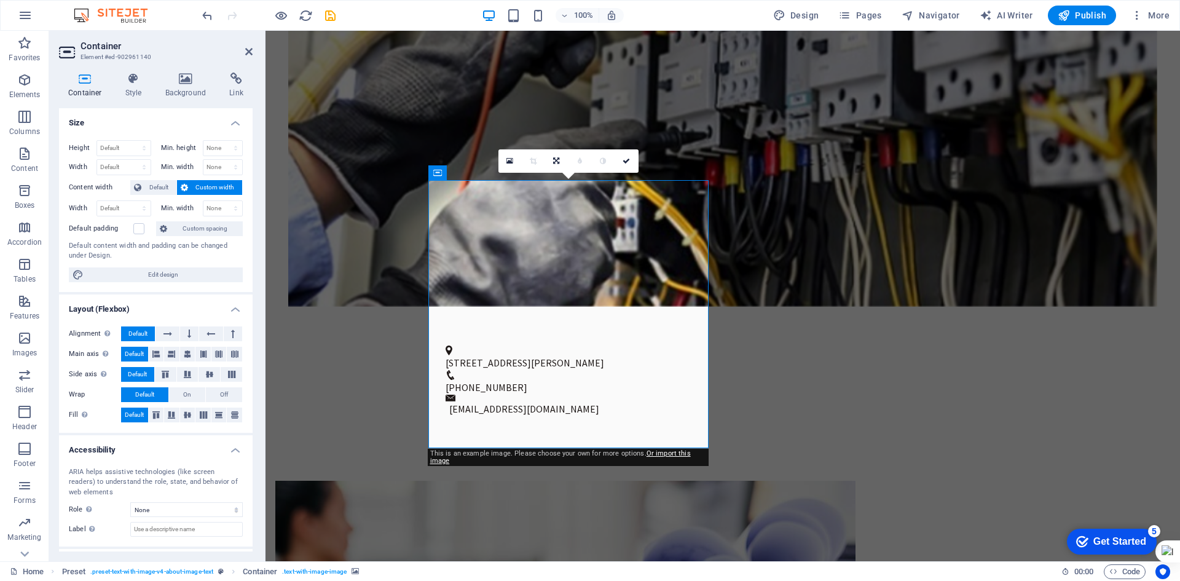
click at [186, 80] on icon at bounding box center [186, 79] width 60 height 12
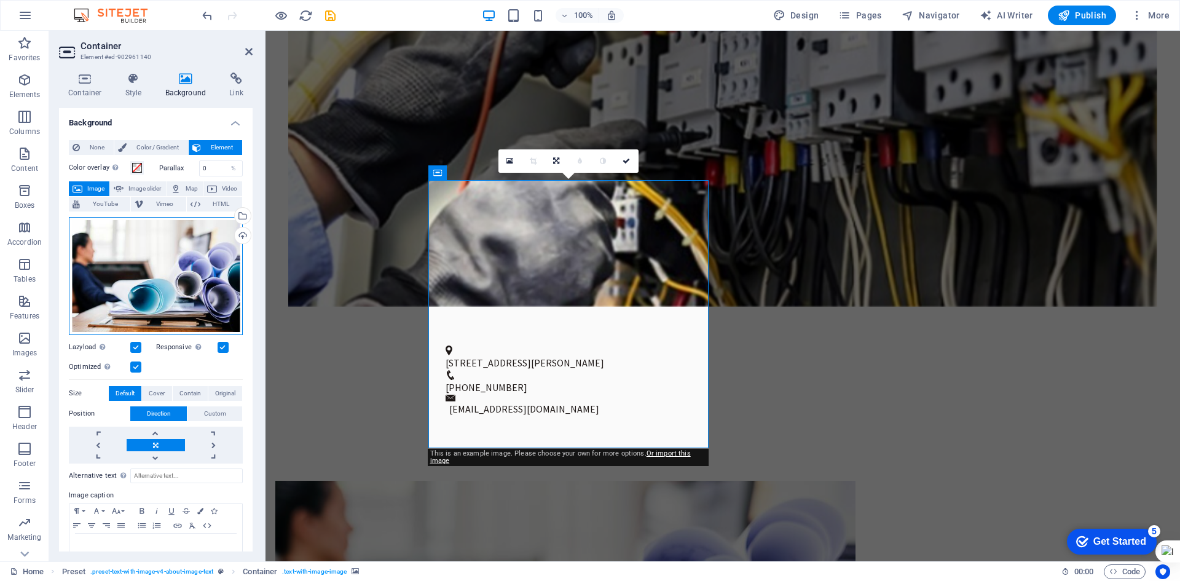
click at [175, 277] on div "Drag files here, click to choose files or select files from Files or our free s…" at bounding box center [156, 276] width 174 height 118
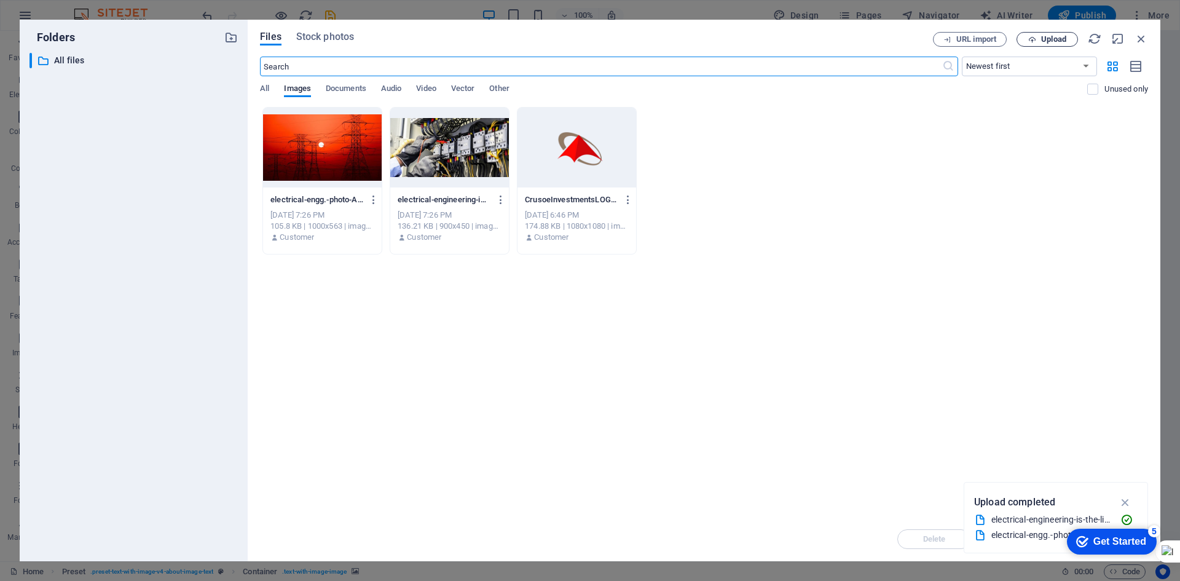
click at [1051, 41] on span "Upload" at bounding box center [1053, 39] width 25 height 7
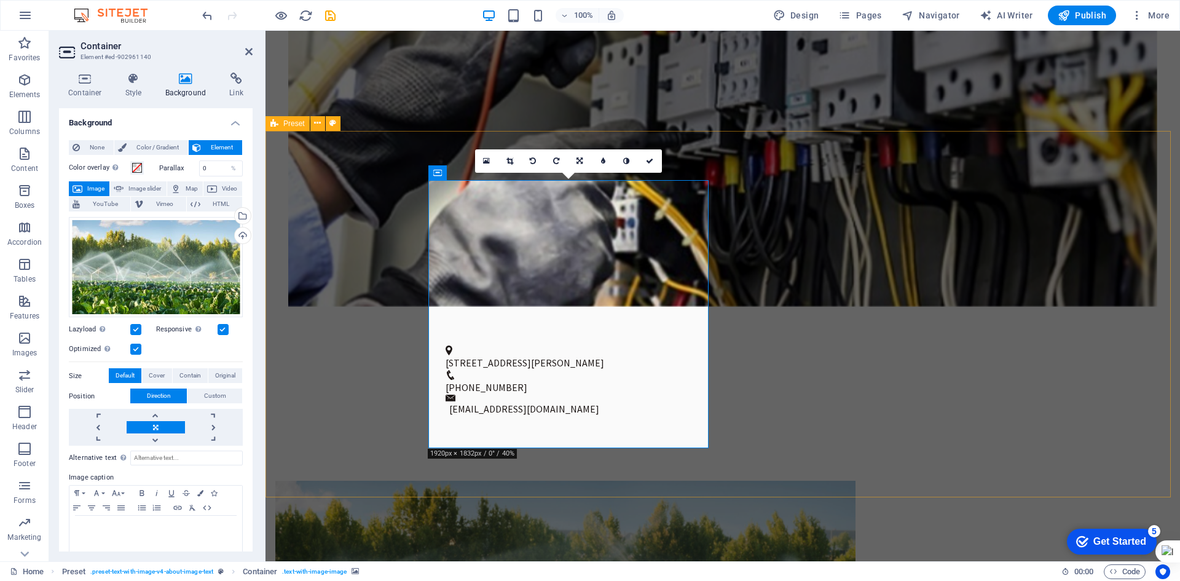
drag, startPoint x: 560, startPoint y: 353, endPoint x: 558, endPoint y: 391, distance: 38.2
click at [204, 246] on div "Drag files here, click to choose files or select files from Files or our free s…" at bounding box center [156, 267] width 174 height 101
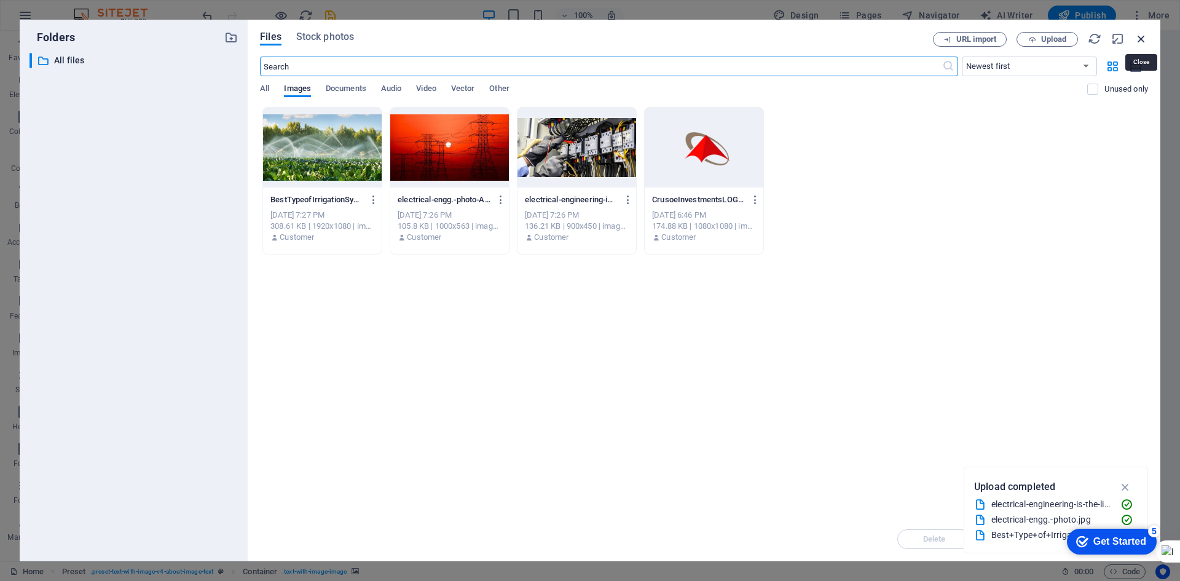
click at [1135, 39] on icon "button" at bounding box center [1142, 39] width 14 height 14
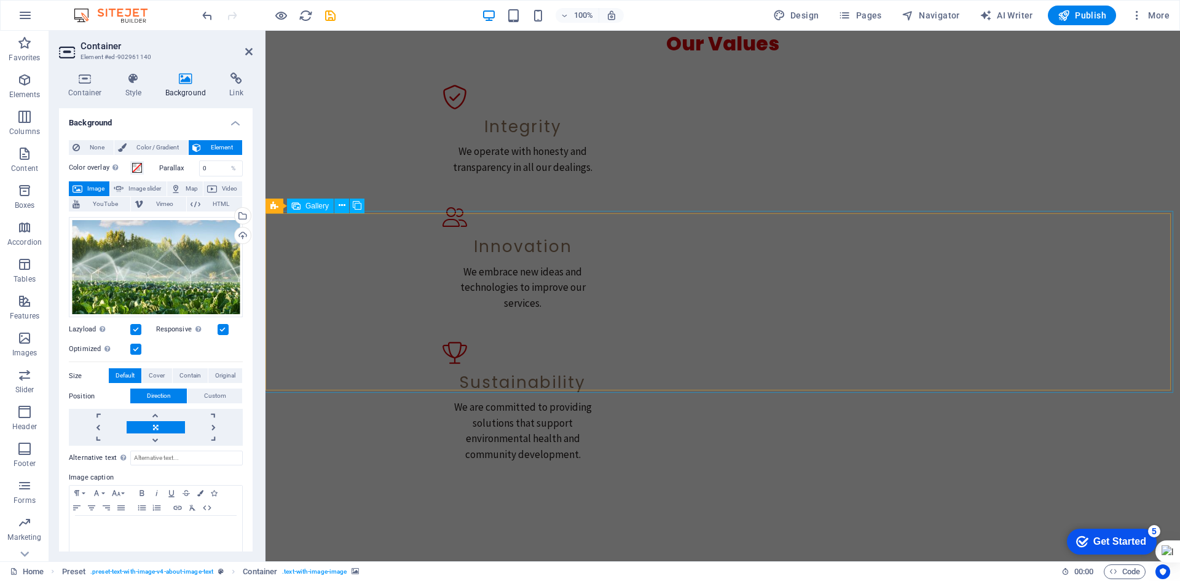
scroll to position [1598, 0]
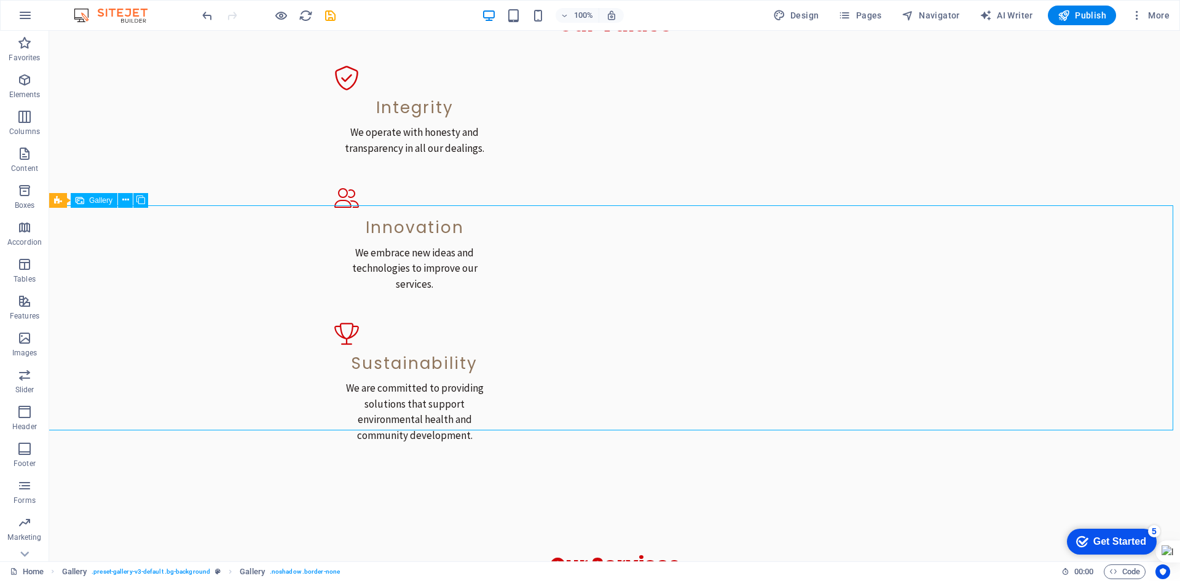
select select "px"
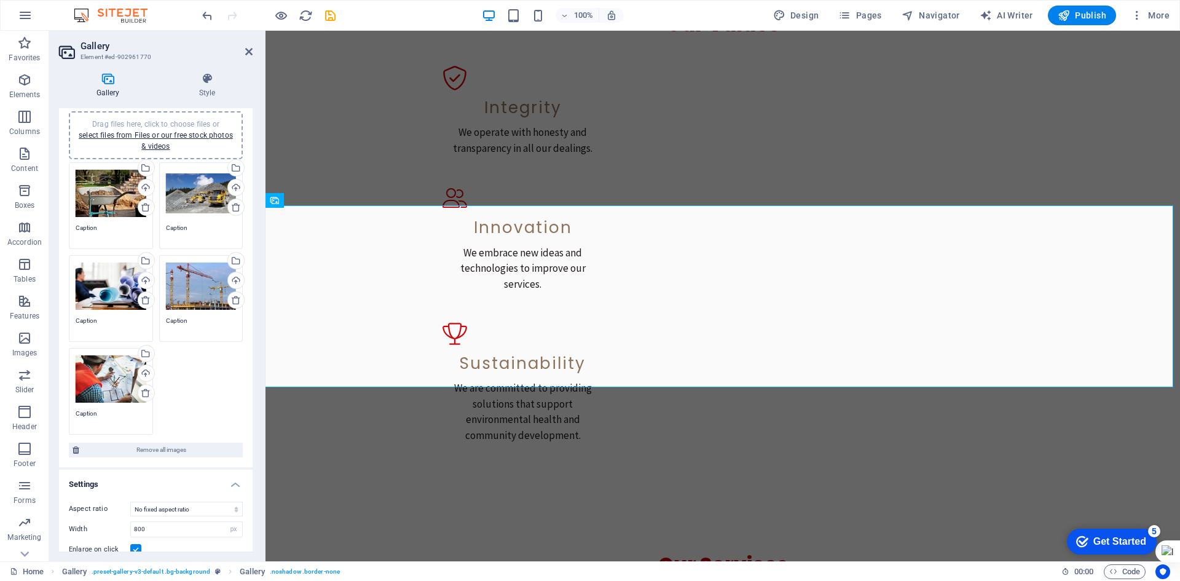
scroll to position [0, 0]
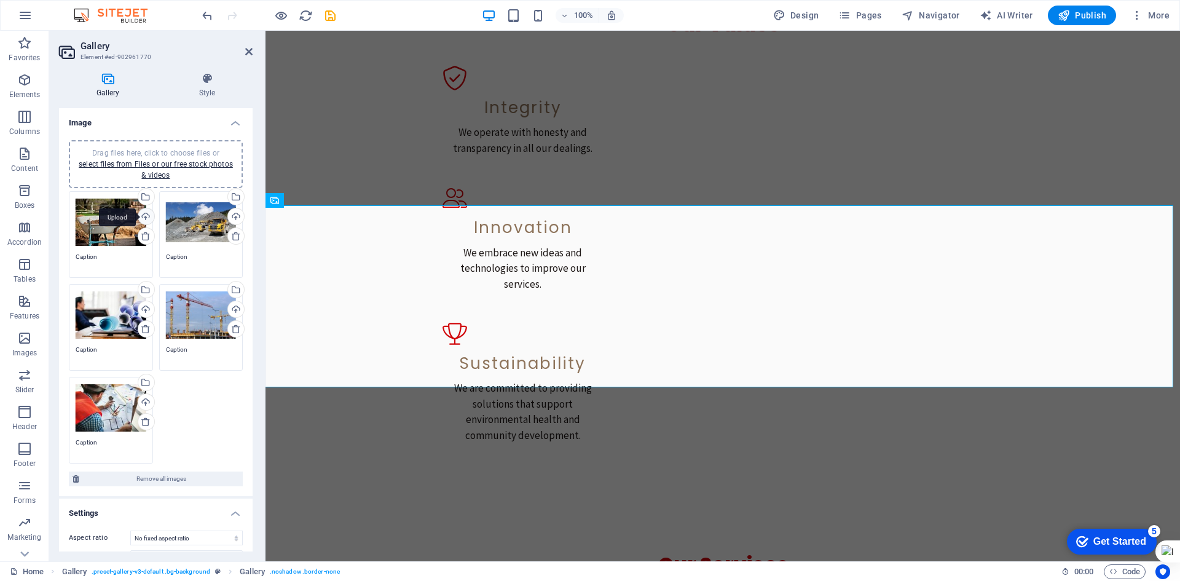
click at [144, 219] on div "Upload" at bounding box center [145, 217] width 18 height 18
click at [144, 309] on div "Upload" at bounding box center [145, 310] width 18 height 18
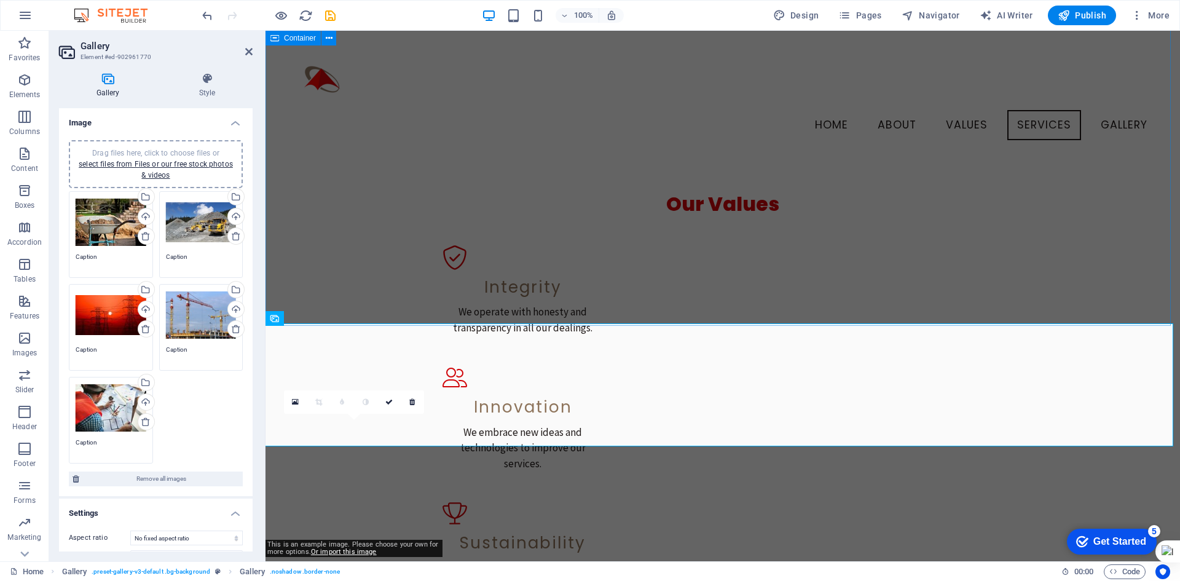
scroll to position [1318, 0]
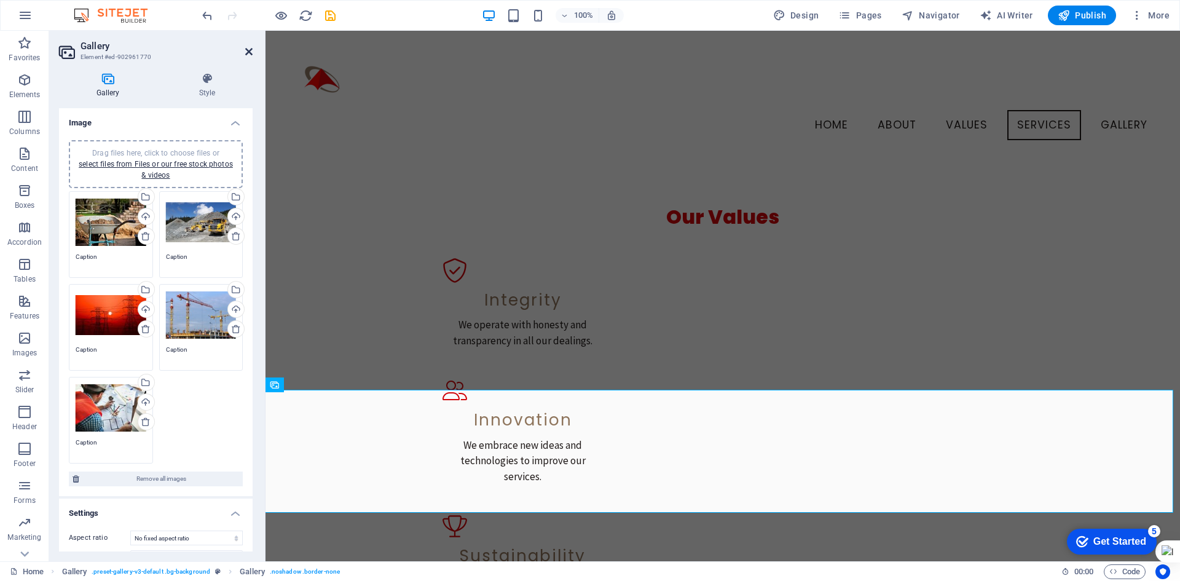
click at [248, 50] on icon at bounding box center [248, 52] width 7 height 10
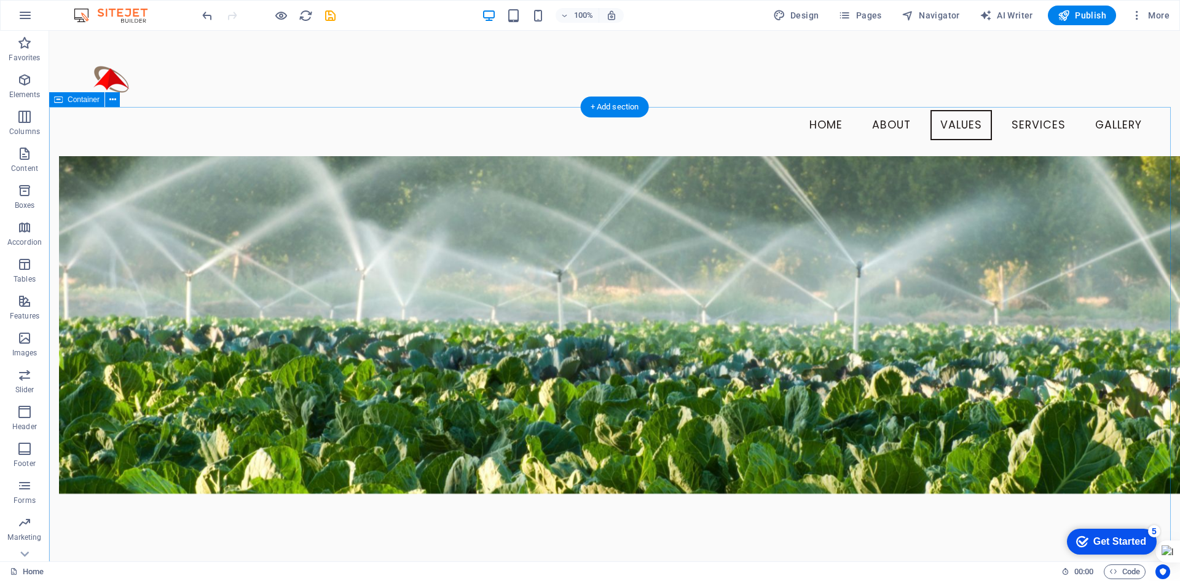
scroll to position [888, 0]
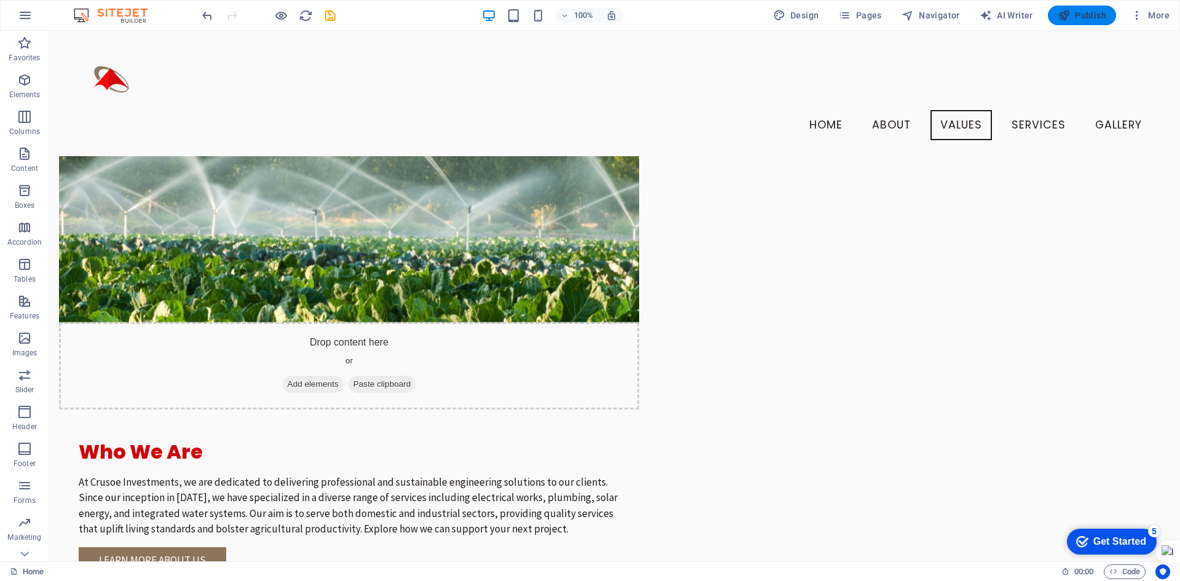
click at [1090, 12] on span "Publish" at bounding box center [1082, 15] width 49 height 12
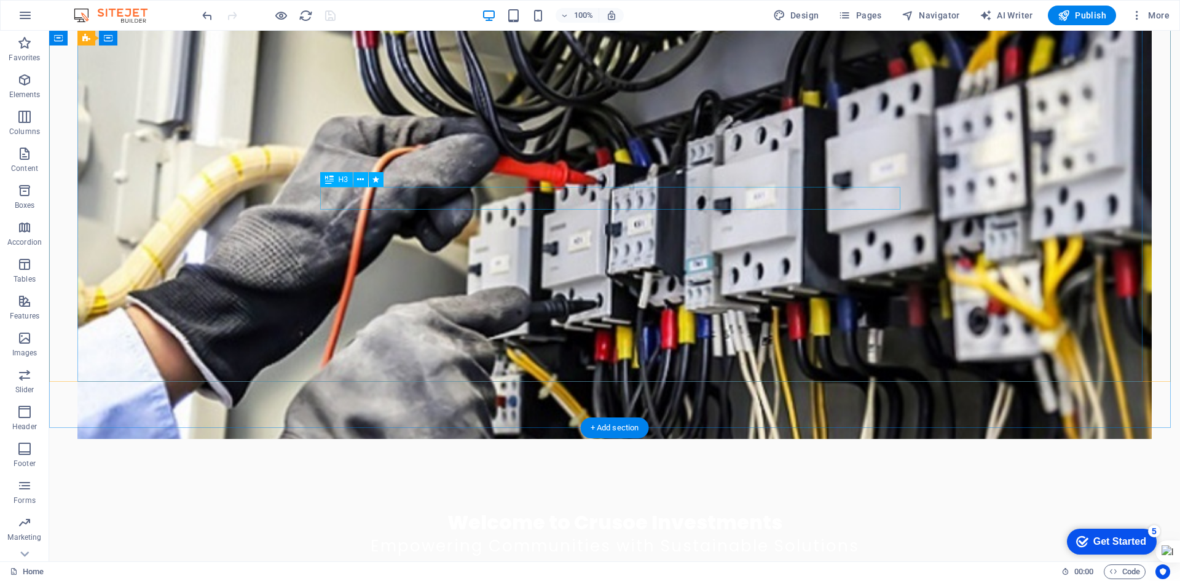
scroll to position [0, 0]
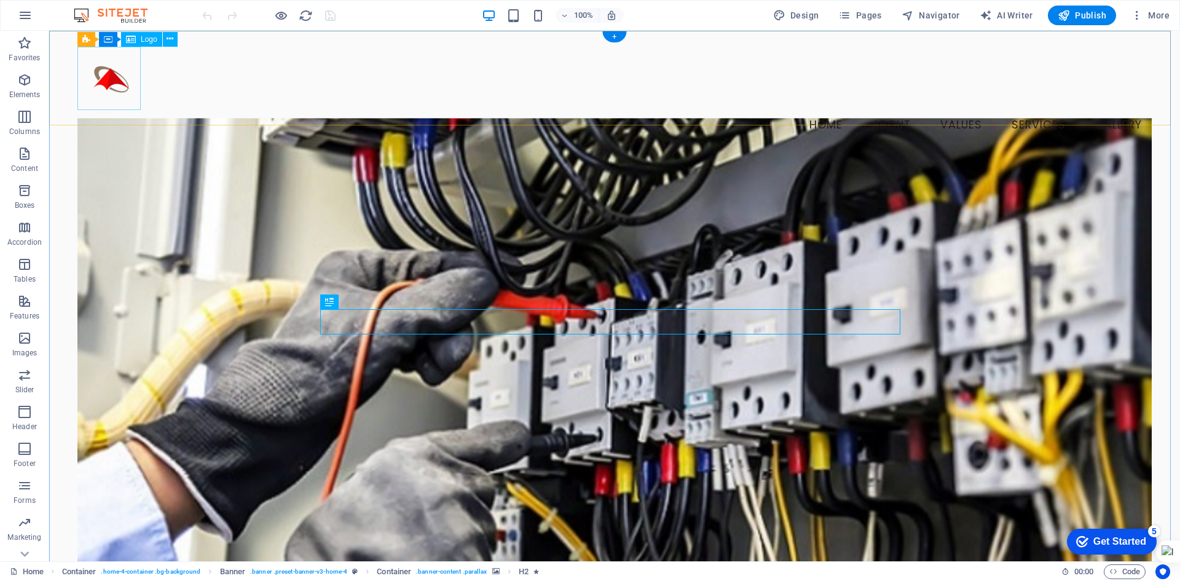
click at [109, 81] on div at bounding box center [614, 78] width 1074 height 63
click at [104, 80] on div at bounding box center [614, 78] width 1074 height 63
click at [104, 79] on div at bounding box center [614, 78] width 1074 height 63
select select "px"
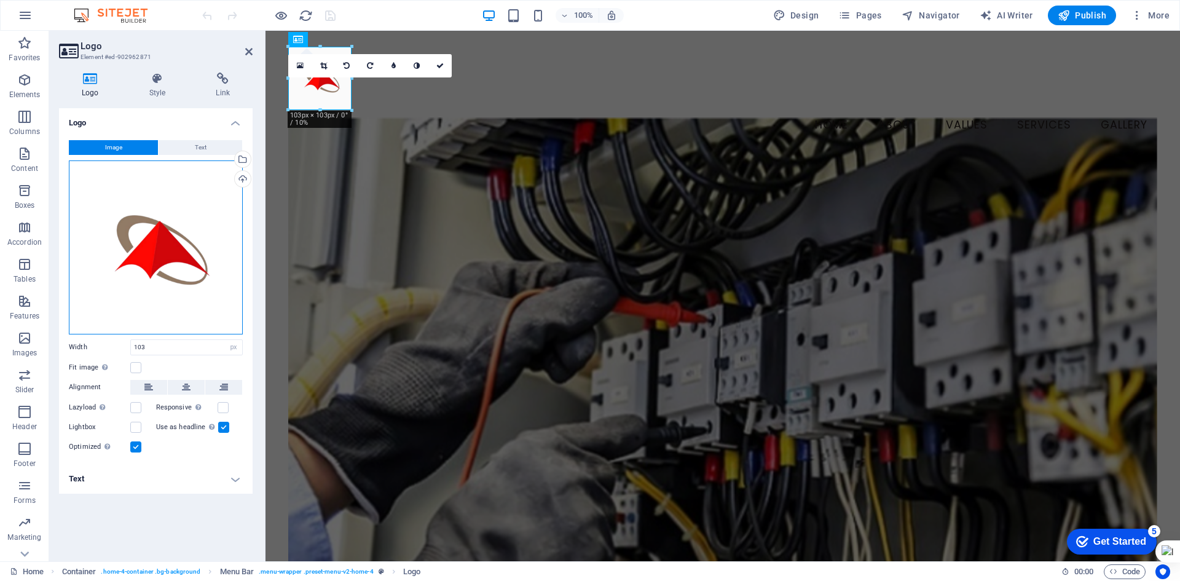
click at [152, 245] on div "Drag files here, click to choose files or select files from Files or our free s…" at bounding box center [156, 247] width 174 height 174
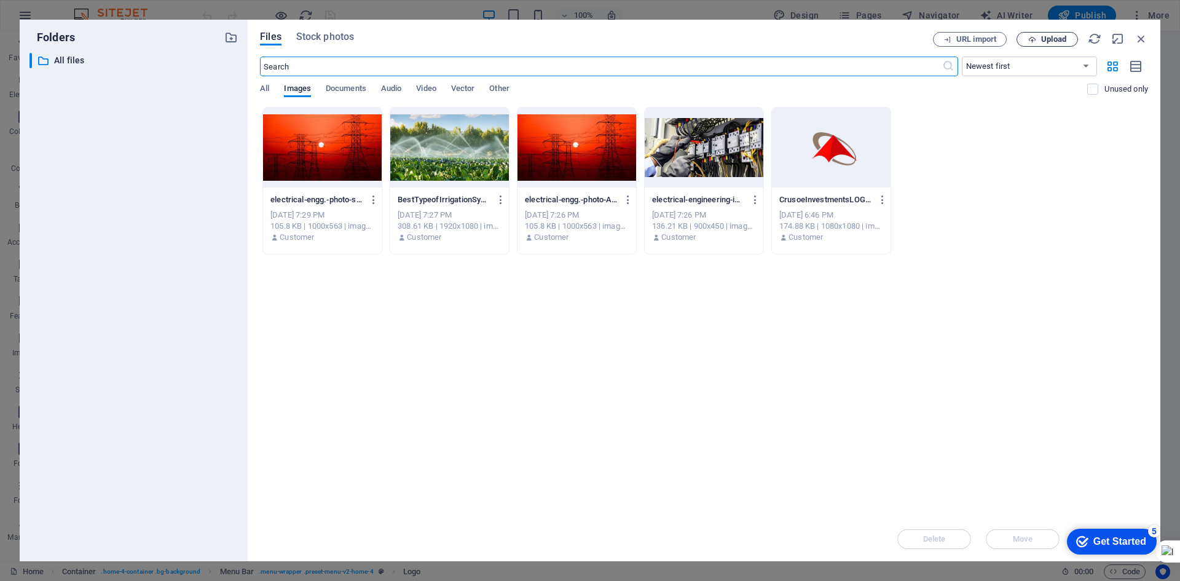
click at [1055, 41] on span "Upload" at bounding box center [1053, 39] width 25 height 7
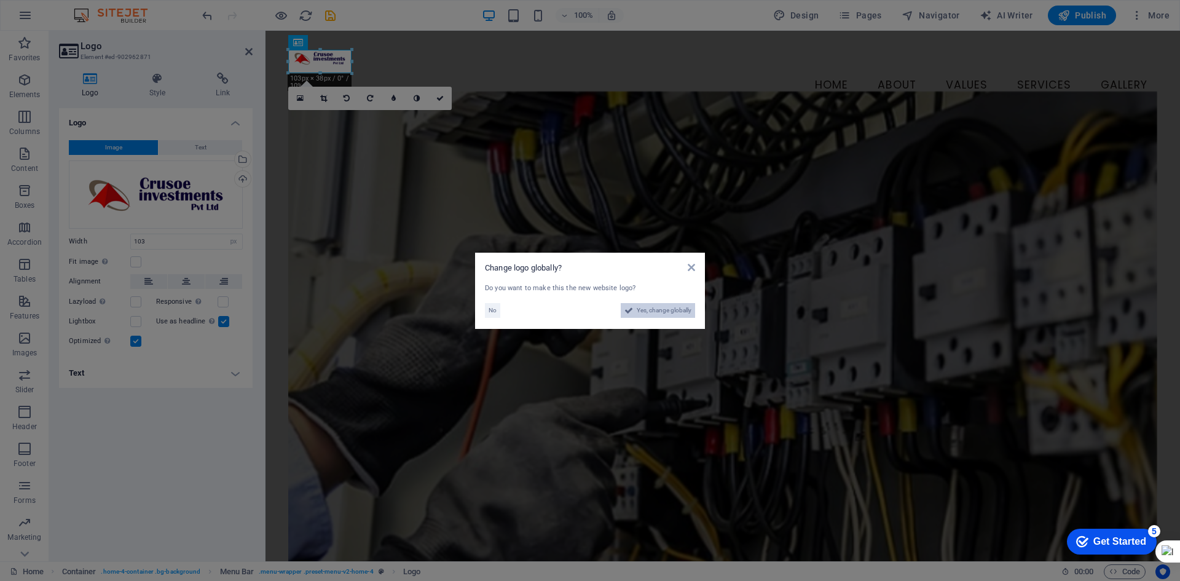
click at [667, 307] on span "Yes, change globally" at bounding box center [664, 310] width 55 height 15
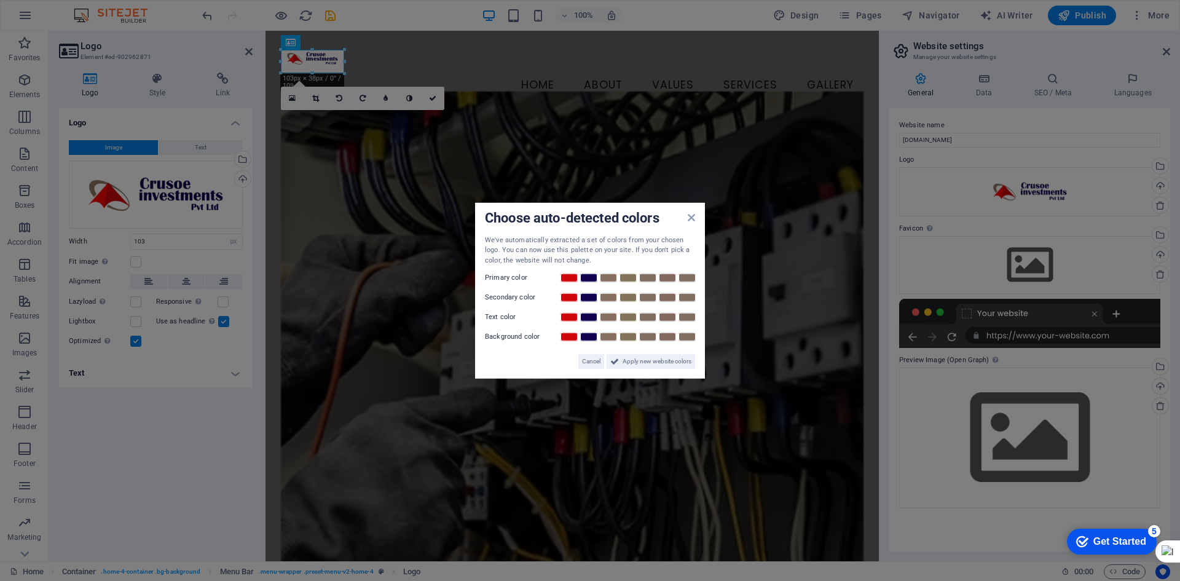
click at [344, 73] on aside "Choose auto-detected colors We've automatically extracted a set of colors from …" at bounding box center [590, 290] width 1180 height 581
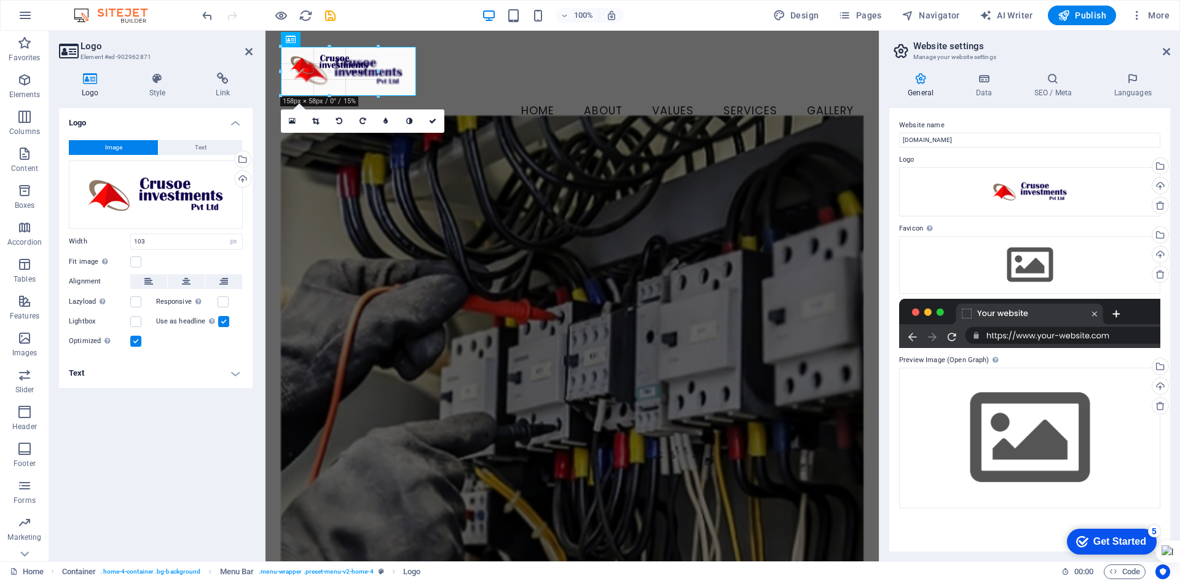
drag, startPoint x: 342, startPoint y: 74, endPoint x: 414, endPoint y: 88, distance: 73.3
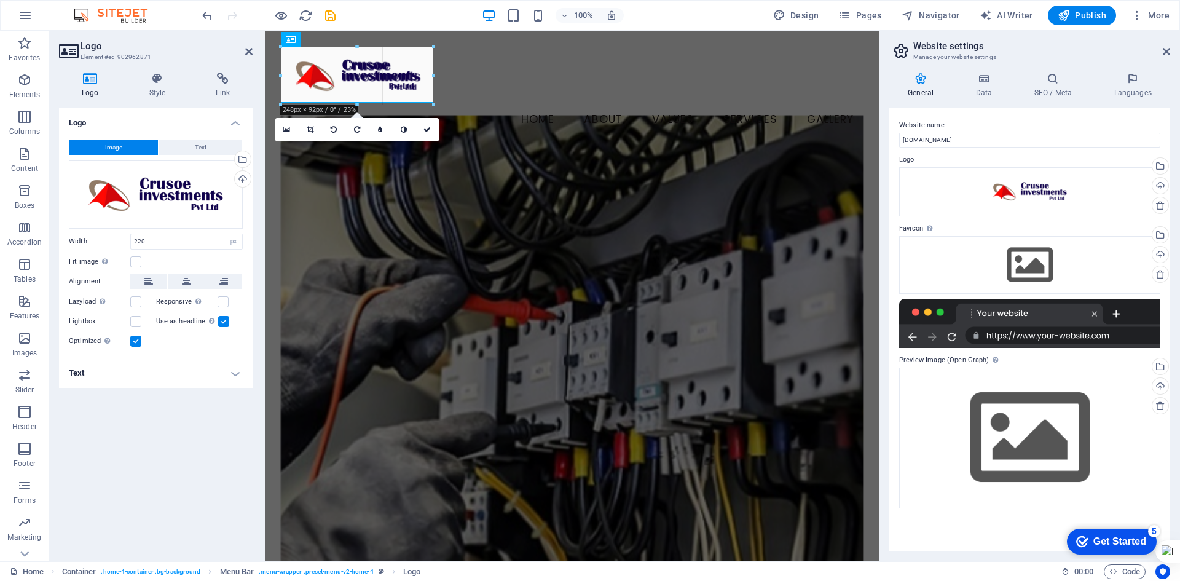
drag, startPoint x: 418, startPoint y: 97, endPoint x: 438, endPoint y: 96, distance: 20.3
type input "253"
click at [161, 443] on div "Logo Image Text Drag files here, click to choose files or select files from Fil…" at bounding box center [156, 329] width 194 height 443
click at [433, 129] on link at bounding box center [428, 129] width 23 height 23
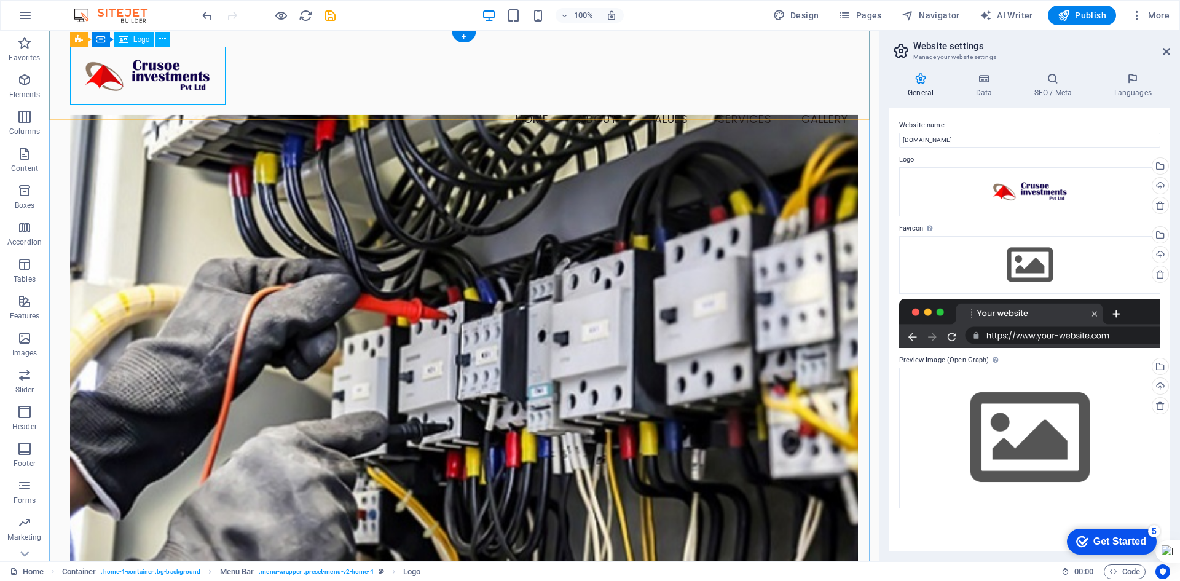
click at [147, 71] on div at bounding box center [464, 76] width 789 height 58
click at [135, 68] on div at bounding box center [464, 76] width 789 height 58
click at [135, 69] on div at bounding box center [464, 76] width 789 height 58
select select "px"
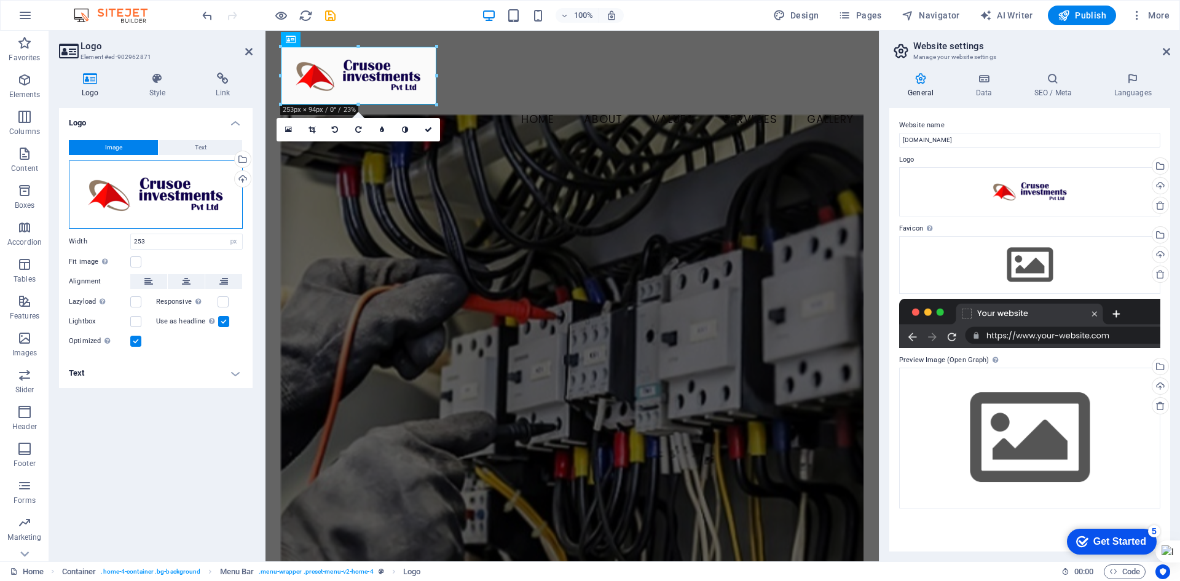
click at [149, 208] on div "Drag files here, click to choose files or select files from Files or our free s…" at bounding box center [156, 194] width 174 height 68
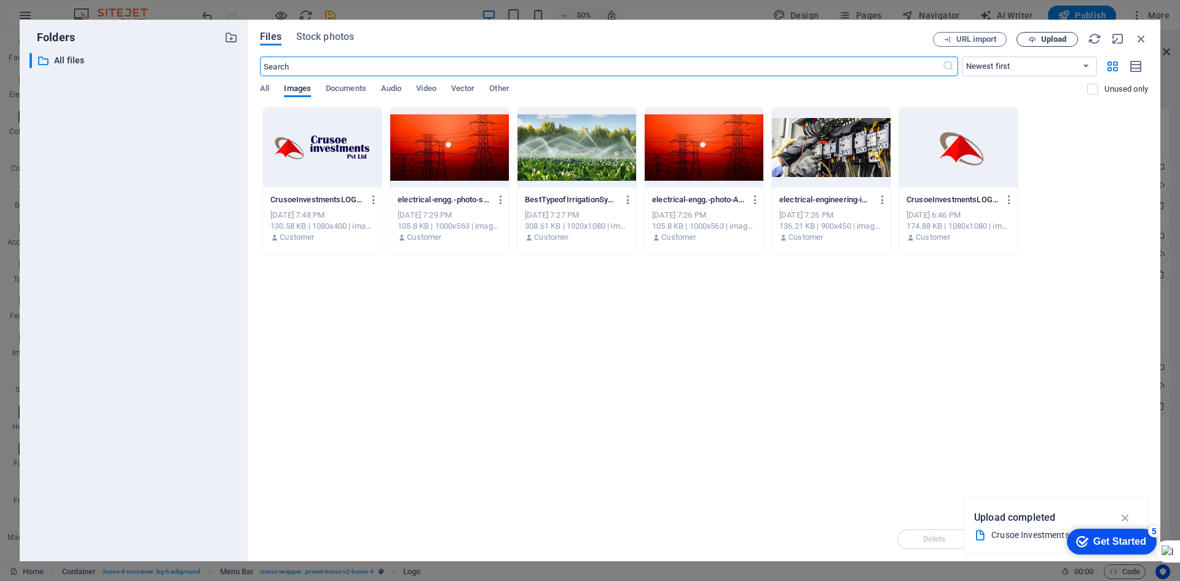
click at [1040, 32] on button "Upload" at bounding box center [1047, 39] width 61 height 15
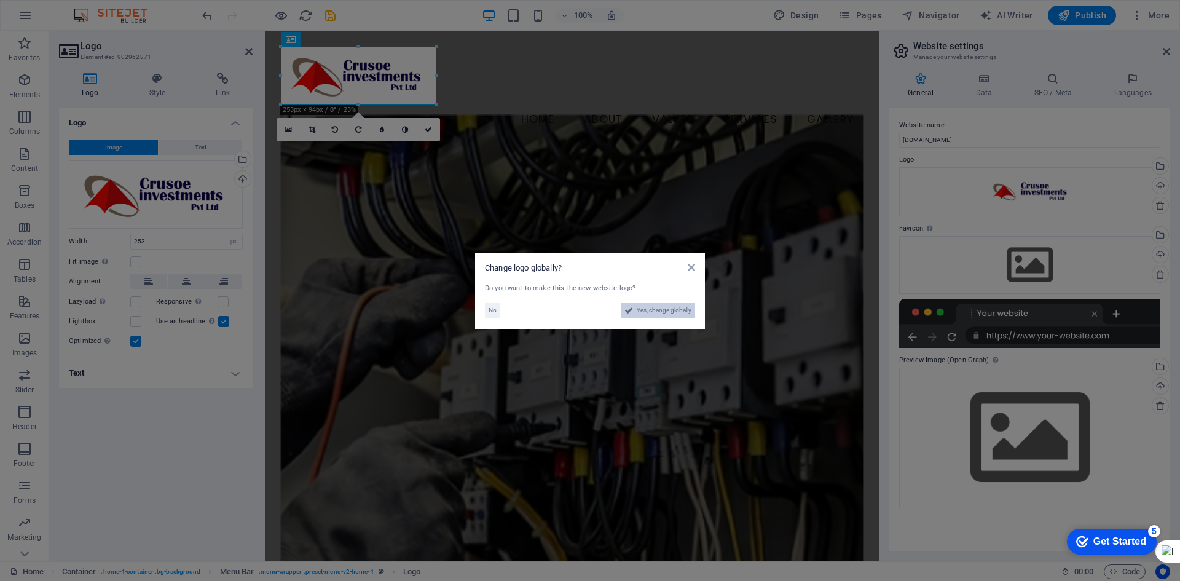
click at [659, 316] on span "Yes, change globally" at bounding box center [664, 310] width 55 height 15
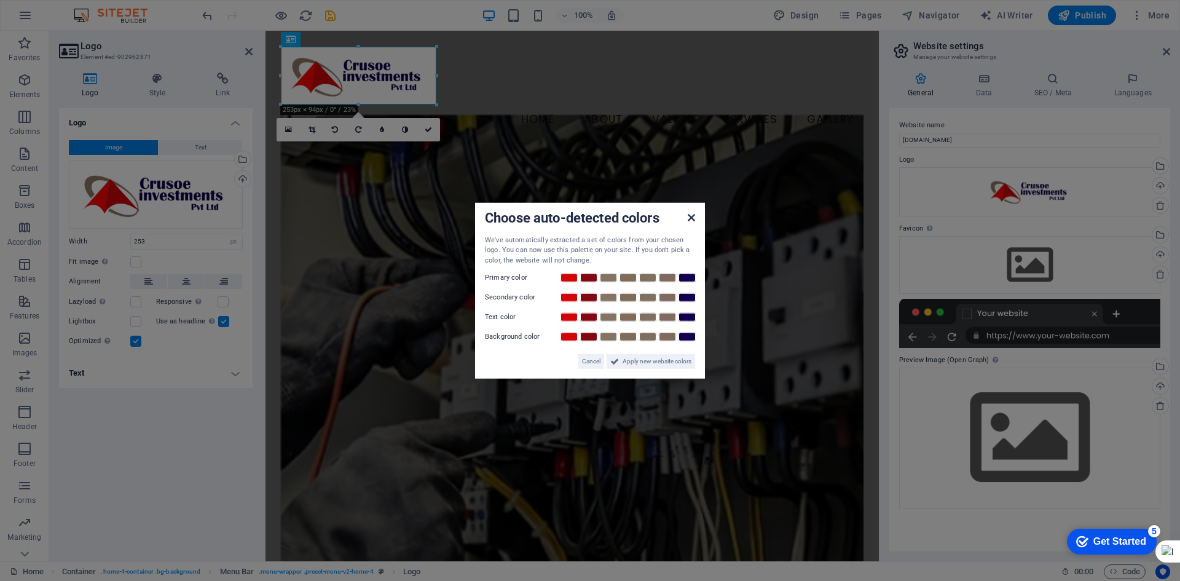
click at [689, 218] on icon at bounding box center [691, 217] width 7 height 10
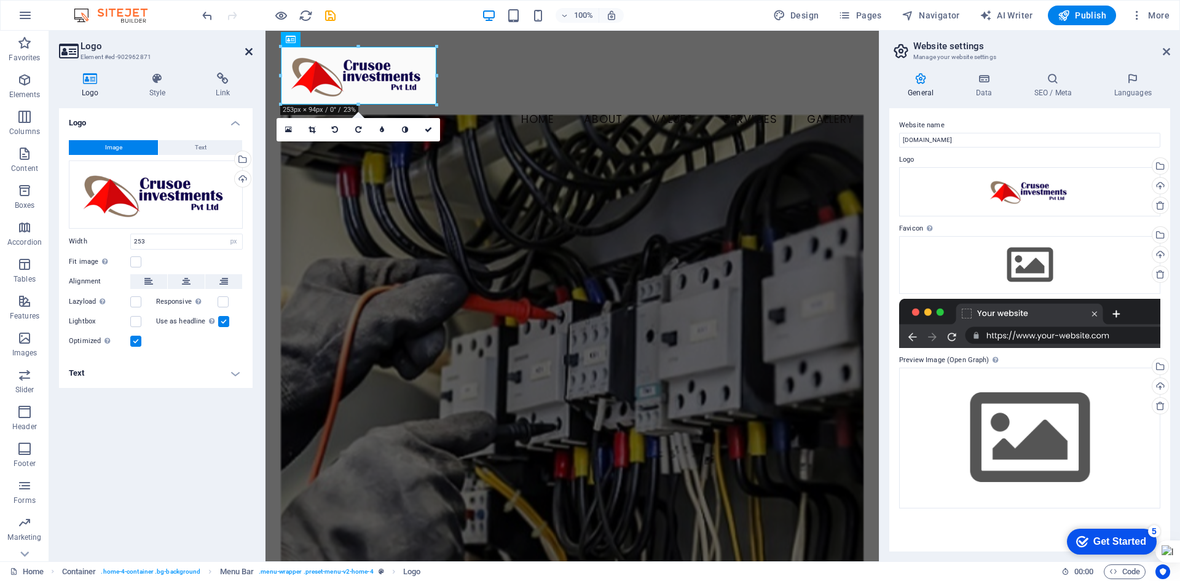
click at [248, 50] on icon at bounding box center [248, 52] width 7 height 10
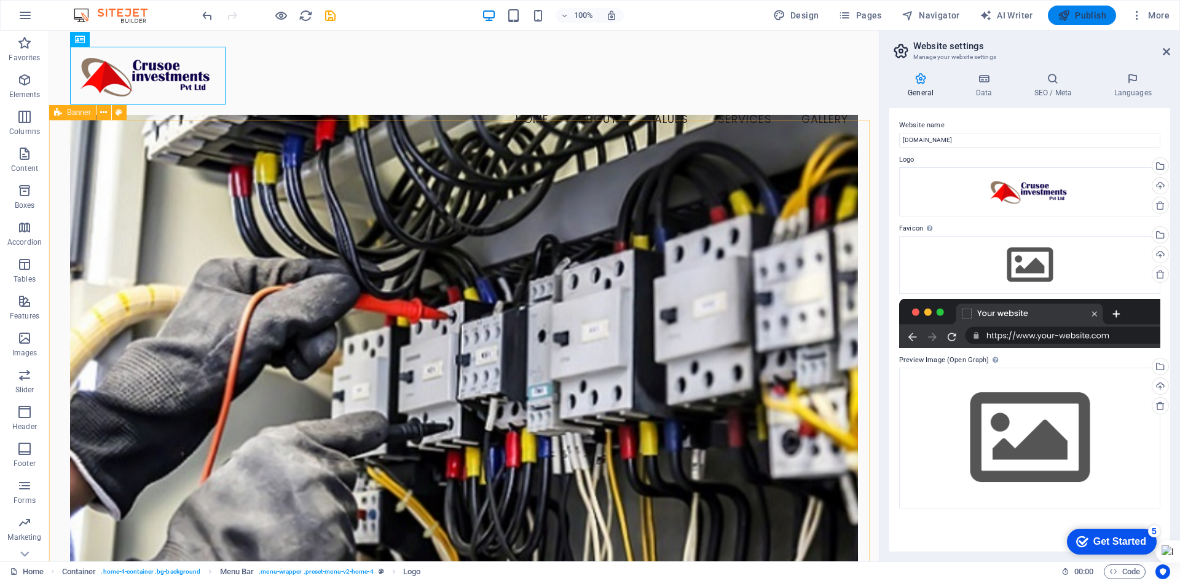
click at [1070, 16] on icon "button" at bounding box center [1064, 15] width 12 height 12
